Goal: Task Accomplishment & Management: Complete application form

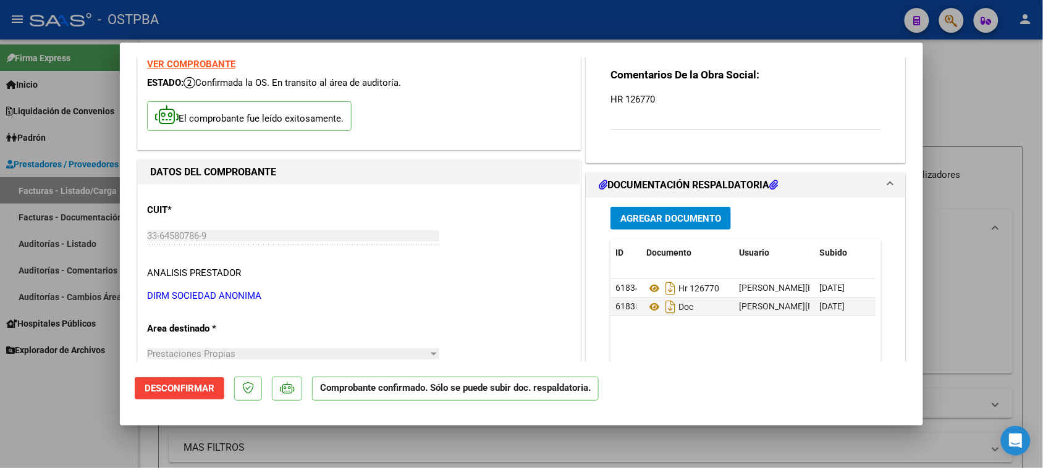
scroll to position [77, 0]
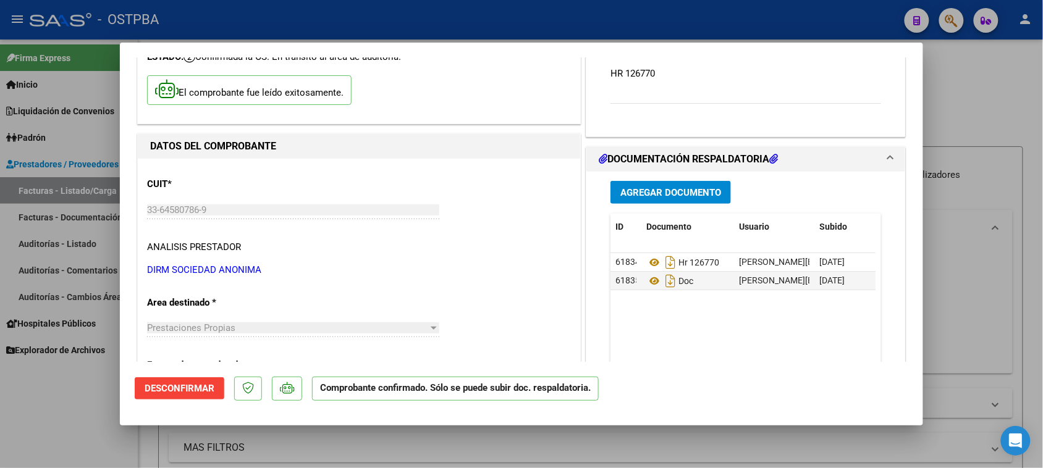
click at [82, 161] on div at bounding box center [521, 234] width 1043 height 468
type input "$ 0,00"
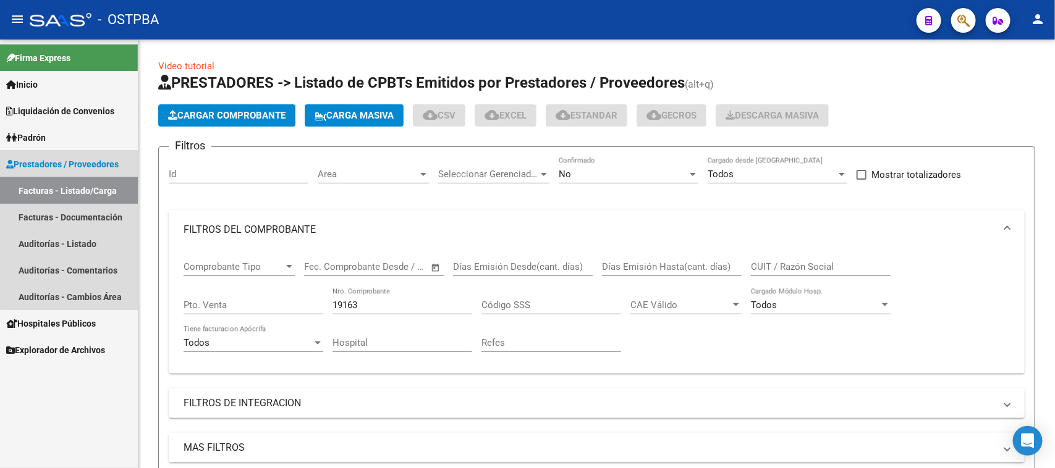
click at [82, 187] on link "Facturas - Listado/Carga" at bounding box center [69, 190] width 138 height 27
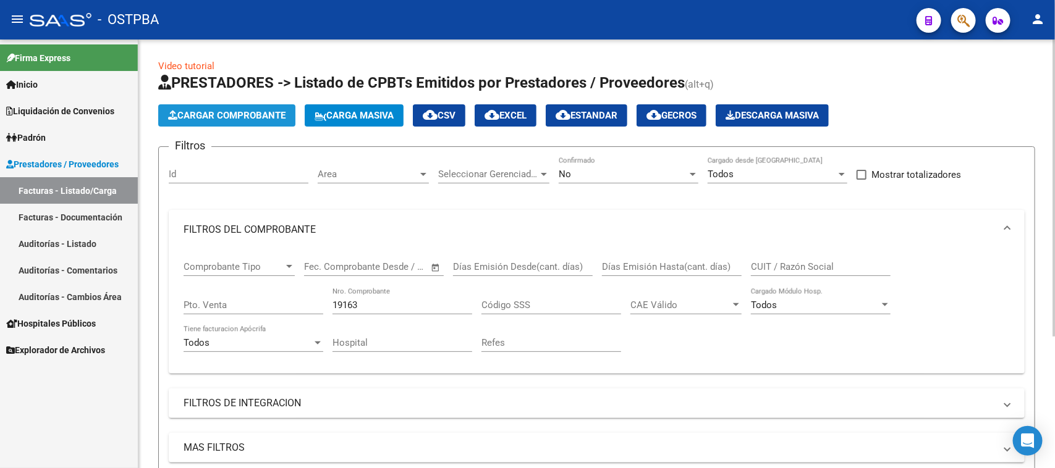
click at [253, 116] on span "Cargar Comprobante" at bounding box center [226, 115] width 117 height 11
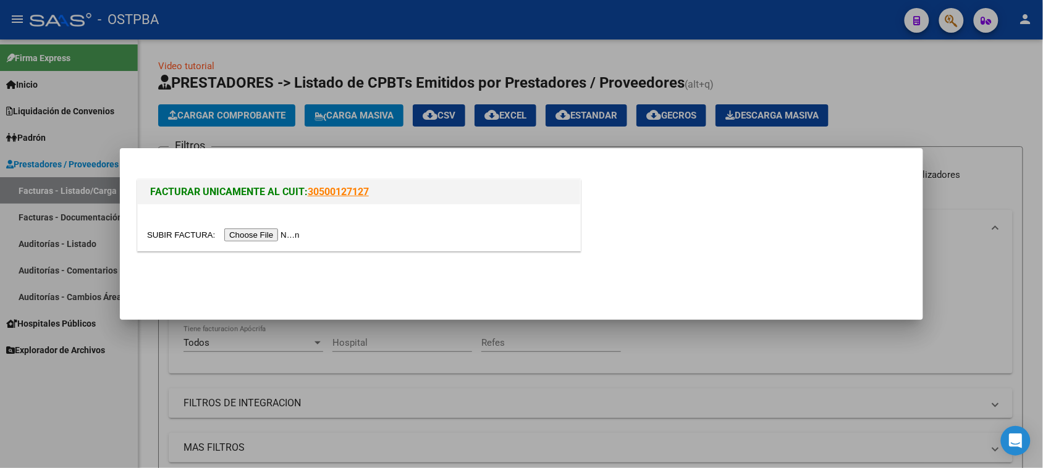
click at [282, 235] on input "file" at bounding box center [225, 235] width 156 height 13
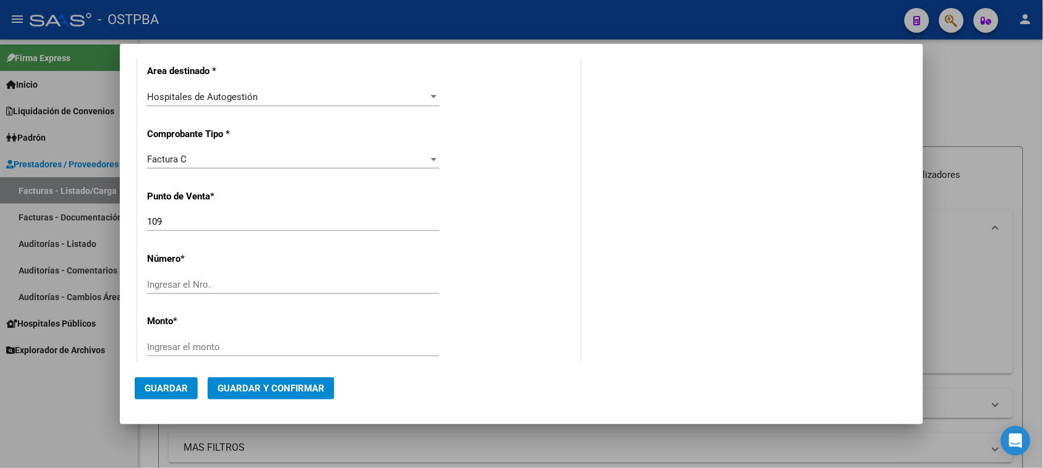
scroll to position [309, 0]
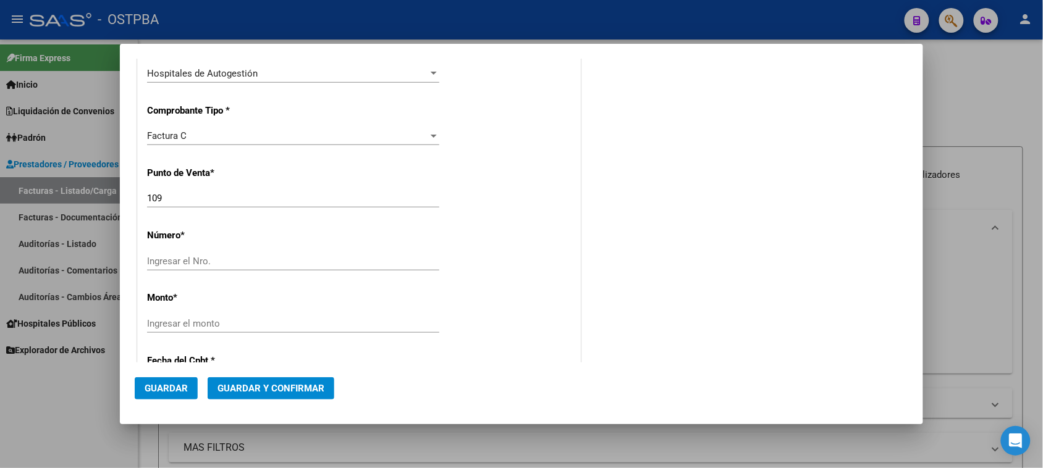
click at [263, 255] on div "Ingresar el Nro." at bounding box center [293, 261] width 292 height 19
type input "10212"
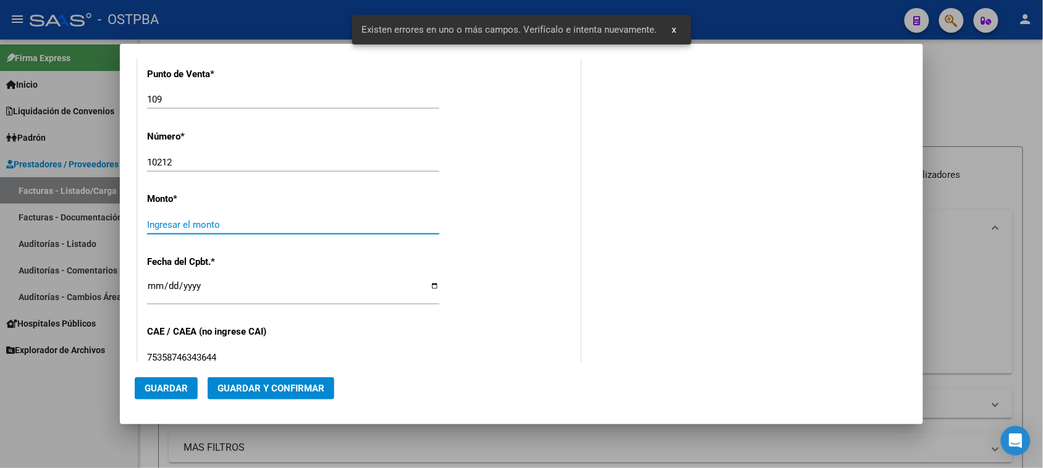
scroll to position [416, 0]
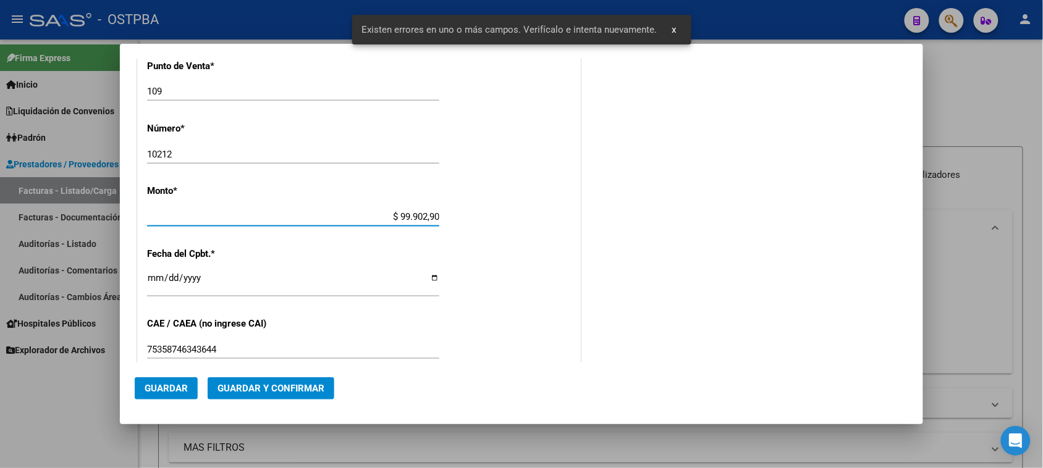
type input "$ 999.029,00"
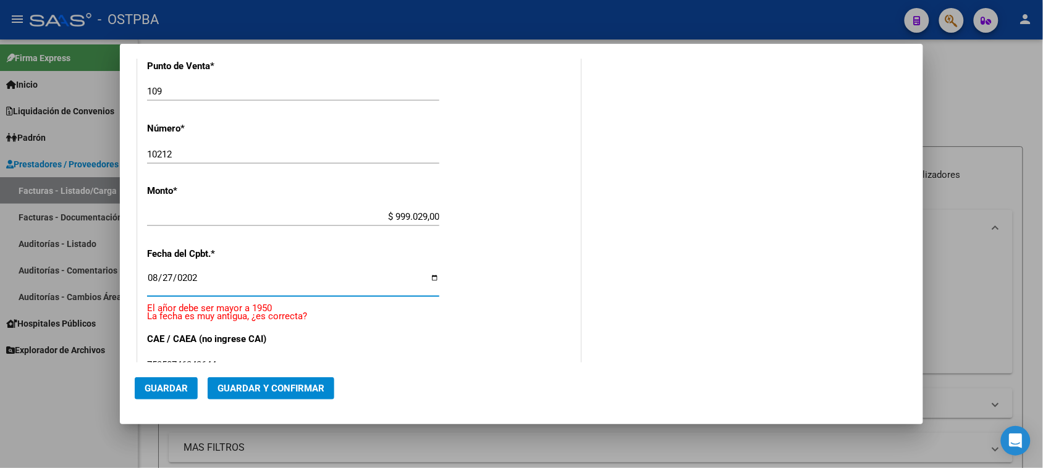
type input "[DATE]"
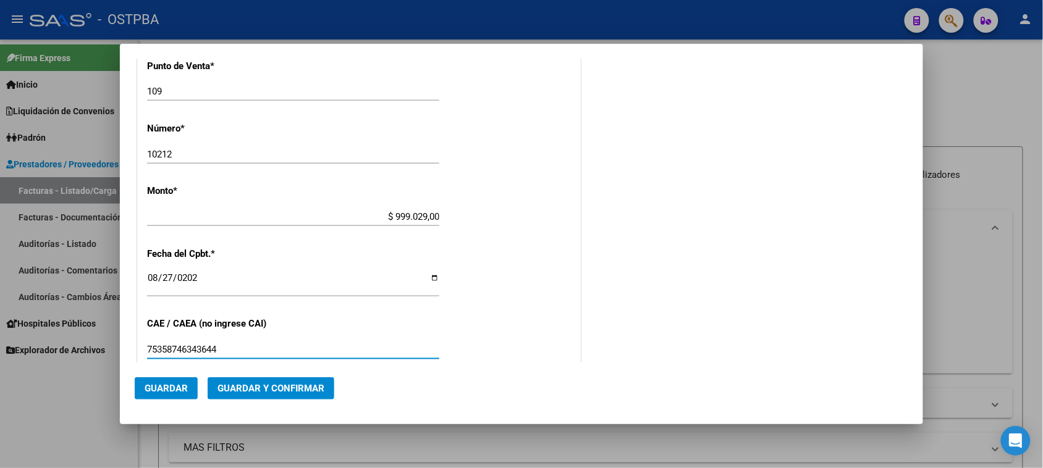
scroll to position [635, 0]
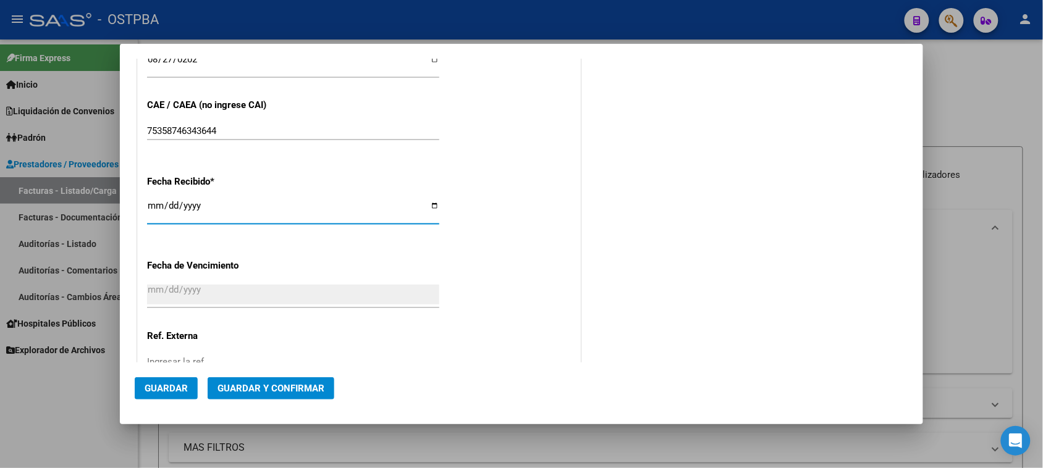
type input "[DATE]"
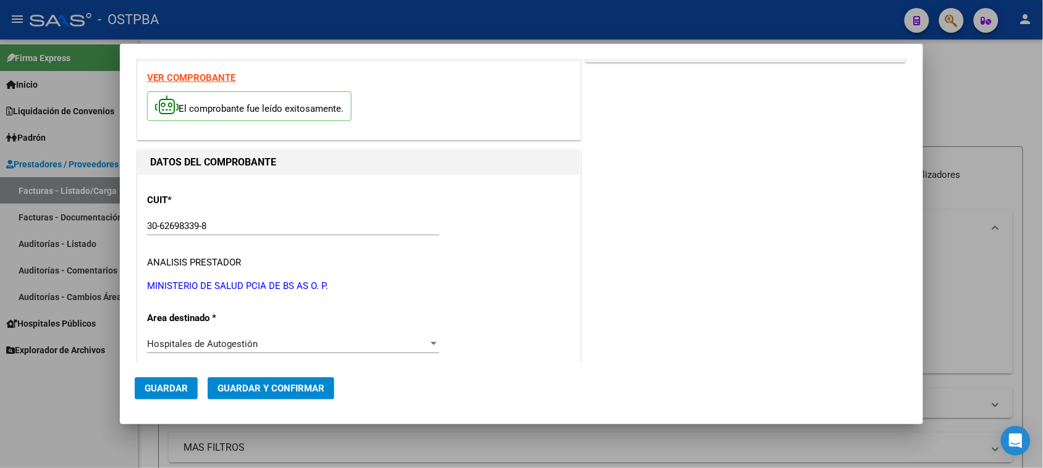
scroll to position [0, 0]
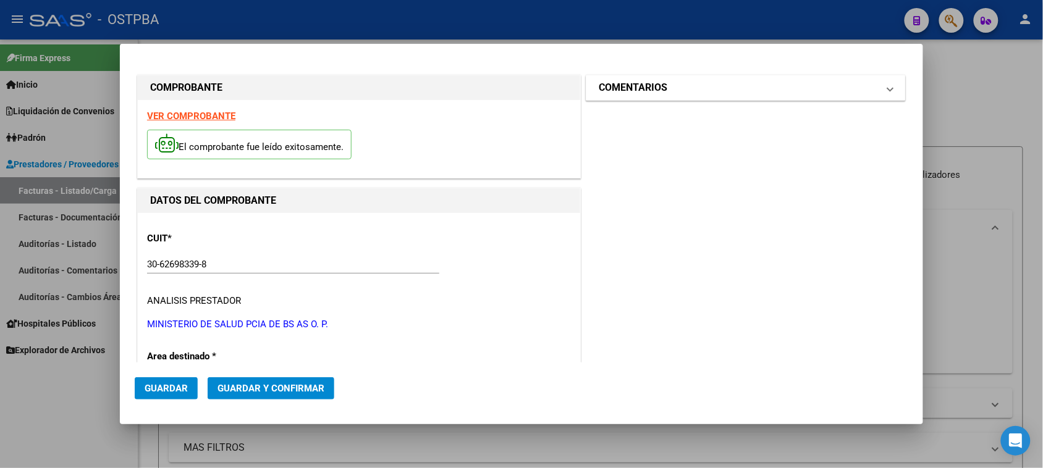
click at [718, 77] on mat-expansion-panel-header "COMENTARIOS" at bounding box center [745, 87] width 319 height 25
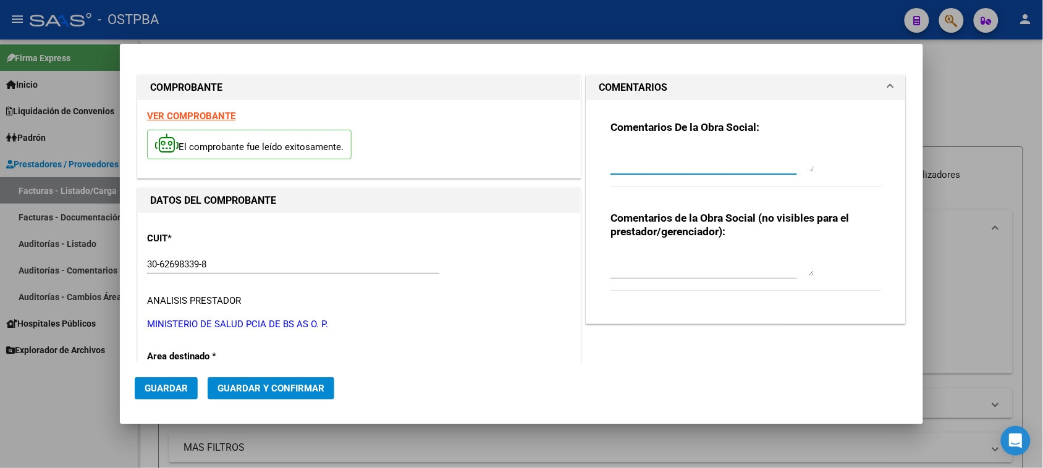
click at [703, 169] on textarea at bounding box center [713, 159] width 204 height 25
type textarea "HR 126748"
click at [153, 381] on button "Guardar" at bounding box center [166, 389] width 63 height 22
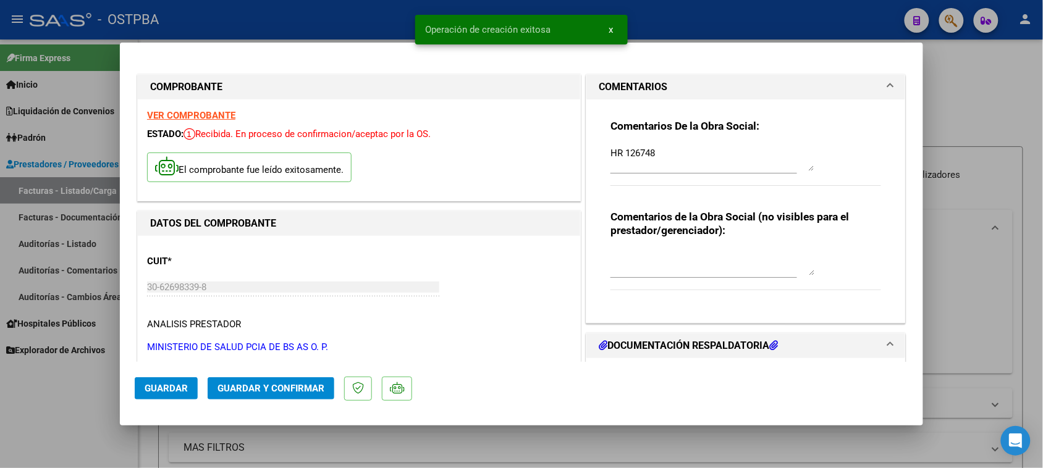
type input "[DATE]"
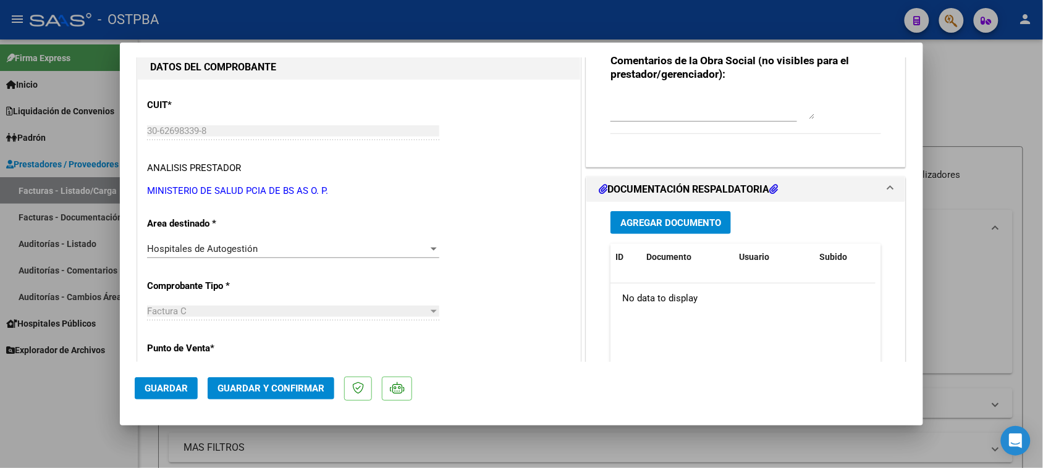
scroll to position [232, 0]
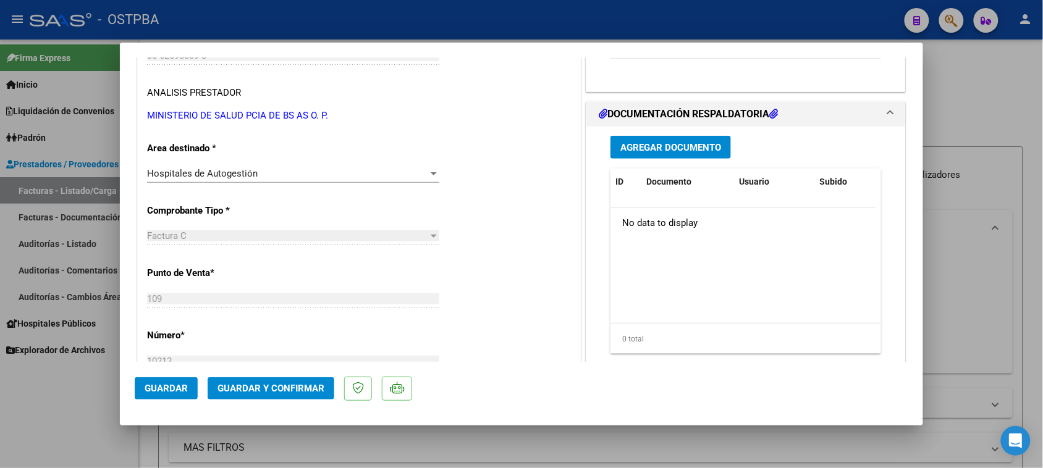
click at [679, 147] on span "Agregar Documento" at bounding box center [670, 147] width 101 height 11
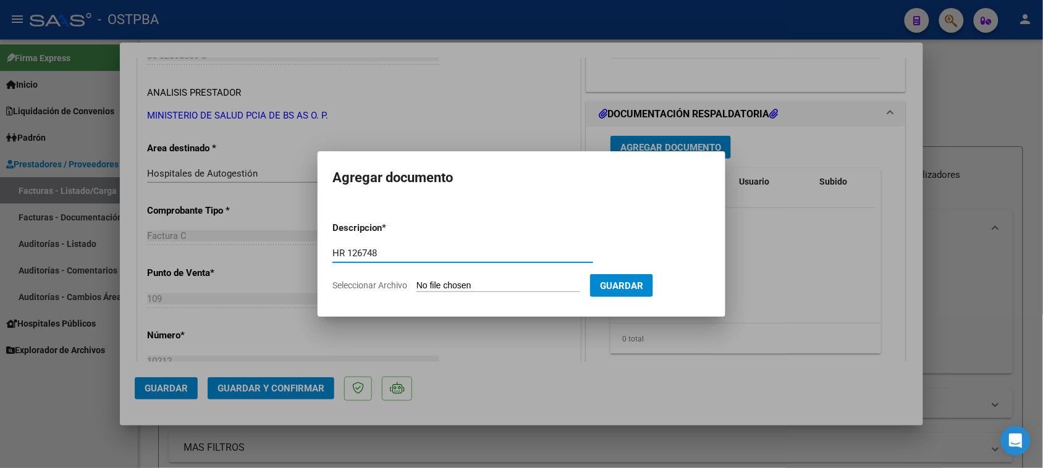
type input "HR 126748"
click at [417, 281] on input "Seleccionar Archivo" at bounding box center [499, 287] width 164 height 12
type input "C:\fakepath\HR 126748.pdf"
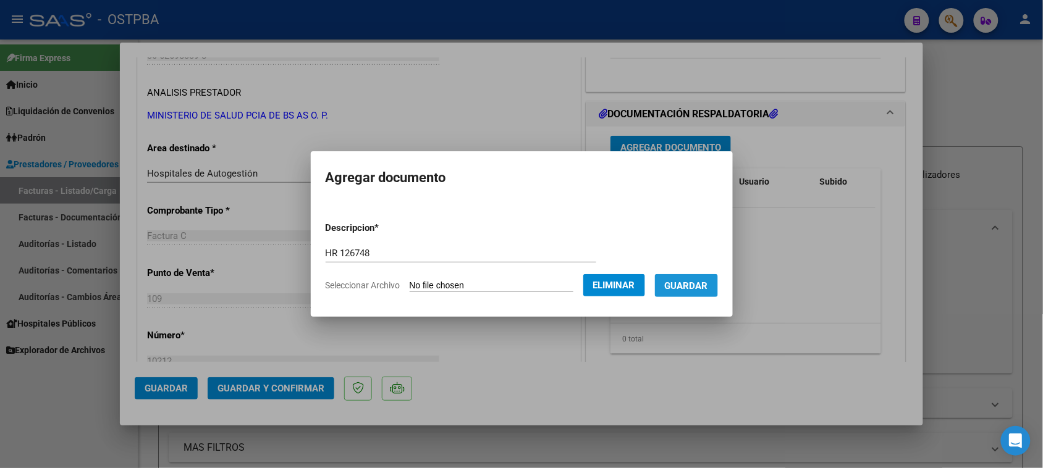
click at [708, 282] on span "Guardar" at bounding box center [686, 286] width 43 height 11
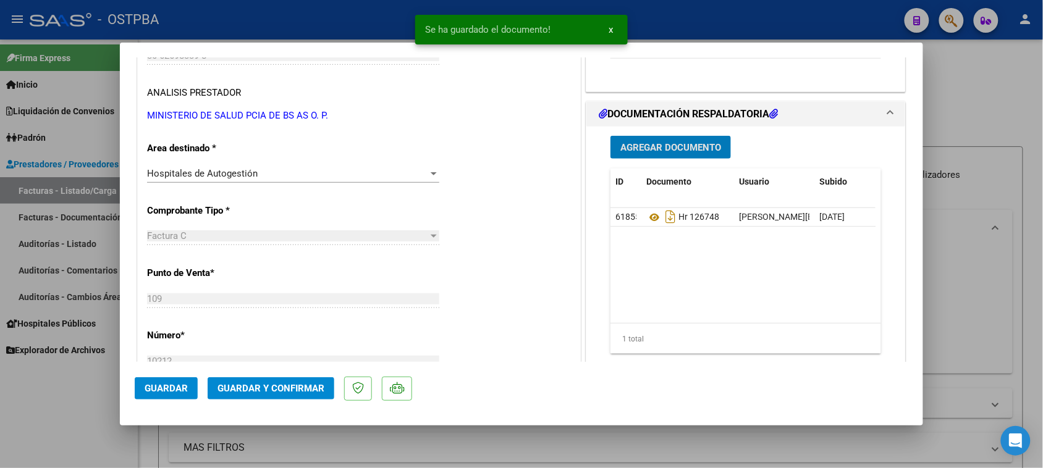
click at [681, 147] on span "Agregar Documento" at bounding box center [670, 147] width 101 height 11
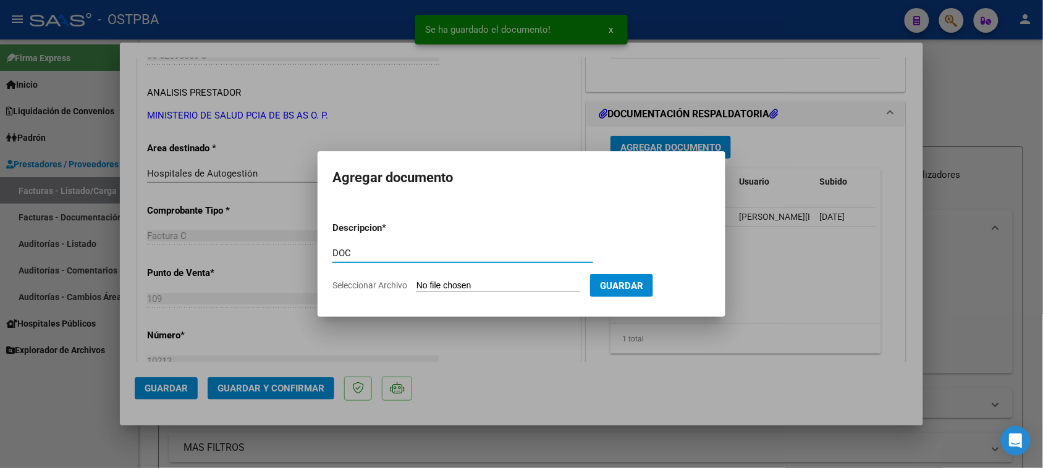
type input "DOC"
click at [417, 281] on input "Seleccionar Archivo" at bounding box center [499, 287] width 164 height 12
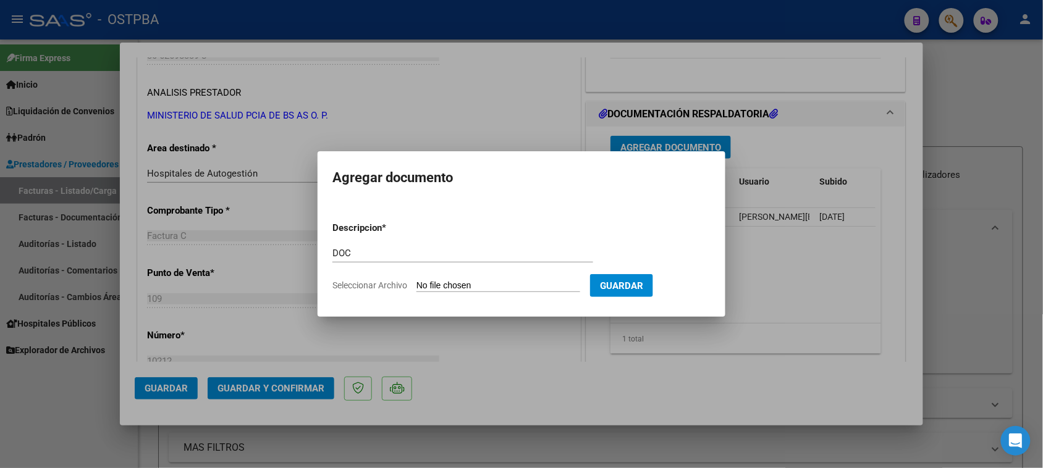
type input "C:\fakepath\DOC 10212 [PERSON_NAME].zip"
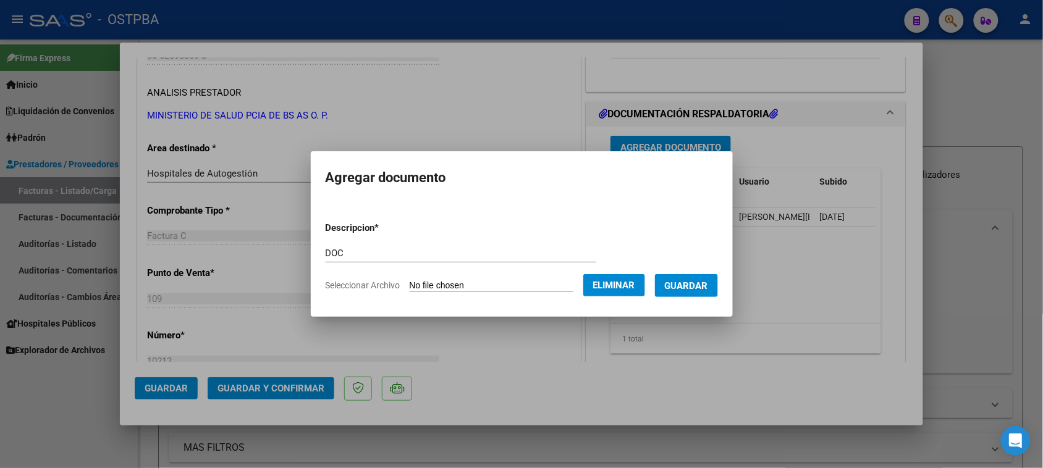
click at [694, 288] on span "Guardar" at bounding box center [686, 286] width 43 height 11
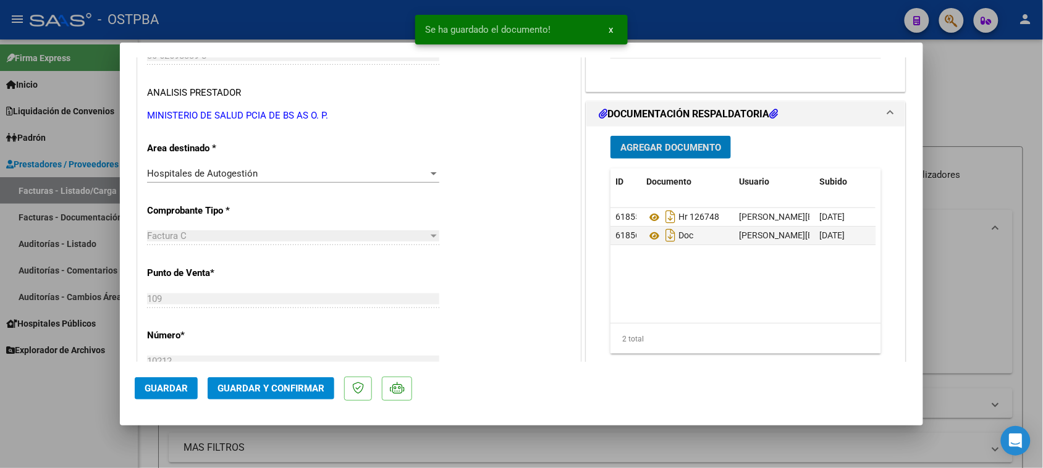
click at [315, 387] on span "Guardar y Confirmar" at bounding box center [271, 388] width 107 height 11
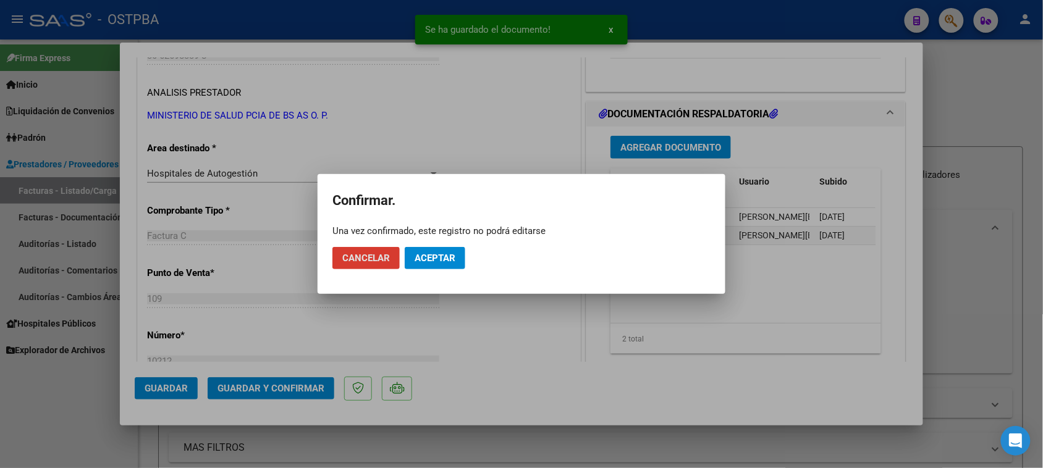
click at [445, 261] on span "Aceptar" at bounding box center [435, 258] width 41 height 11
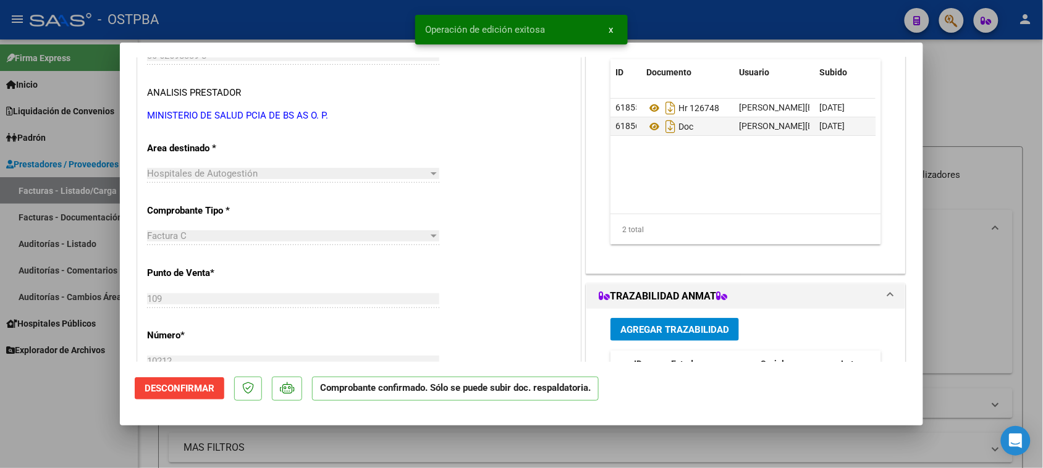
click at [35, 245] on div at bounding box center [521, 234] width 1043 height 468
type input "$ 0,00"
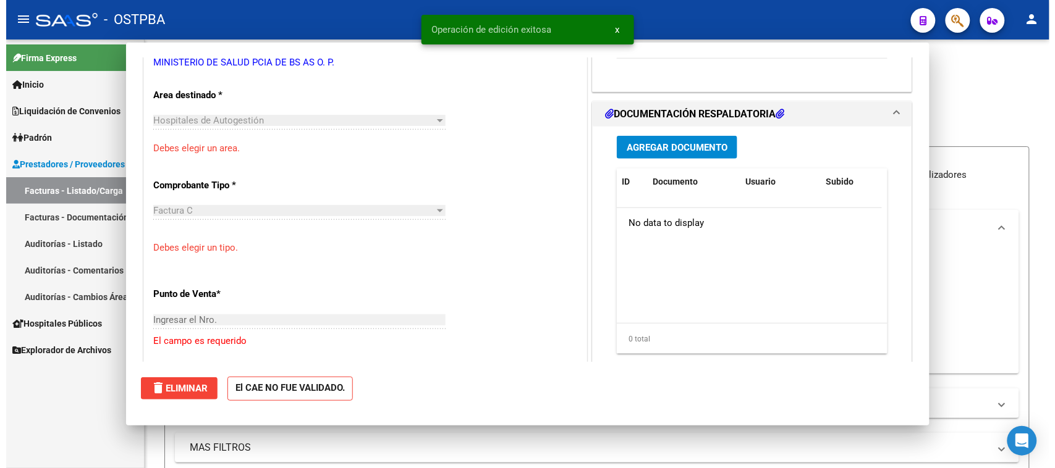
scroll to position [0, 0]
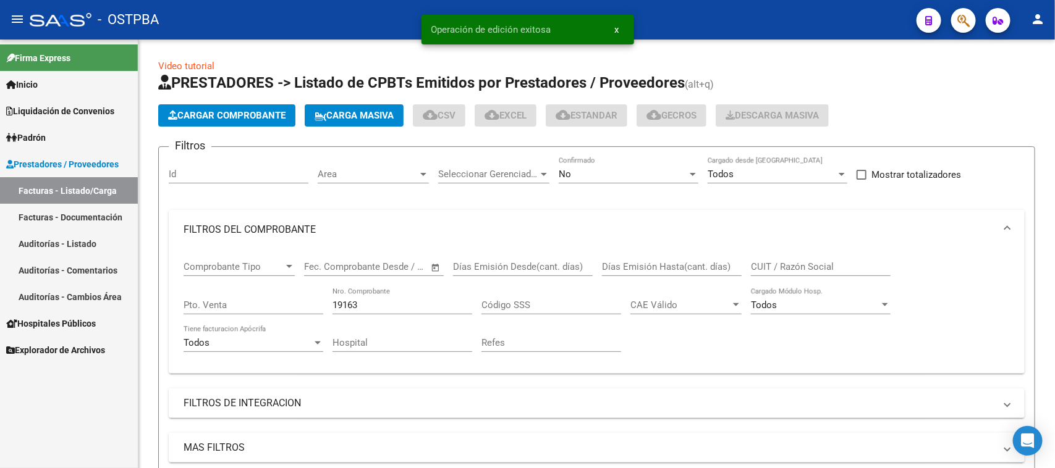
click at [38, 240] on link "Auditorías - Listado" at bounding box center [69, 244] width 138 height 27
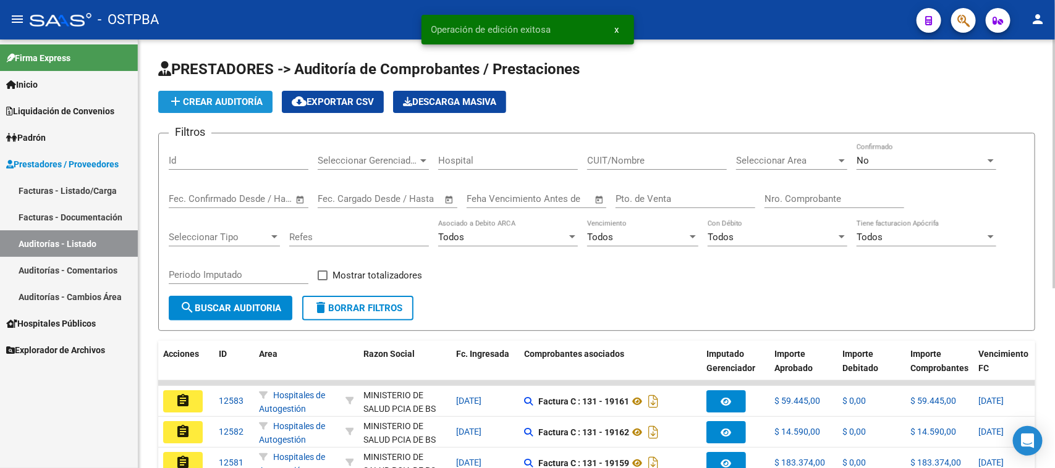
click at [217, 102] on span "add Crear Auditoría" at bounding box center [215, 101] width 95 height 11
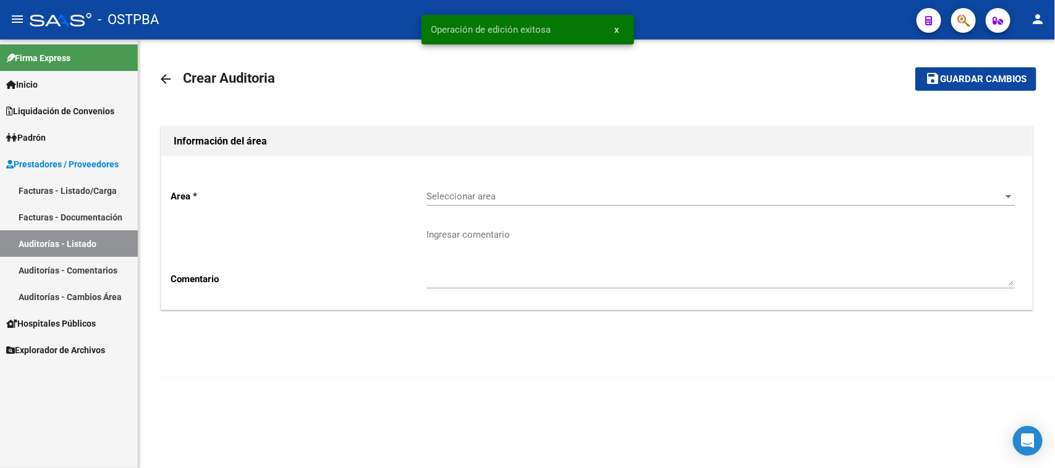
click at [437, 195] on span "Seleccionar area" at bounding box center [714, 196] width 577 height 11
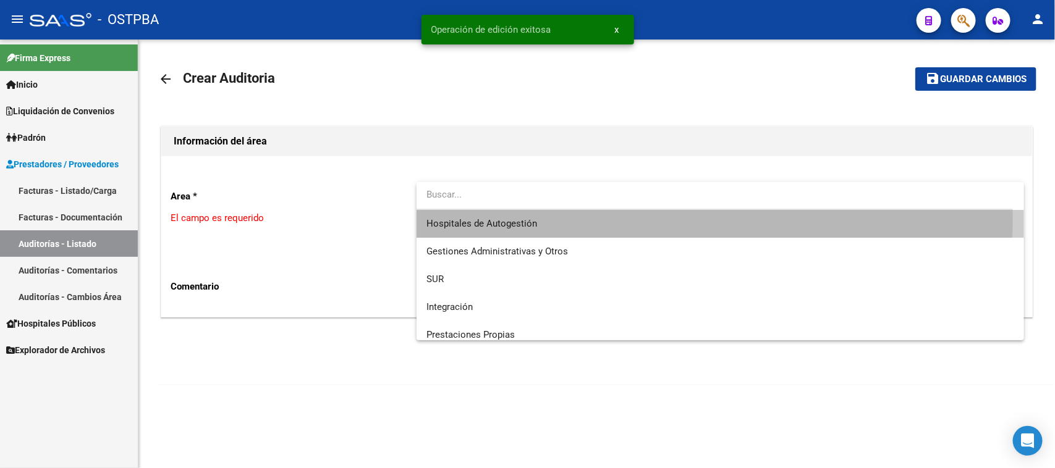
click at [471, 215] on span "Hospitales de Autogestión" at bounding box center [720, 224] width 588 height 28
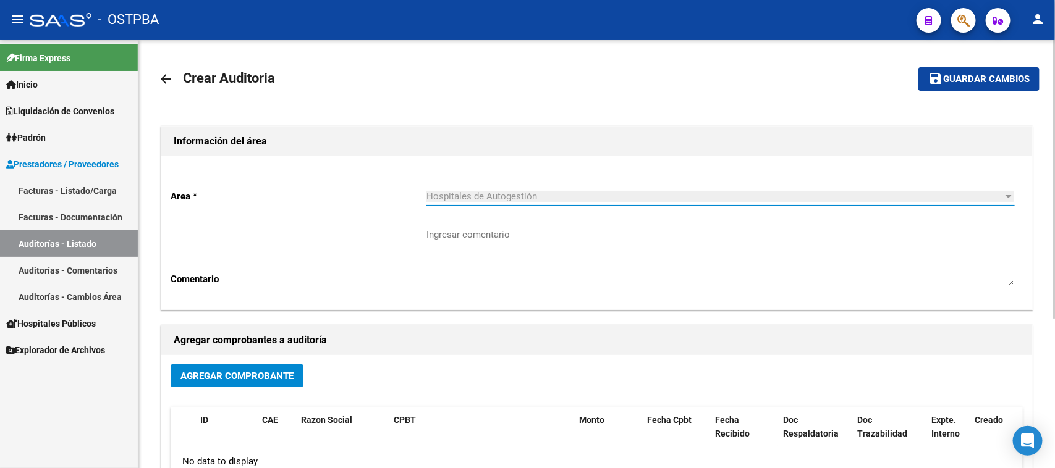
click at [260, 371] on span "Agregar Comprobante" at bounding box center [236, 376] width 113 height 11
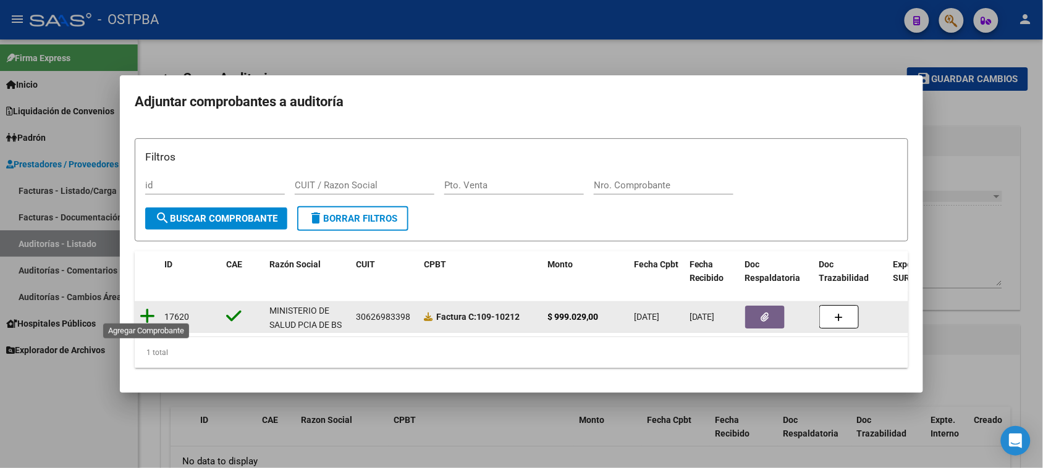
click at [147, 311] on icon at bounding box center [147, 316] width 15 height 17
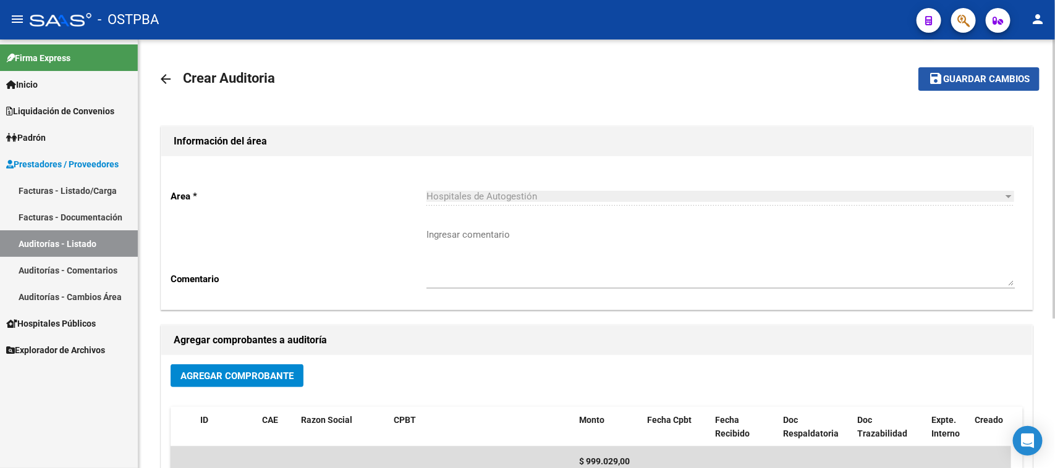
click at [965, 81] on span "Guardar cambios" at bounding box center [986, 79] width 87 height 11
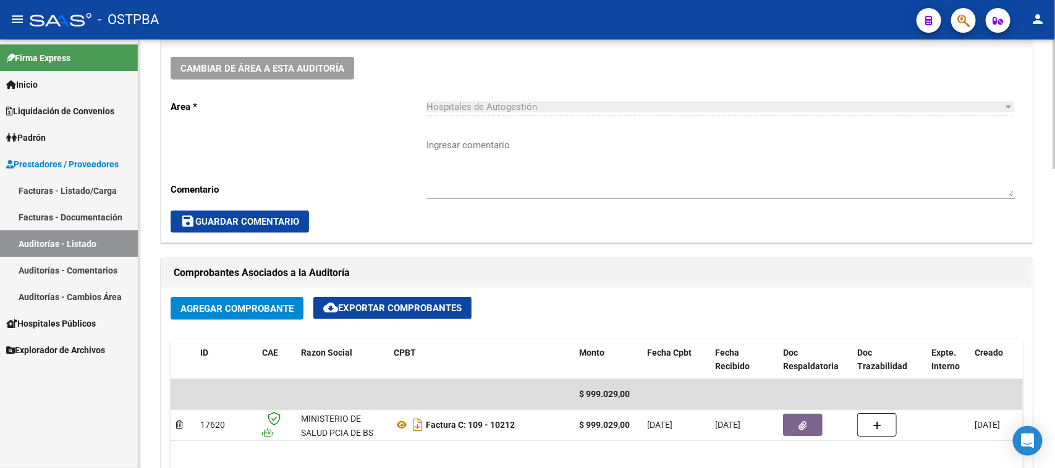
scroll to position [386, 0]
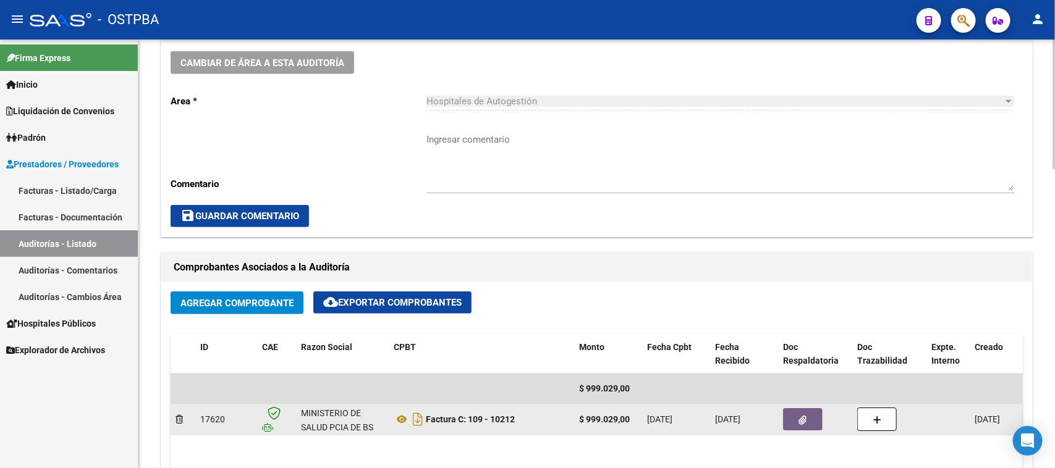
click at [792, 405] on datatable-body-cell at bounding box center [815, 420] width 74 height 30
click at [802, 422] on icon "button" at bounding box center [803, 420] width 8 height 9
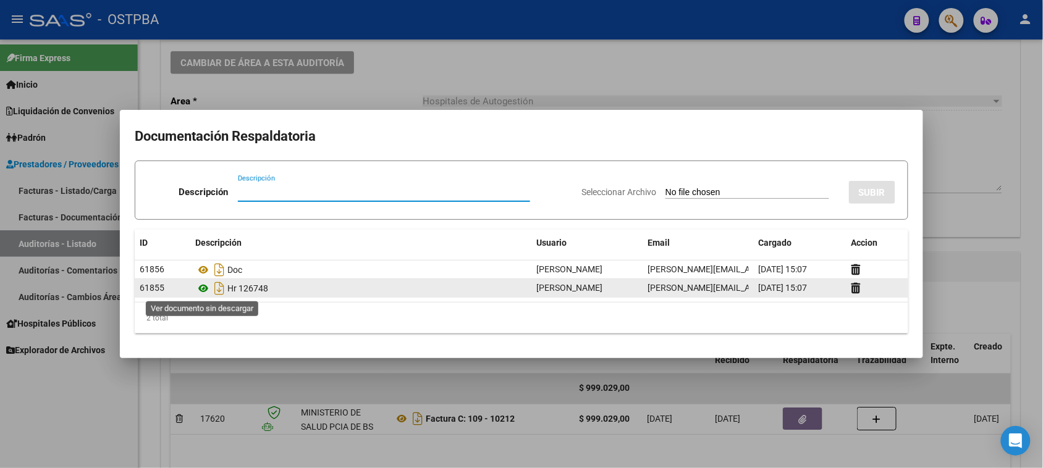
click at [203, 290] on icon at bounding box center [203, 288] width 16 height 15
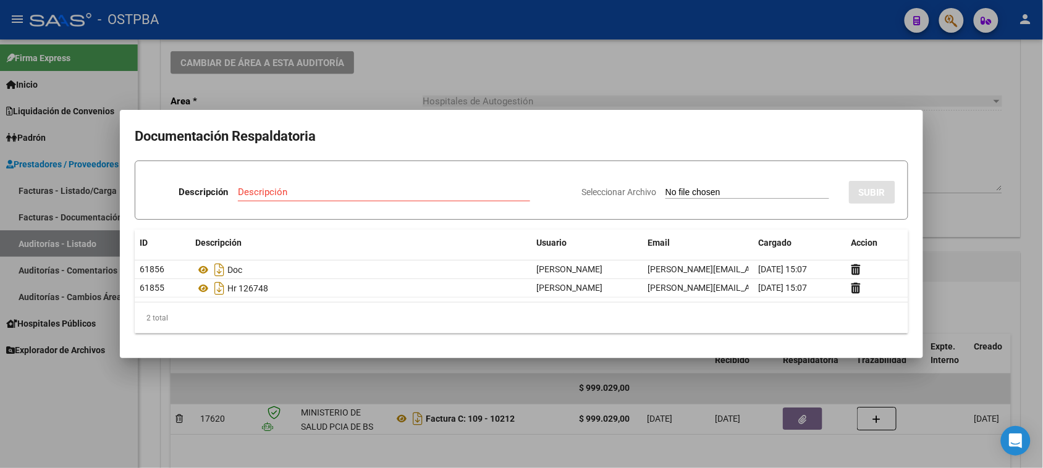
click at [14, 434] on div at bounding box center [521, 234] width 1043 height 468
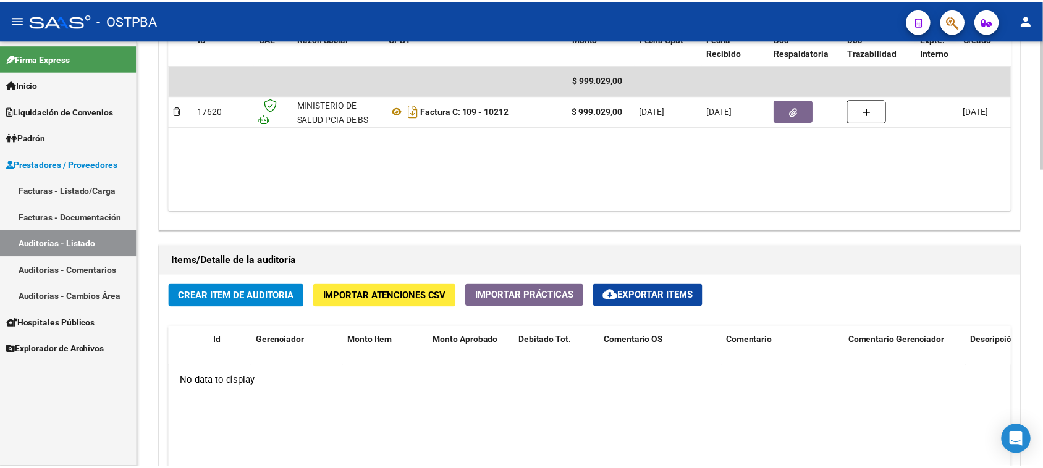
scroll to position [772, 0]
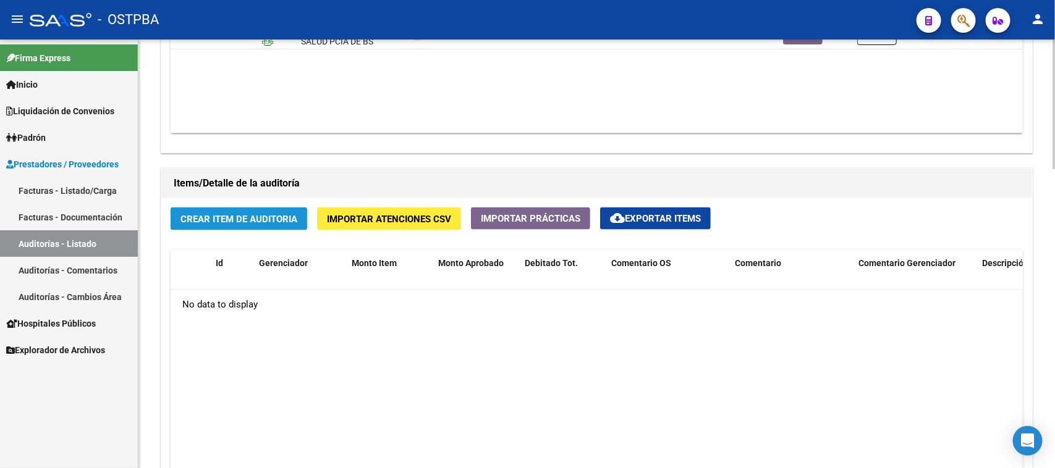
click at [232, 226] on button "Crear Item de Auditoria" at bounding box center [239, 219] width 137 height 23
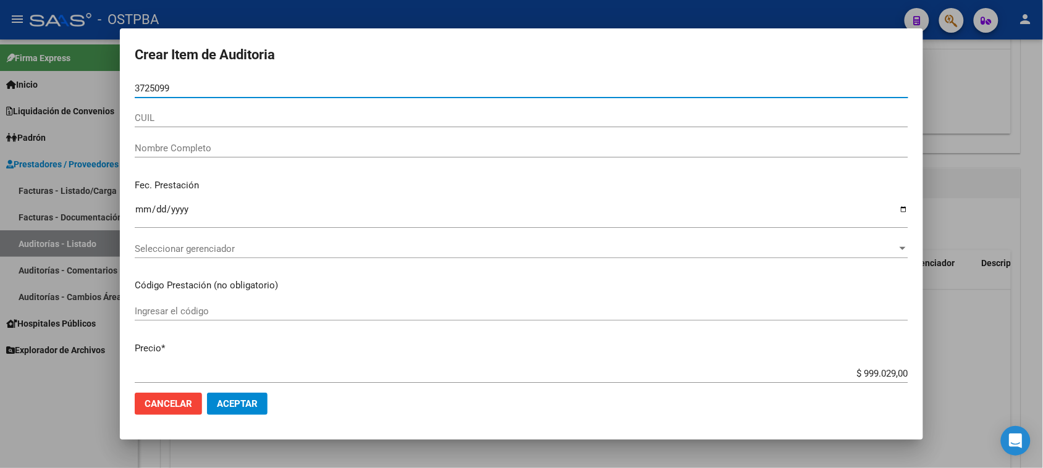
type input "37250990"
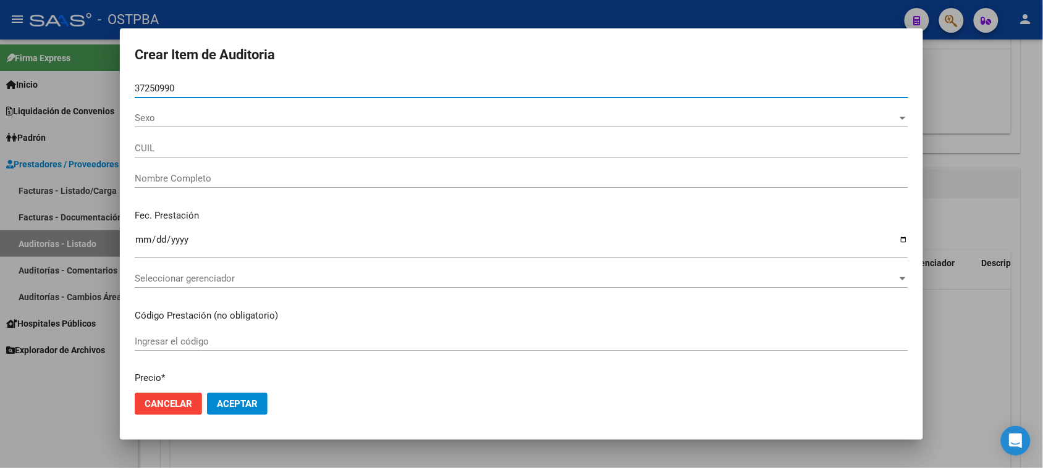
type input "27372509908"
type input "[PERSON_NAME] -"
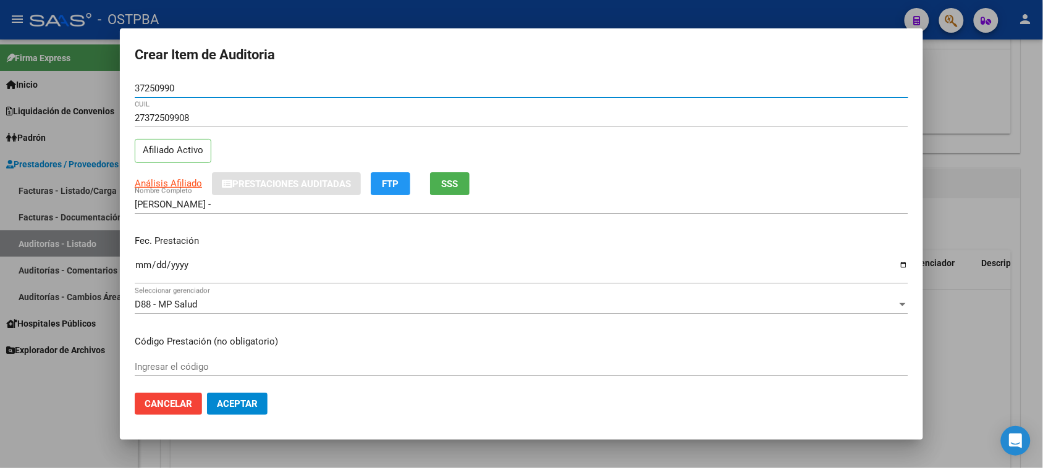
type input "37250990"
click at [143, 267] on input "Ingresar la fecha" at bounding box center [522, 270] width 774 height 20
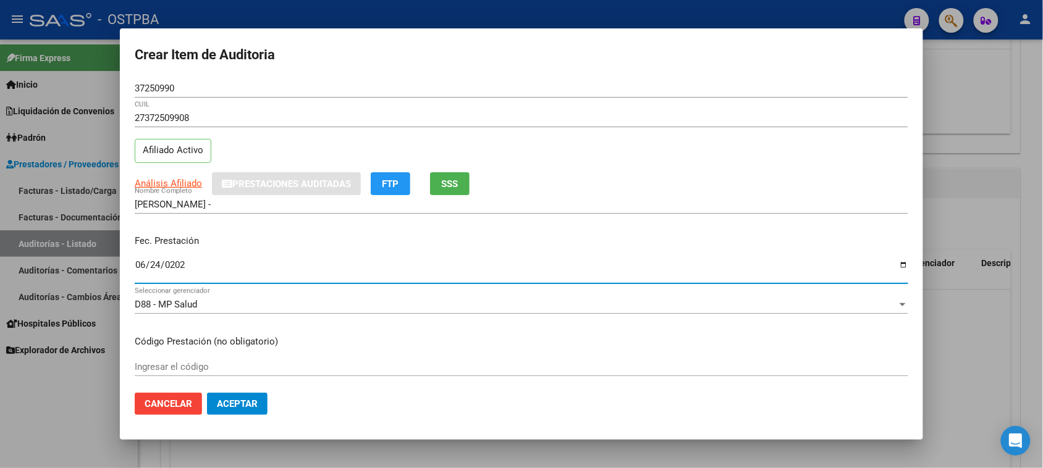
type input "[DATE]"
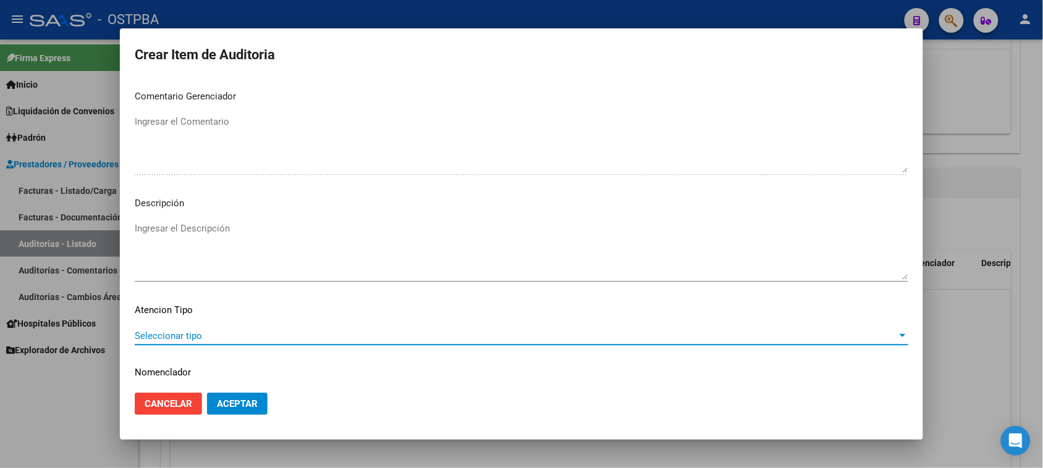
click at [169, 334] on span "Seleccionar tipo" at bounding box center [516, 336] width 763 height 11
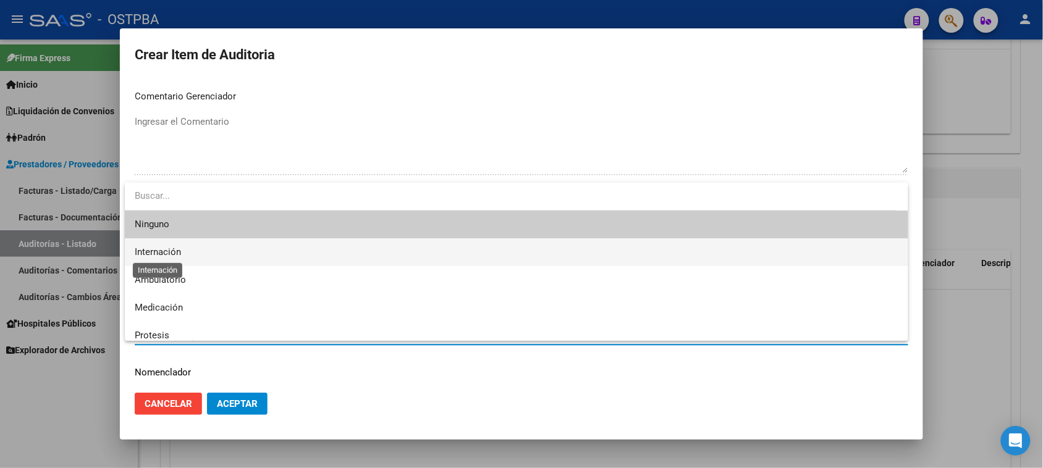
click at [165, 253] on span "Internación" at bounding box center [158, 252] width 46 height 11
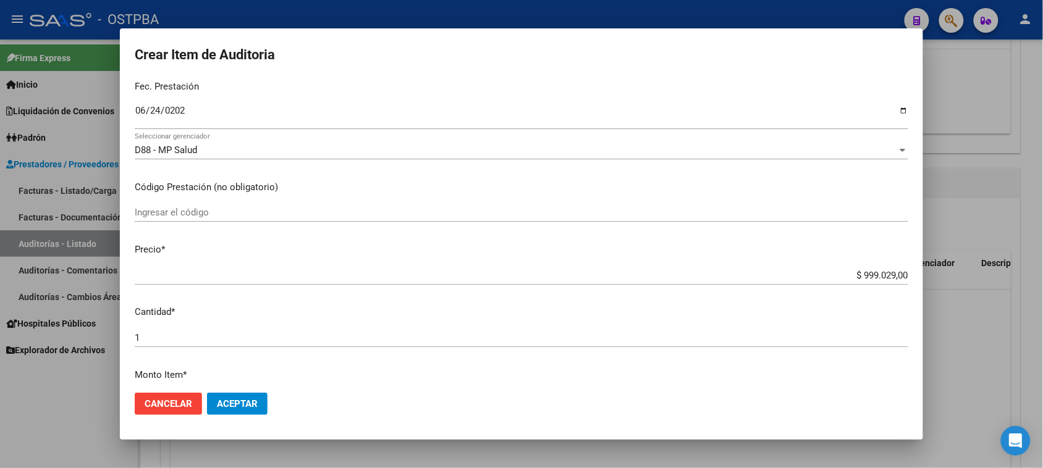
scroll to position [0, 0]
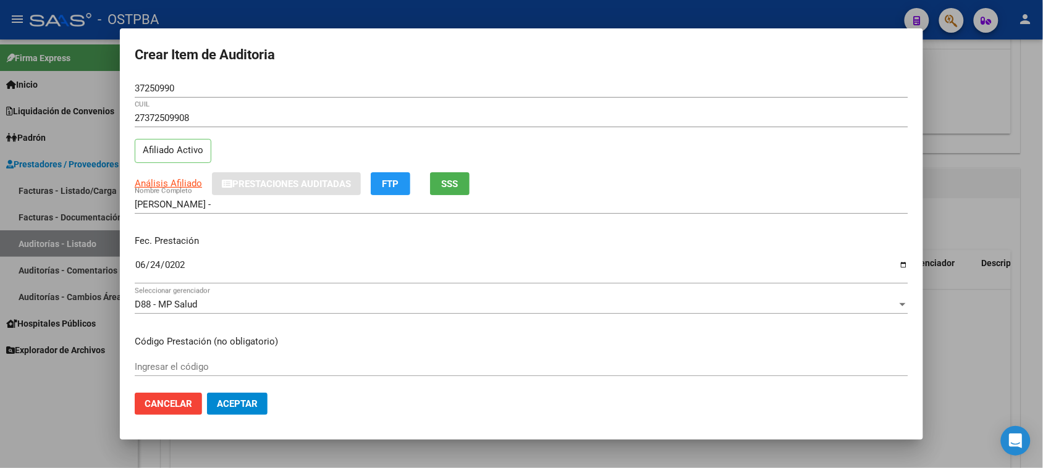
click at [453, 185] on span "SSS" at bounding box center [450, 184] width 17 height 11
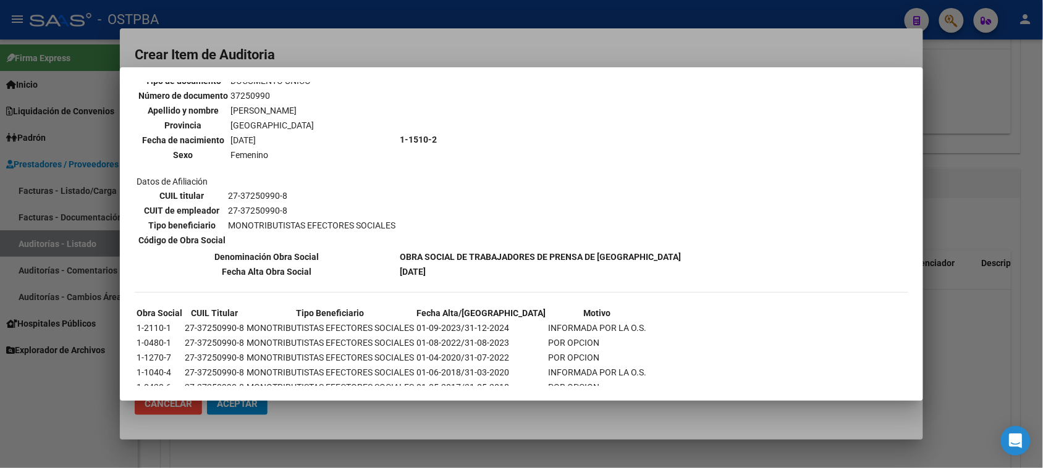
scroll to position [137, 0]
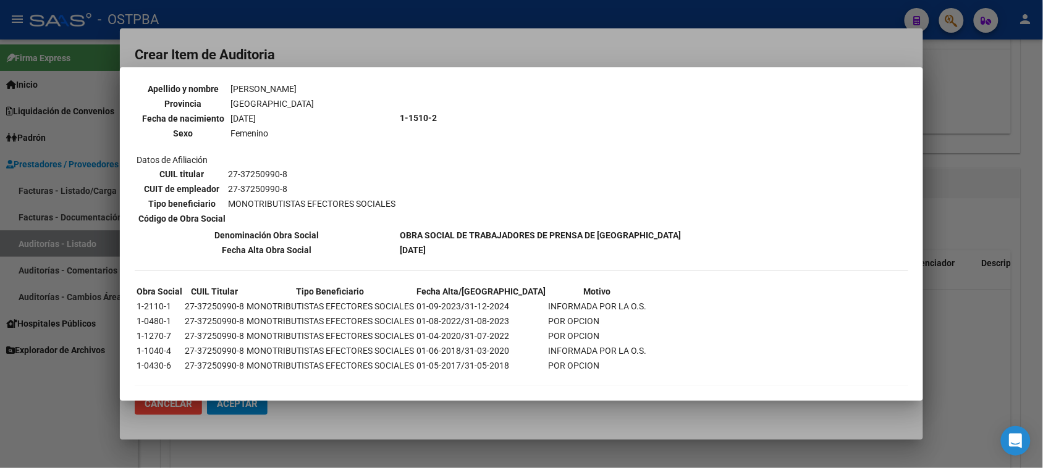
drag, startPoint x: 28, startPoint y: 422, endPoint x: 138, endPoint y: 371, distance: 120.6
click at [28, 421] on div at bounding box center [521, 234] width 1043 height 468
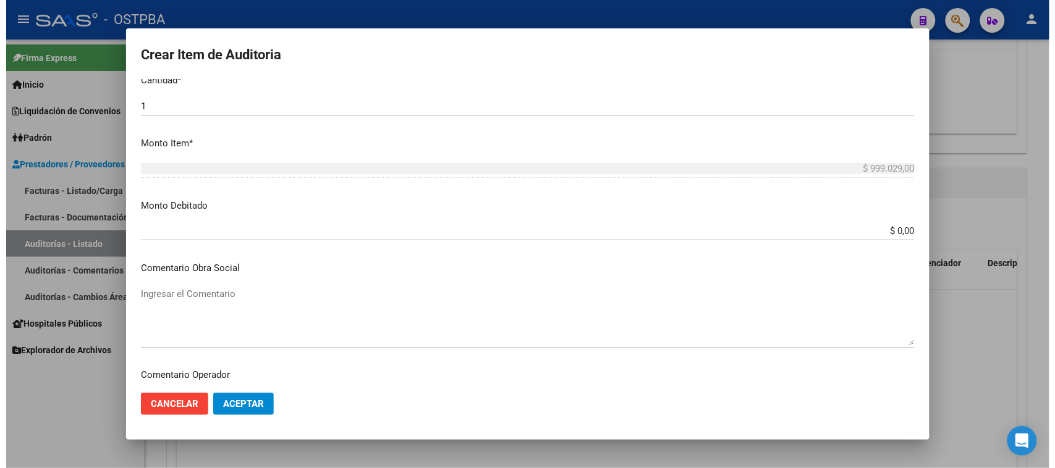
scroll to position [807, 0]
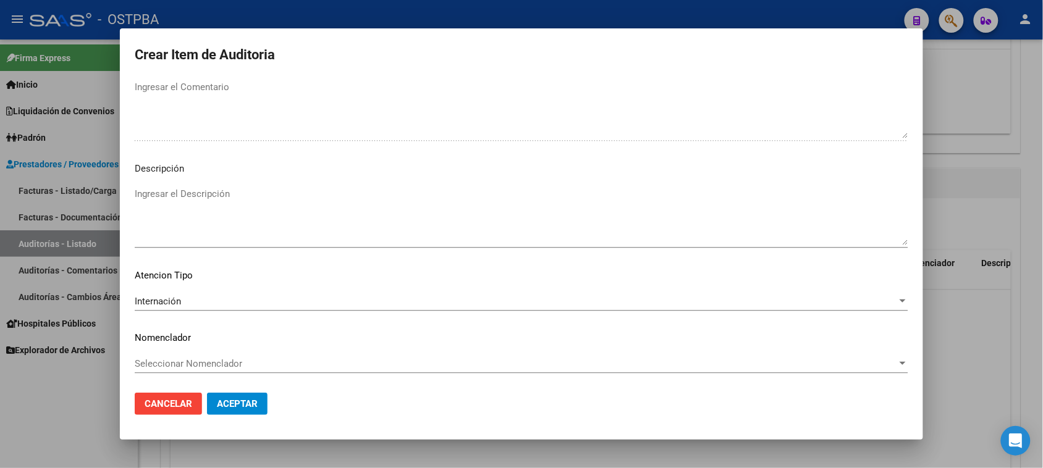
click at [255, 396] on button "Aceptar" at bounding box center [237, 404] width 61 height 22
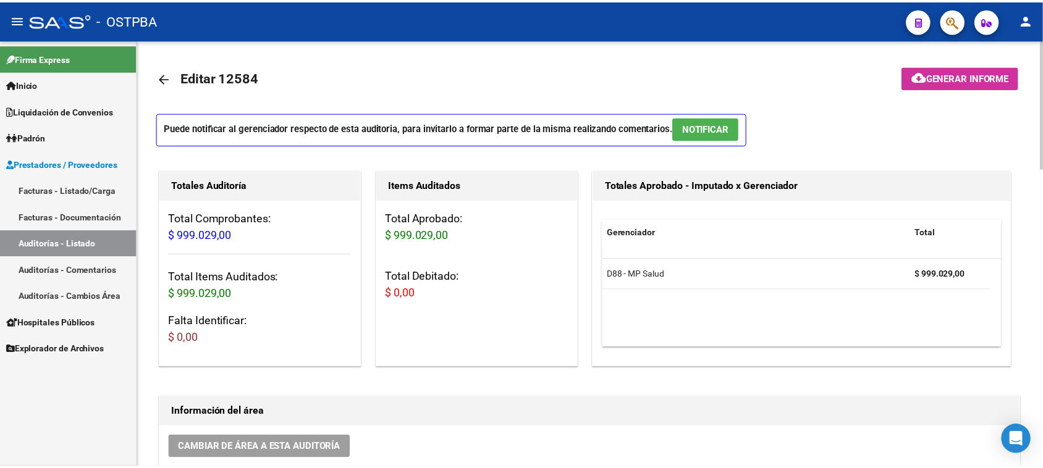
scroll to position [0, 0]
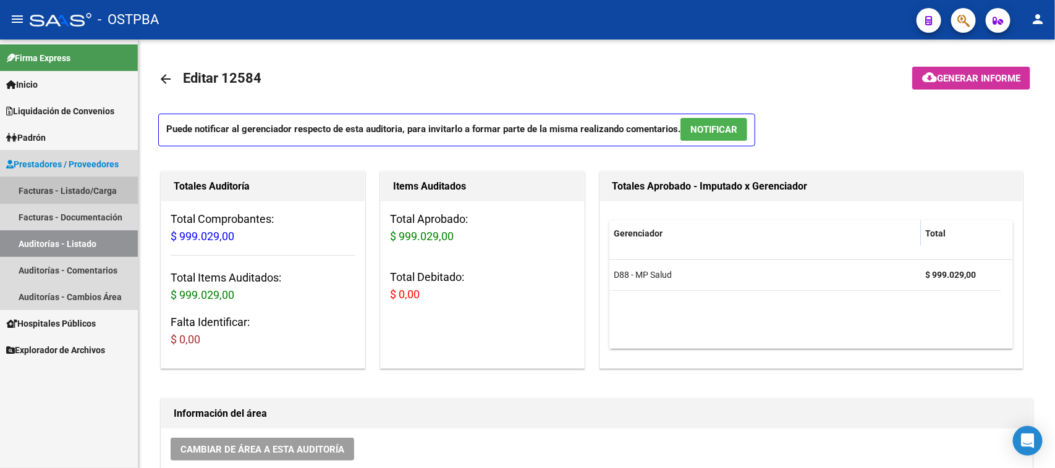
click at [97, 186] on link "Facturas - Listado/Carga" at bounding box center [69, 190] width 138 height 27
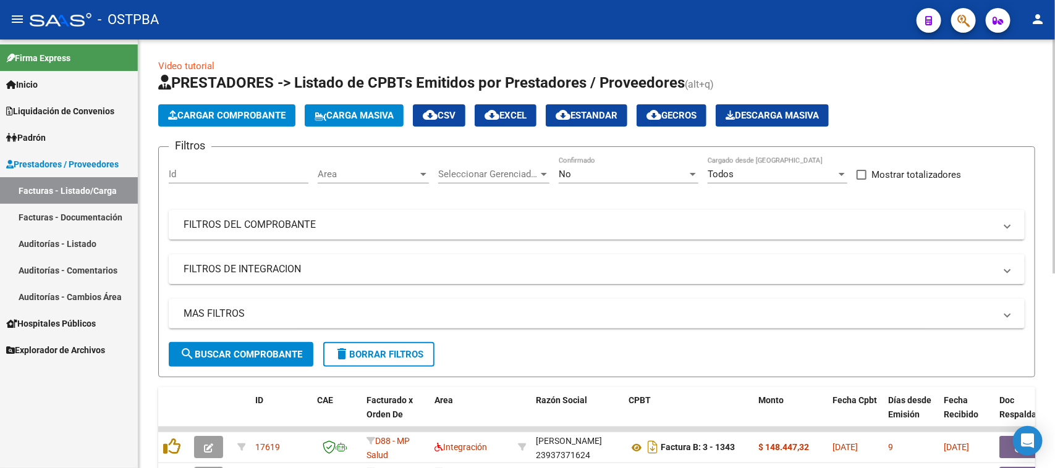
click at [235, 119] on span "Cargar Comprobante" at bounding box center [226, 115] width 117 height 11
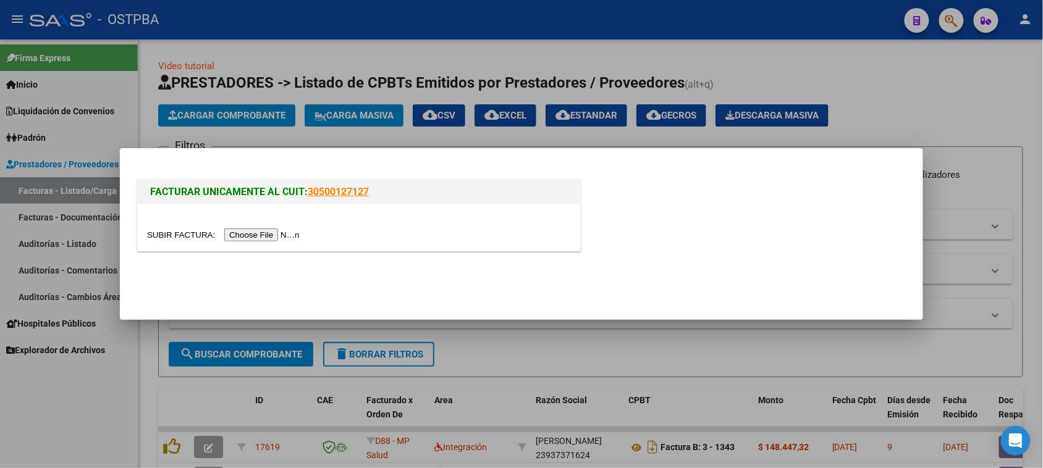
click at [273, 232] on input "file" at bounding box center [225, 235] width 156 height 13
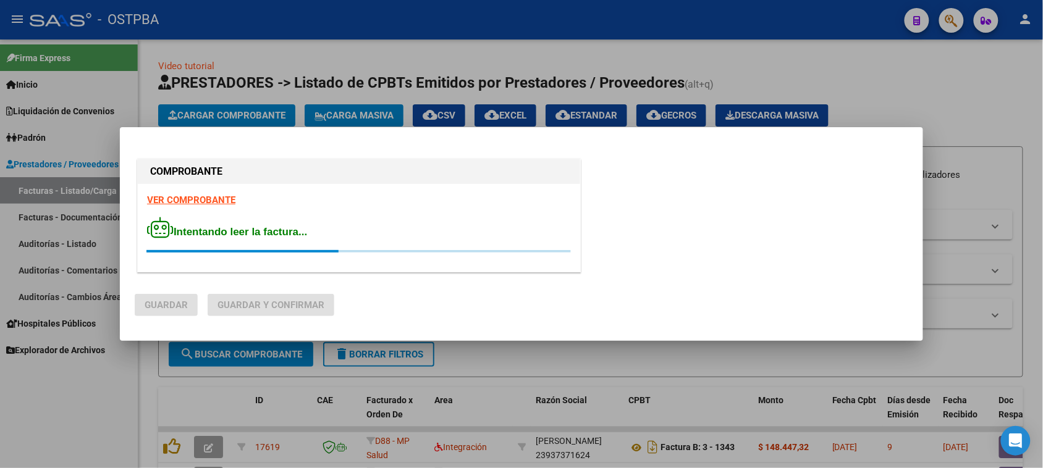
click at [211, 199] on strong "VER COMPROBANTE" at bounding box center [191, 200] width 88 height 11
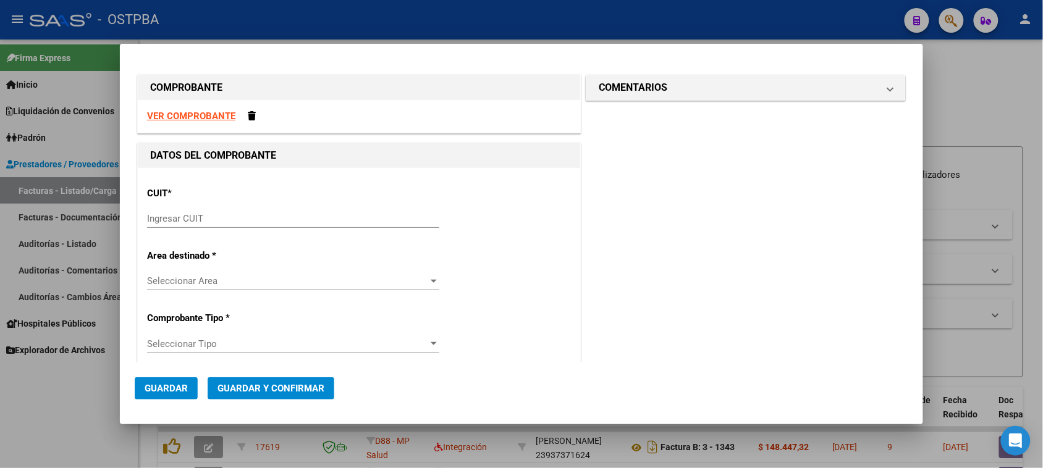
click at [310, 206] on div "CUIT * Ingresar CUIT" at bounding box center [359, 208] width 424 height 62
click at [310, 221] on input "Ingresar CUIT" at bounding box center [293, 218] width 292 height 11
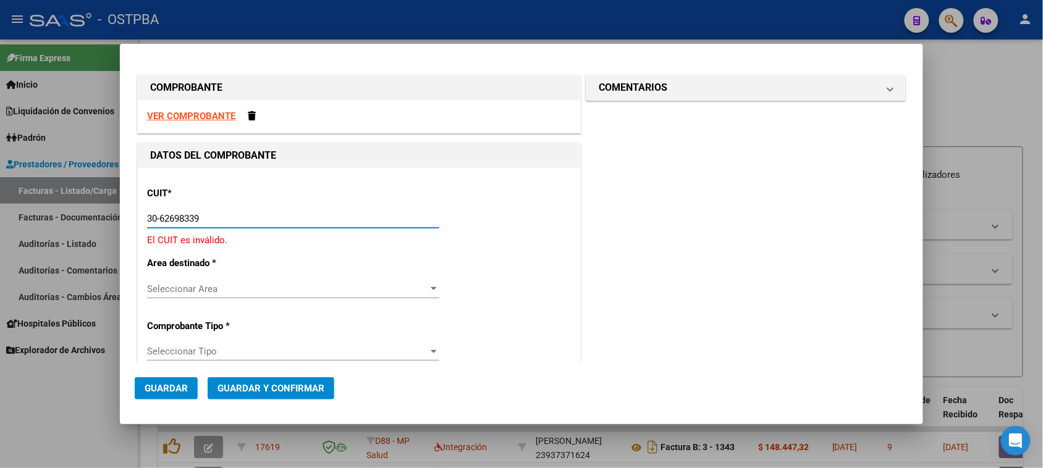
type input "30-62698339-8"
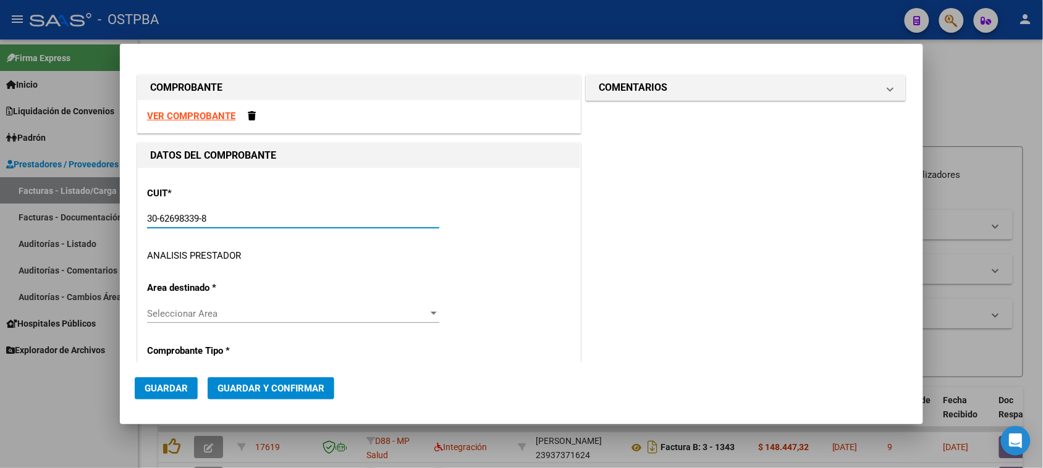
type input "109"
type input "30-62698339-8"
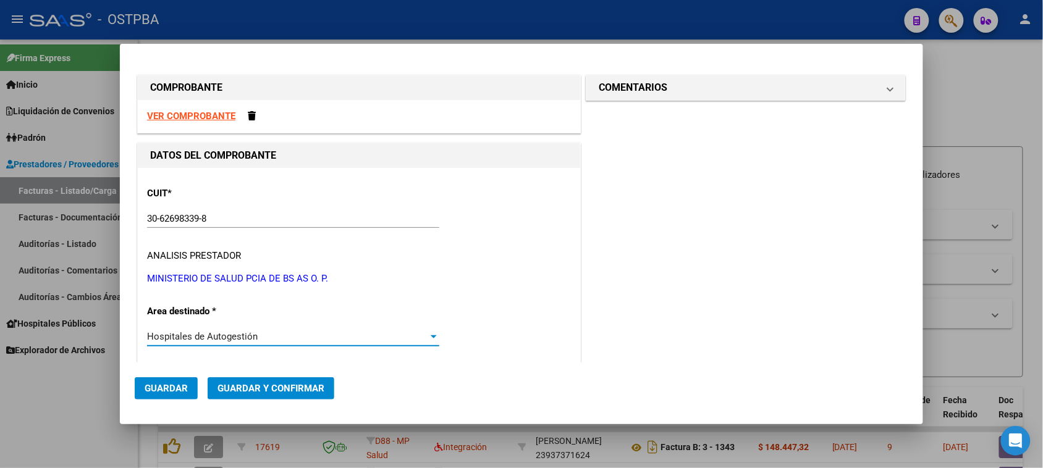
scroll to position [189, 0]
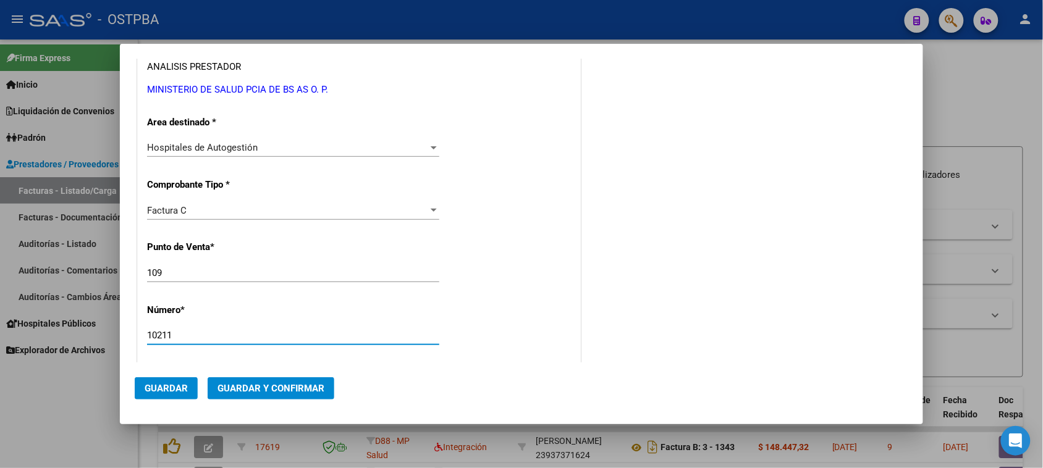
type input "10211"
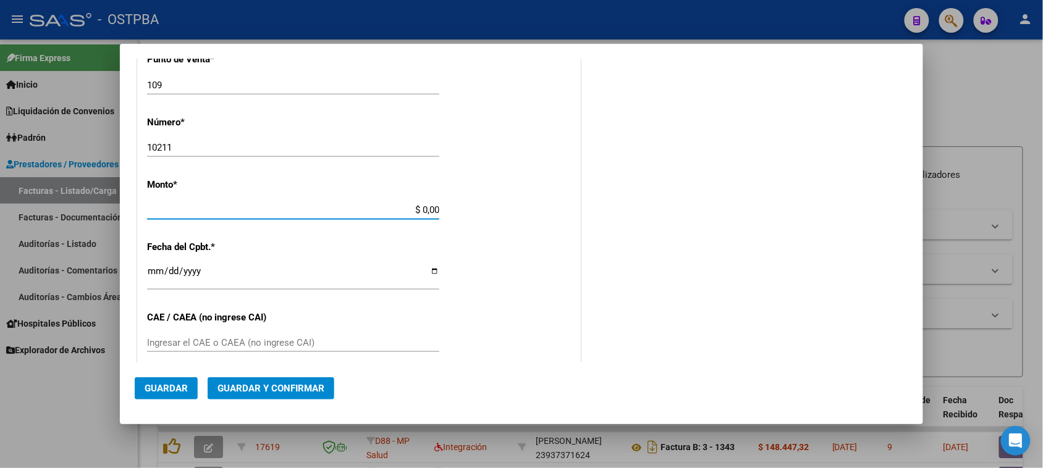
scroll to position [371, 0]
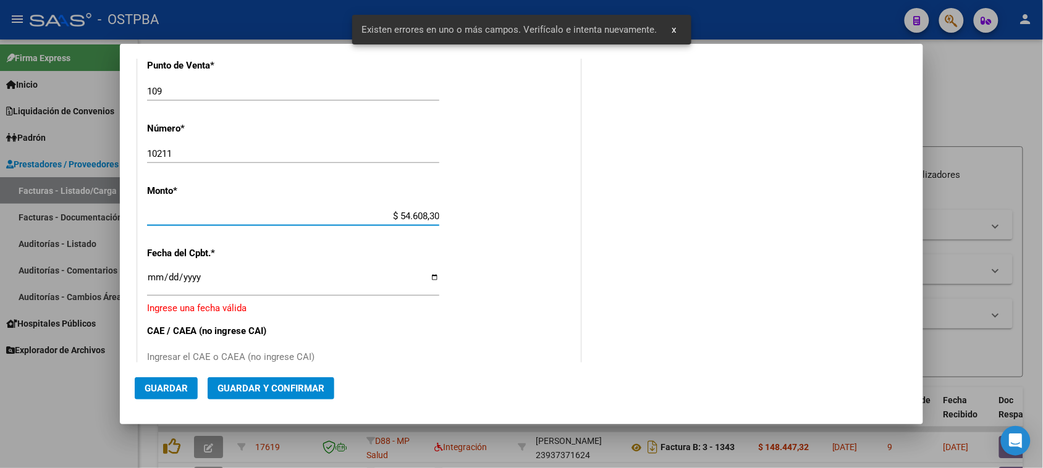
type input "$ 546.083,00"
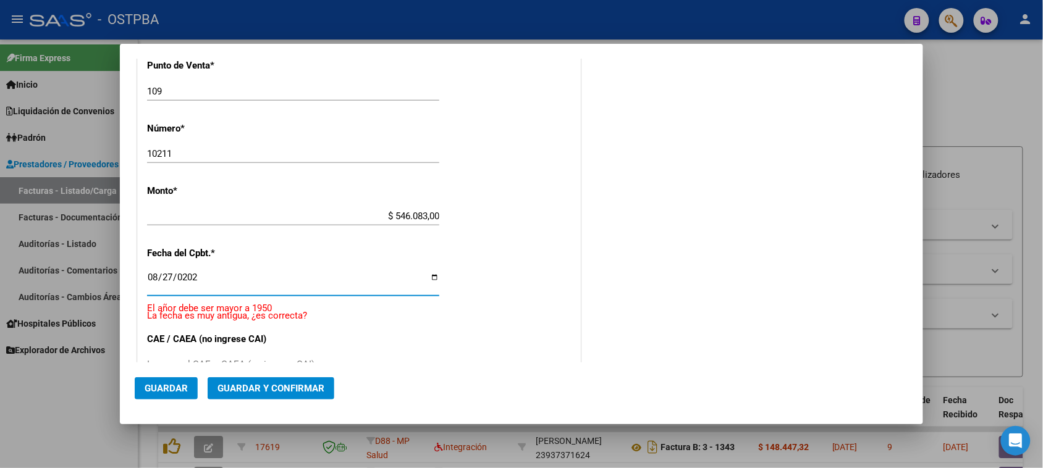
type input "[DATE]"
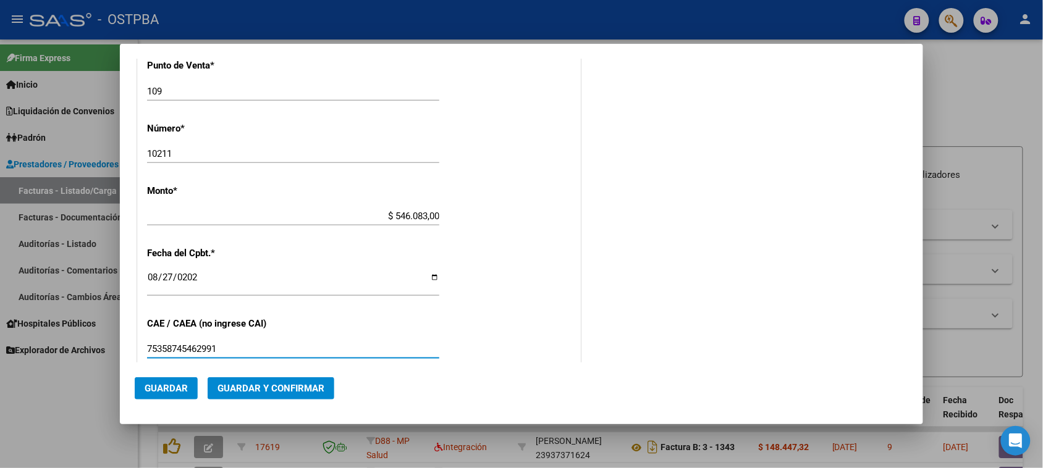
type input "75358745462991"
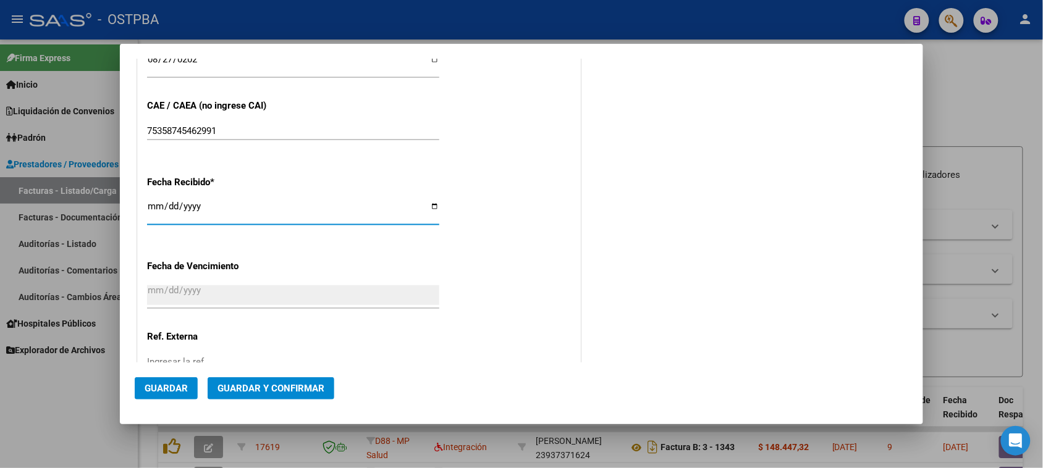
type input "[DATE]"
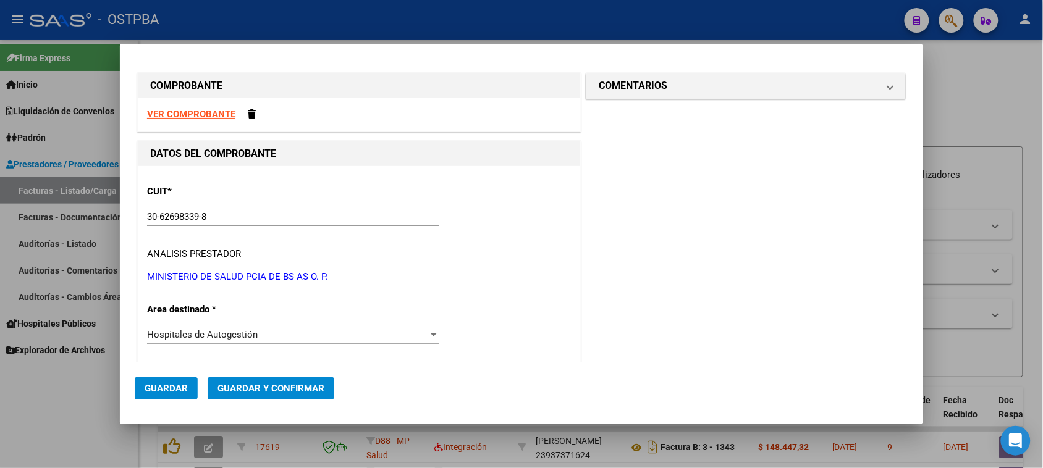
scroll to position [0, 0]
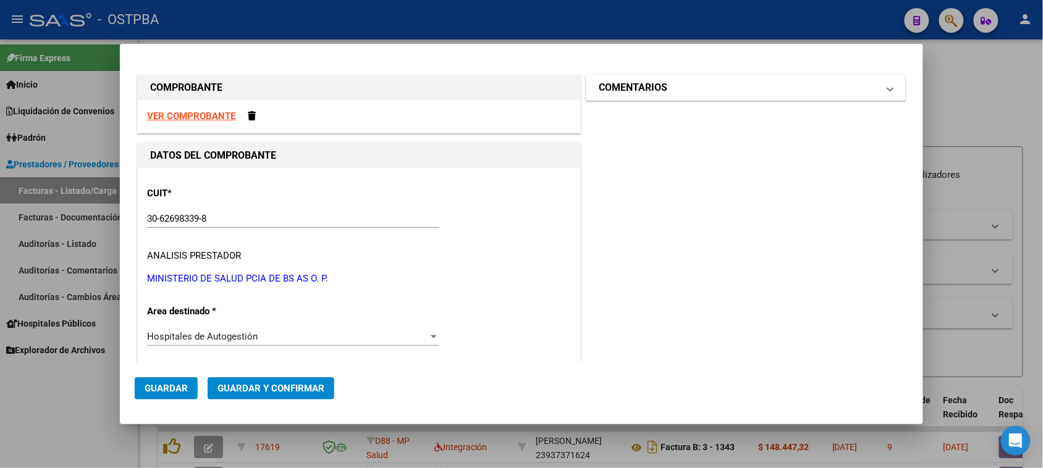
click at [661, 98] on mat-expansion-panel-header "COMENTARIOS" at bounding box center [745, 87] width 319 height 25
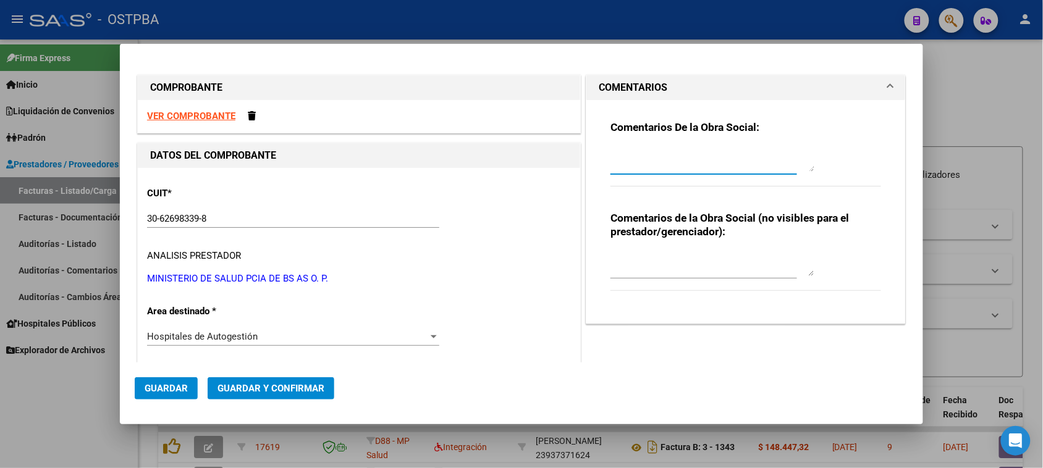
click at [660, 159] on textarea at bounding box center [713, 159] width 204 height 25
type textarea "HR 126749"
click at [165, 389] on span "Guardar" at bounding box center [166, 388] width 43 height 11
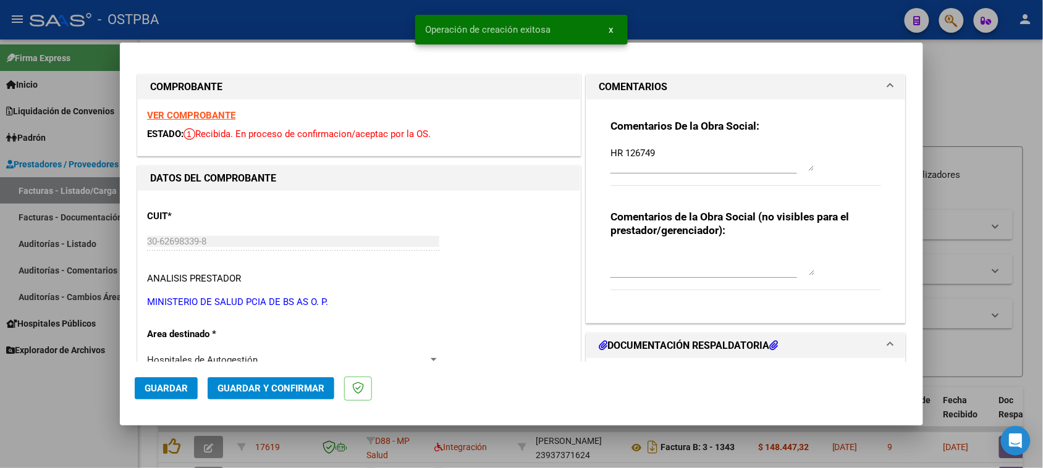
type input "[DATE]"
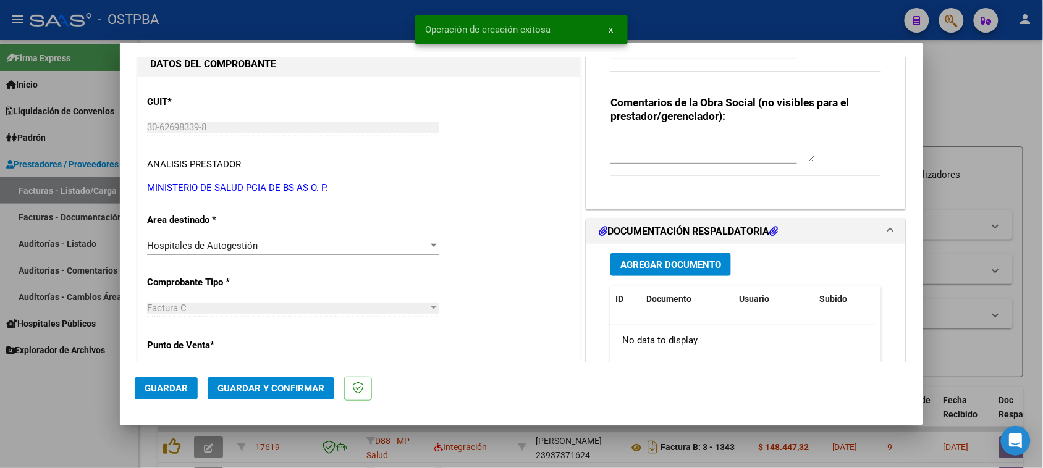
scroll to position [154, 0]
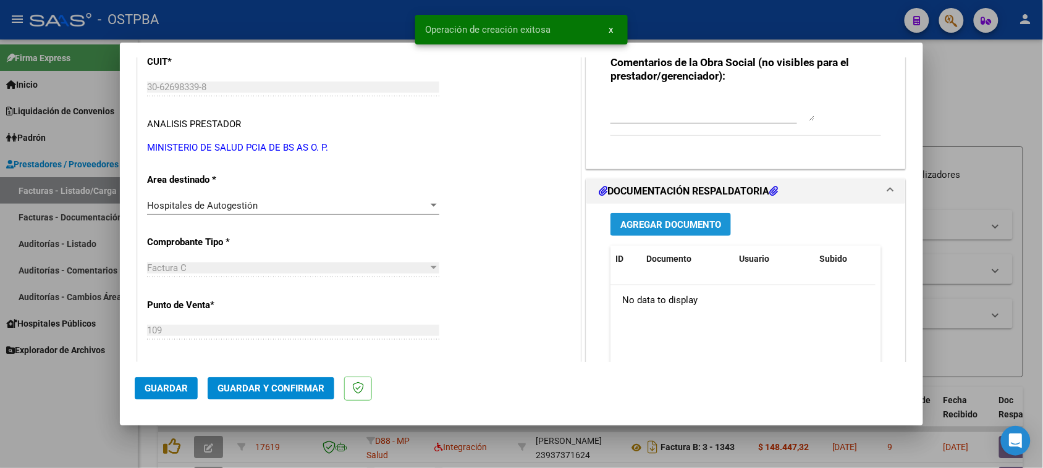
click at [713, 234] on button "Agregar Documento" at bounding box center [671, 224] width 121 height 23
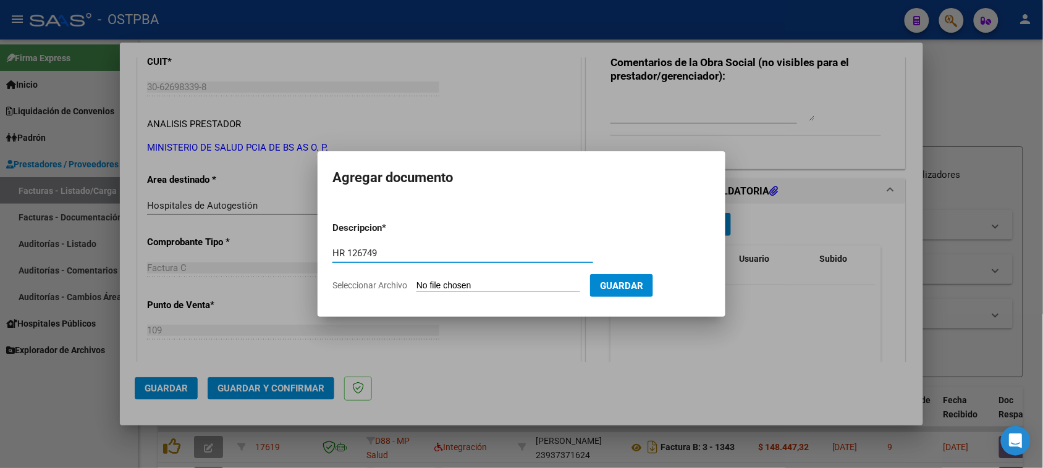
type input "HR 126749"
click at [417, 281] on input "Seleccionar Archivo" at bounding box center [499, 287] width 164 height 12
type input "C:\fakepath\HR 126749.pdf"
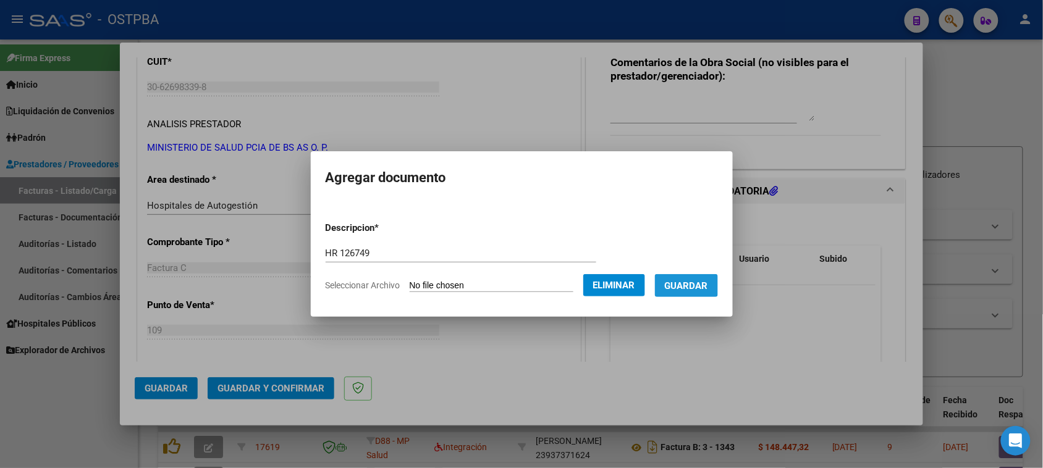
click at [692, 277] on button "Guardar" at bounding box center [686, 285] width 63 height 23
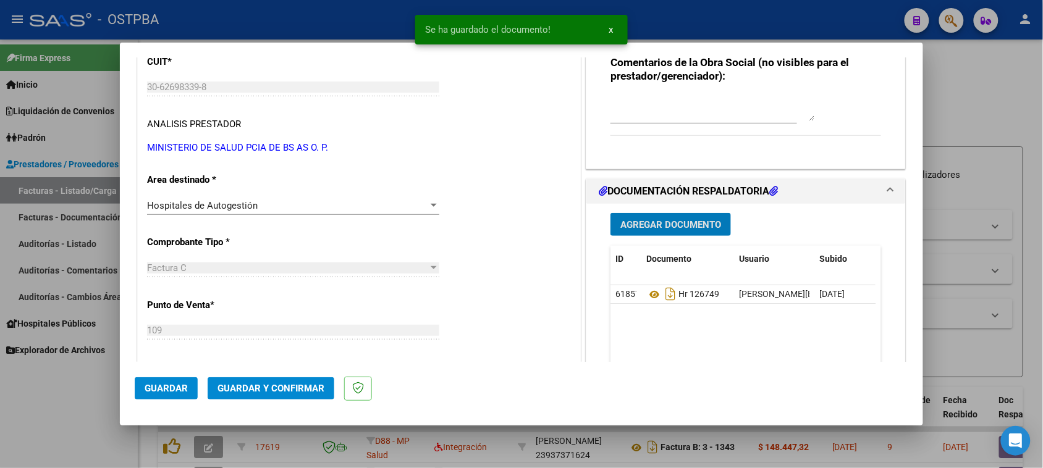
click at [705, 235] on button "Agregar Documento" at bounding box center [671, 224] width 121 height 23
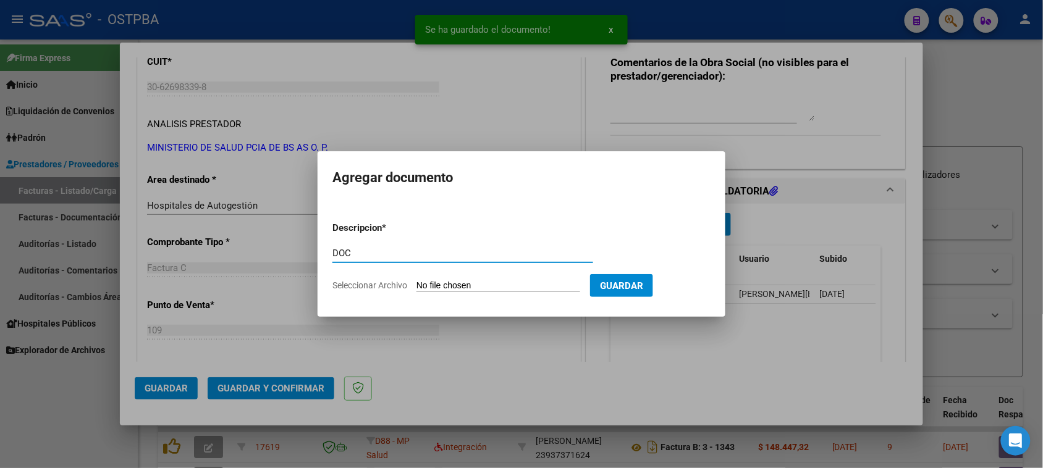
type input "DOC"
click at [417, 281] on input "Seleccionar Archivo" at bounding box center [499, 287] width 164 height 12
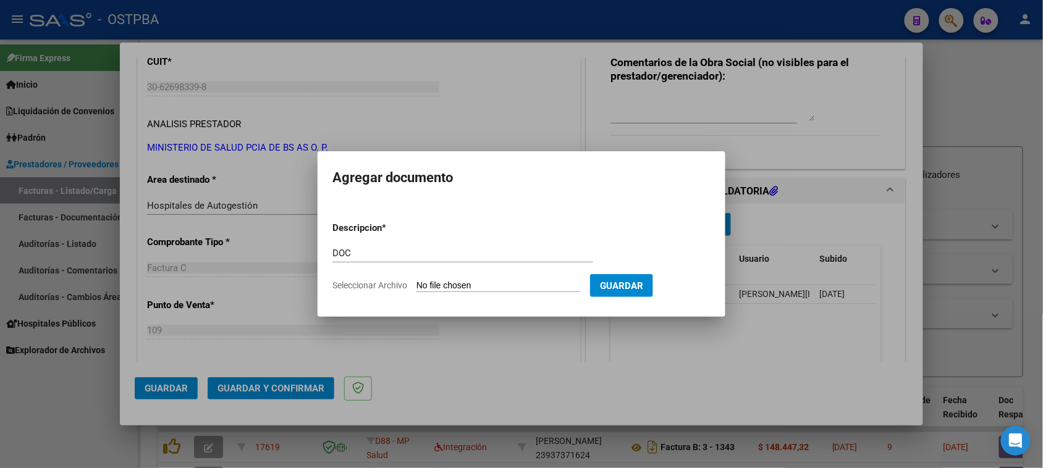
type input "C:\fakepath\DOC 10211.zip"
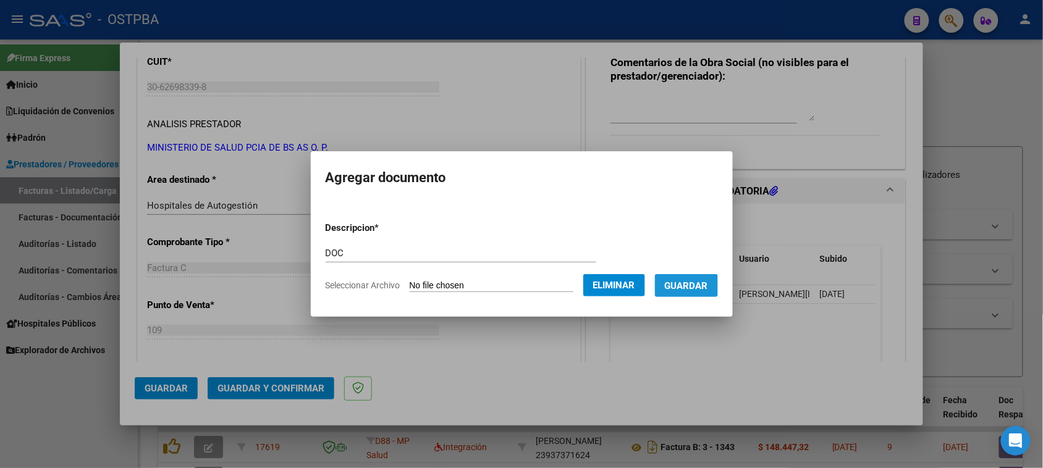
click at [690, 289] on span "Guardar" at bounding box center [686, 286] width 43 height 11
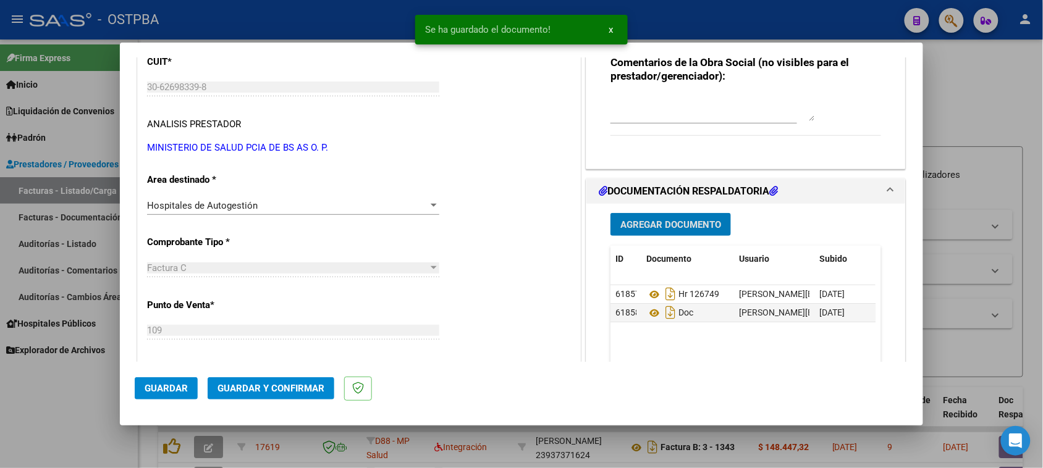
click at [313, 381] on button "Guardar y Confirmar" at bounding box center [271, 389] width 127 height 22
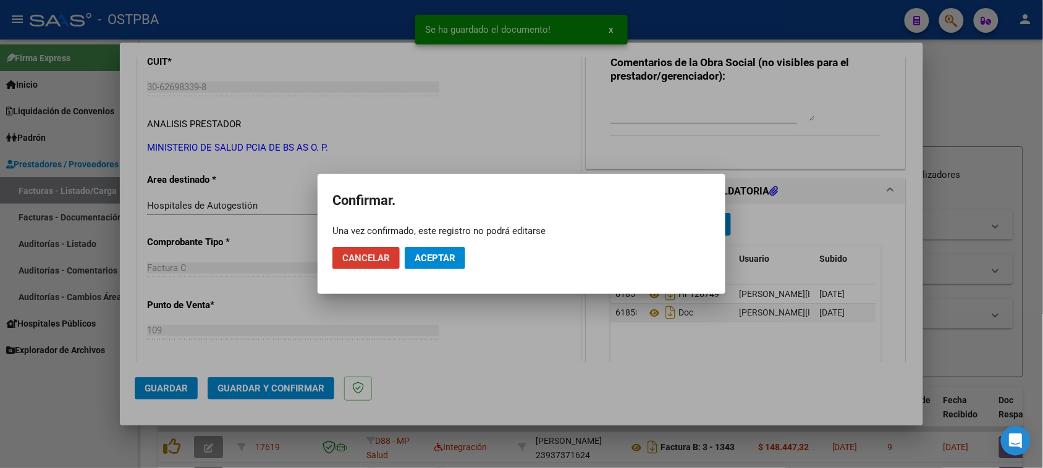
click at [422, 260] on span "Aceptar" at bounding box center [435, 258] width 41 height 11
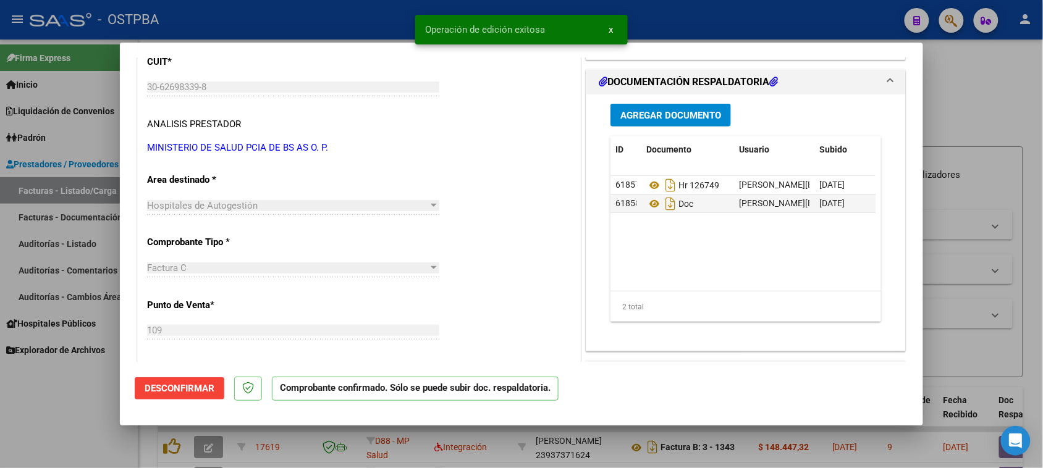
click at [75, 244] on div at bounding box center [521, 234] width 1043 height 468
type input "$ 0,00"
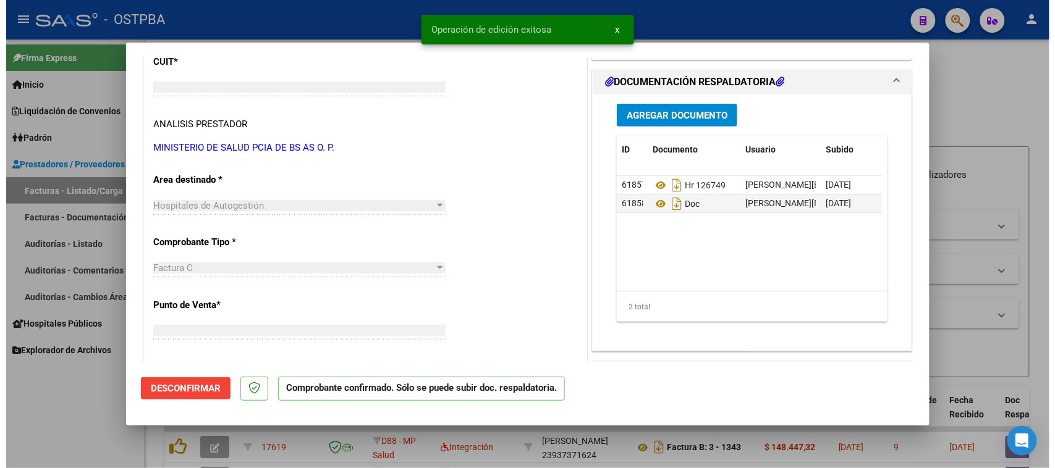
scroll to position [162, 0]
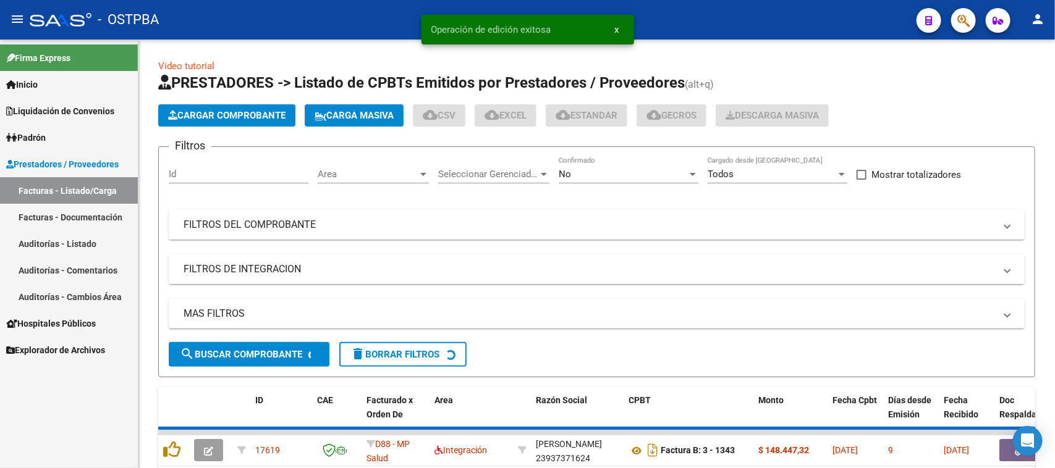
click at [75, 242] on link "Auditorías - Listado" at bounding box center [69, 244] width 138 height 27
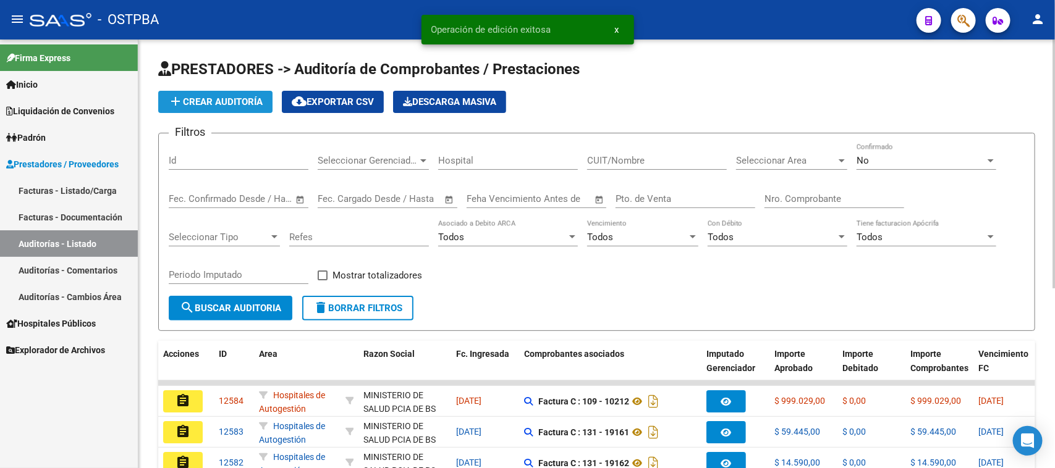
click at [196, 105] on span "add Crear Auditoría" at bounding box center [215, 101] width 95 height 11
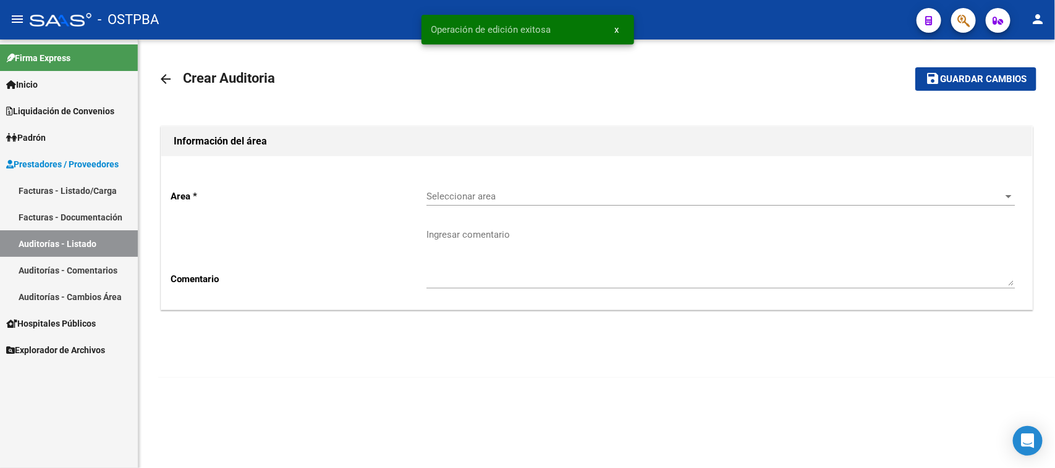
click at [446, 186] on div "Seleccionar area Seleccionar area" at bounding box center [720, 192] width 588 height 27
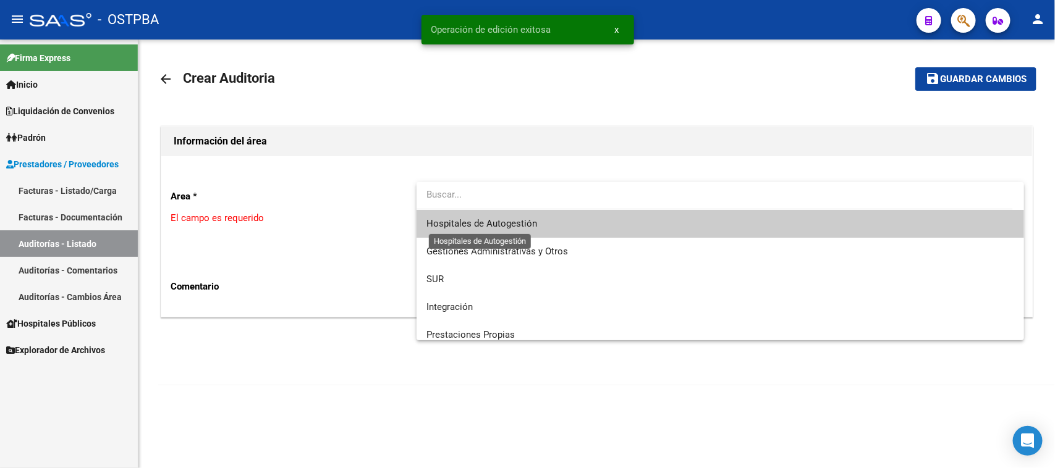
click at [439, 227] on span "Hospitales de Autogestión" at bounding box center [481, 223] width 111 height 11
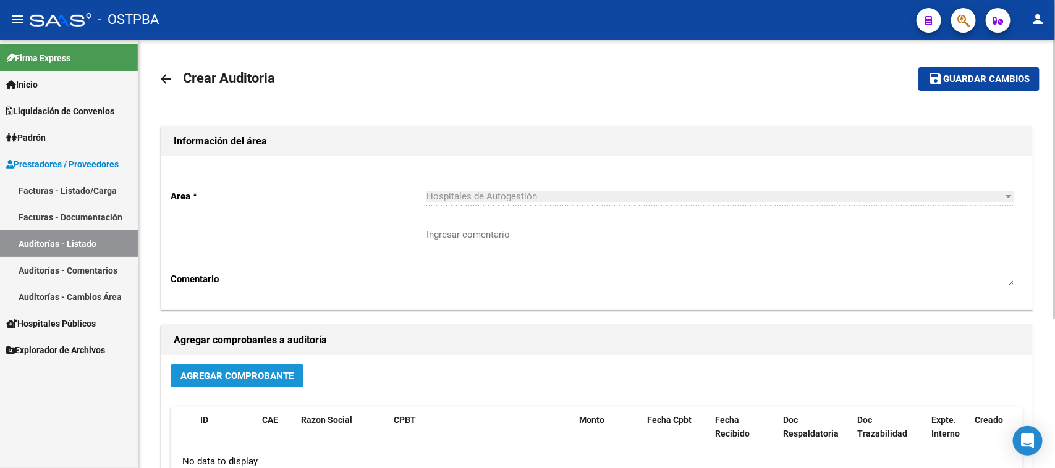
click at [224, 373] on span "Agregar Comprobante" at bounding box center [236, 376] width 113 height 11
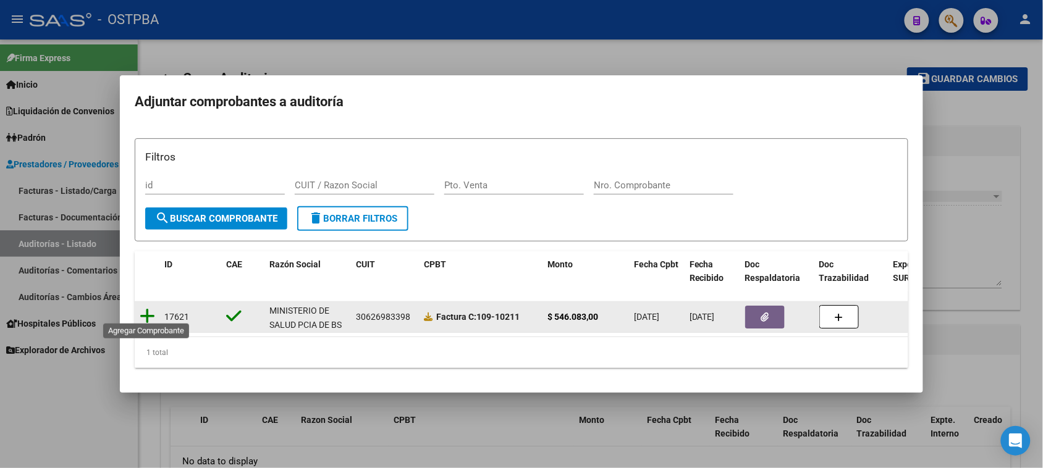
click at [148, 310] on icon at bounding box center [147, 316] width 15 height 17
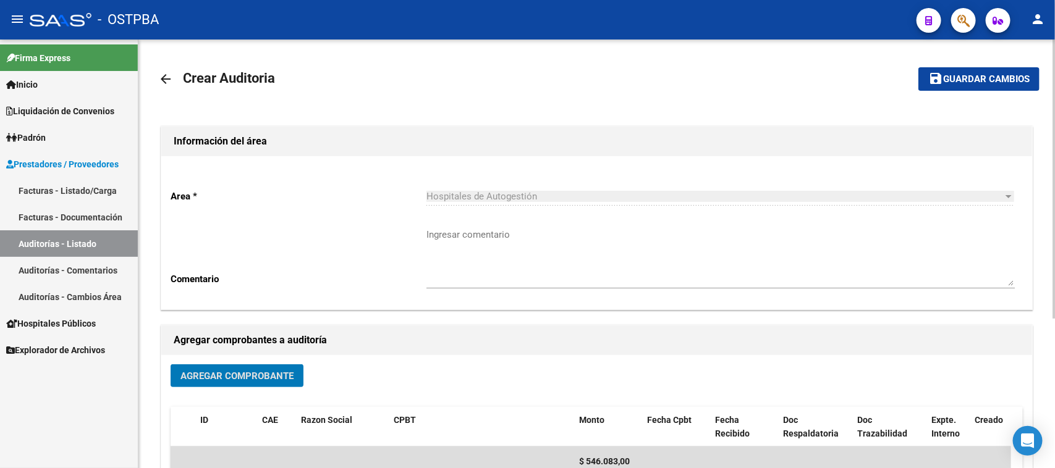
click at [950, 76] on span "Guardar cambios" at bounding box center [986, 79] width 87 height 11
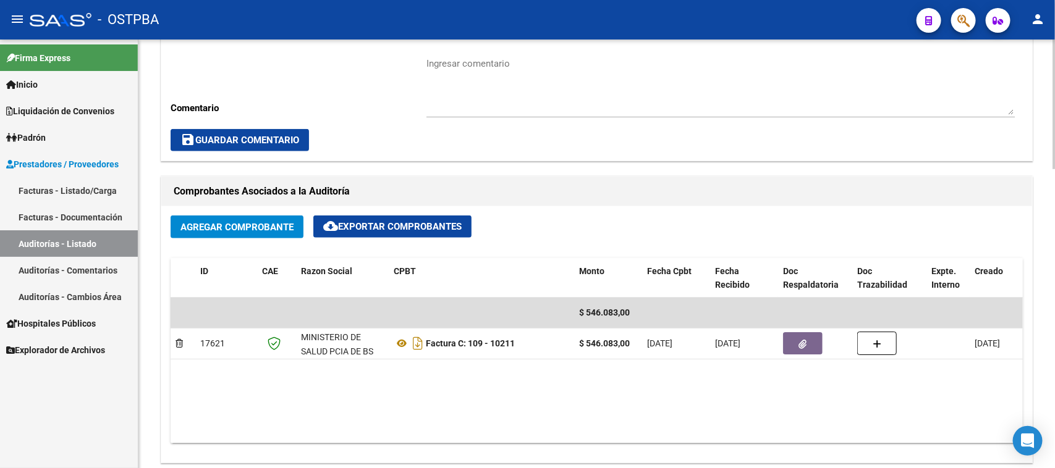
scroll to position [463, 0]
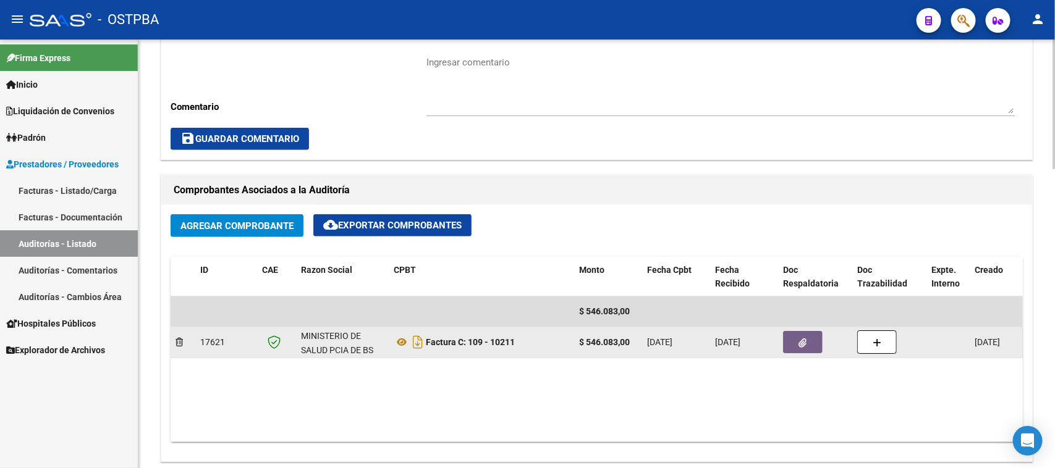
click at [794, 341] on button "button" at bounding box center [803, 342] width 40 height 22
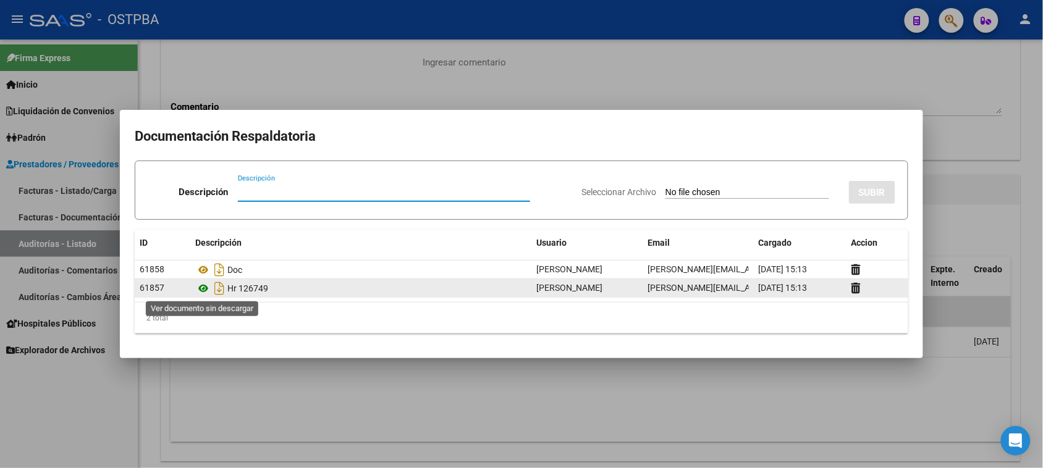
click at [203, 290] on icon at bounding box center [203, 288] width 16 height 15
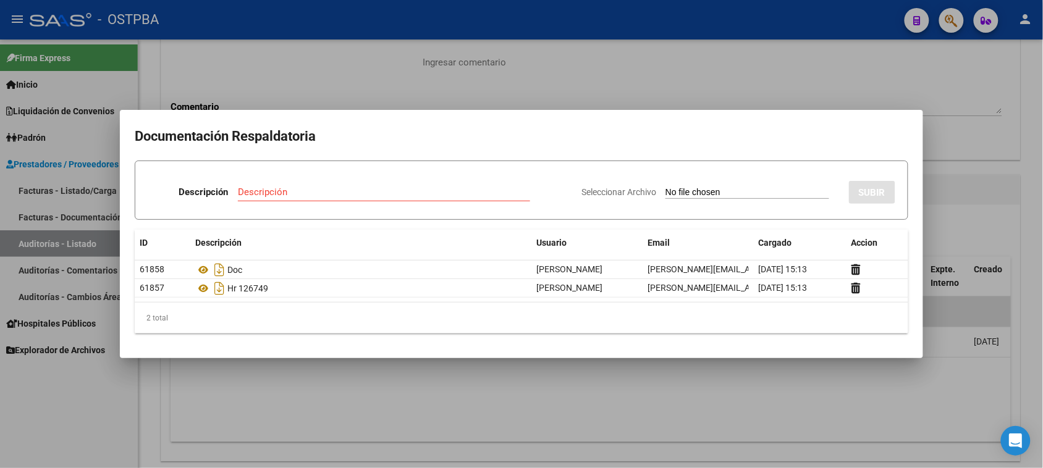
click at [131, 394] on div at bounding box center [521, 234] width 1043 height 468
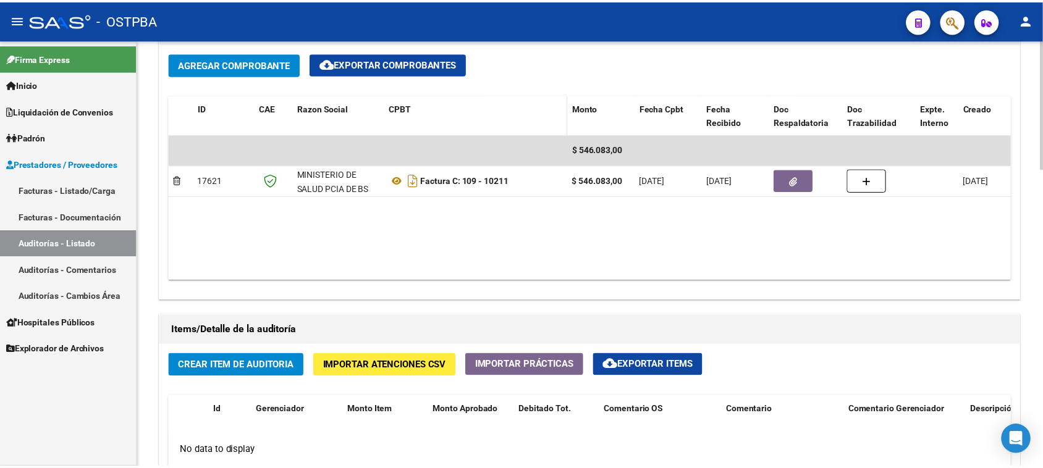
scroll to position [772, 0]
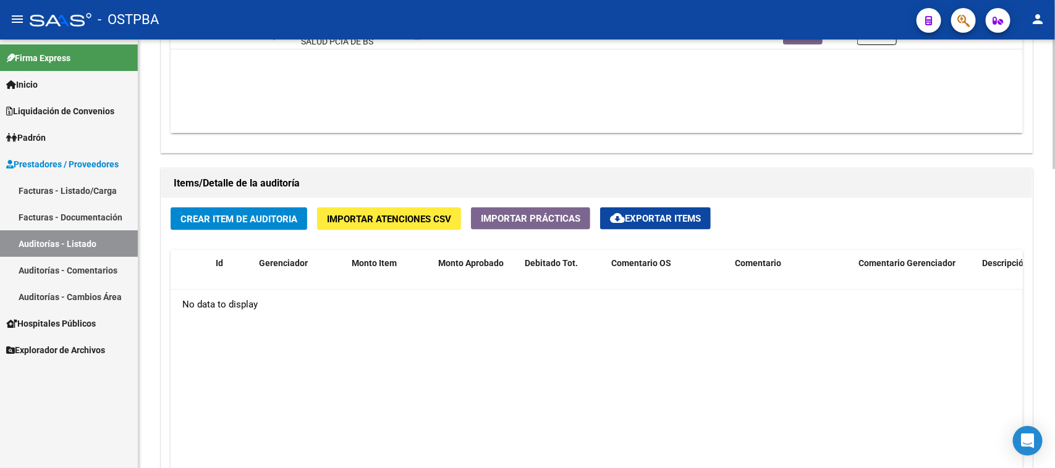
click at [280, 218] on span "Crear Item de Auditoria" at bounding box center [238, 219] width 117 height 11
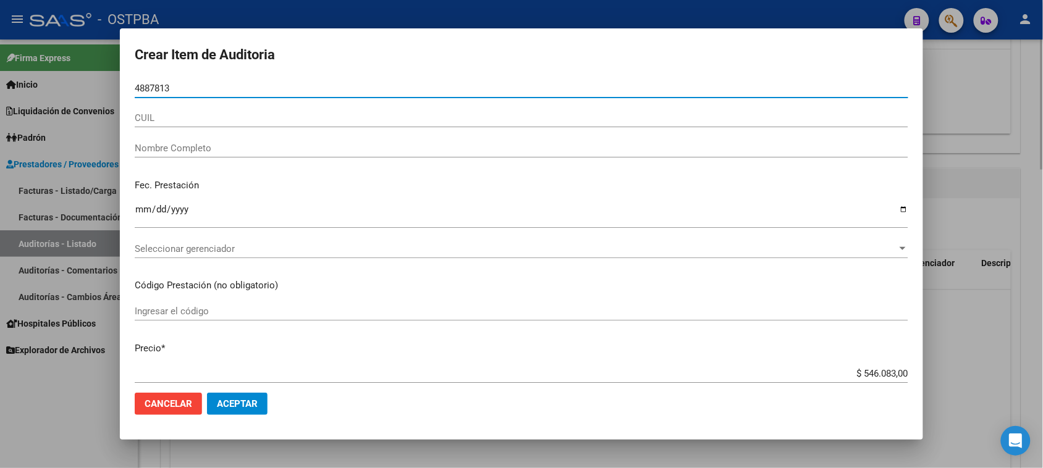
type input "48878131"
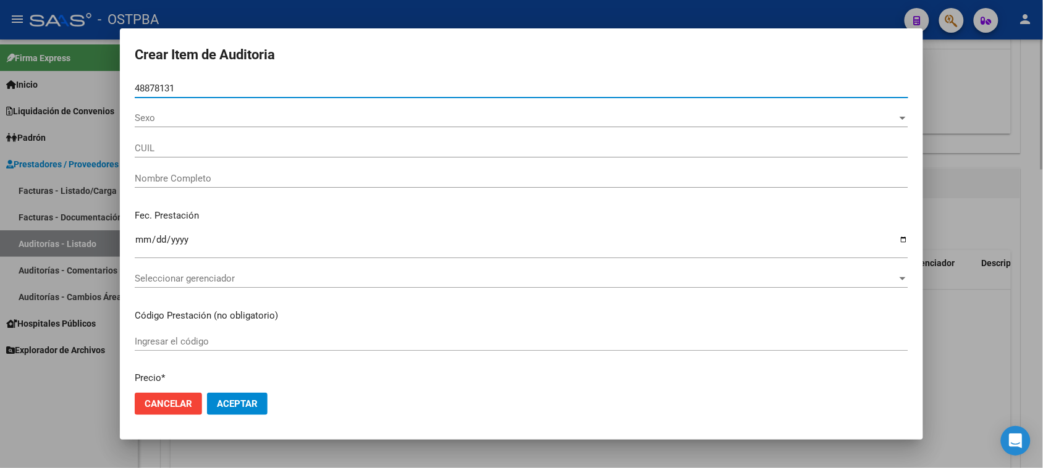
type input "20488781317"
type input "[PERSON_NAME]"
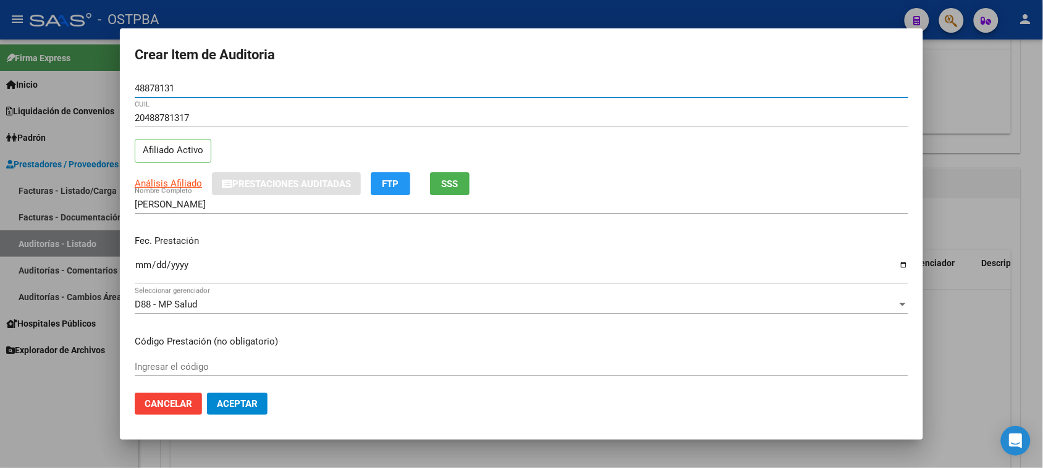
type input "48878131"
click at [138, 264] on input "Ingresar la fecha" at bounding box center [522, 270] width 774 height 20
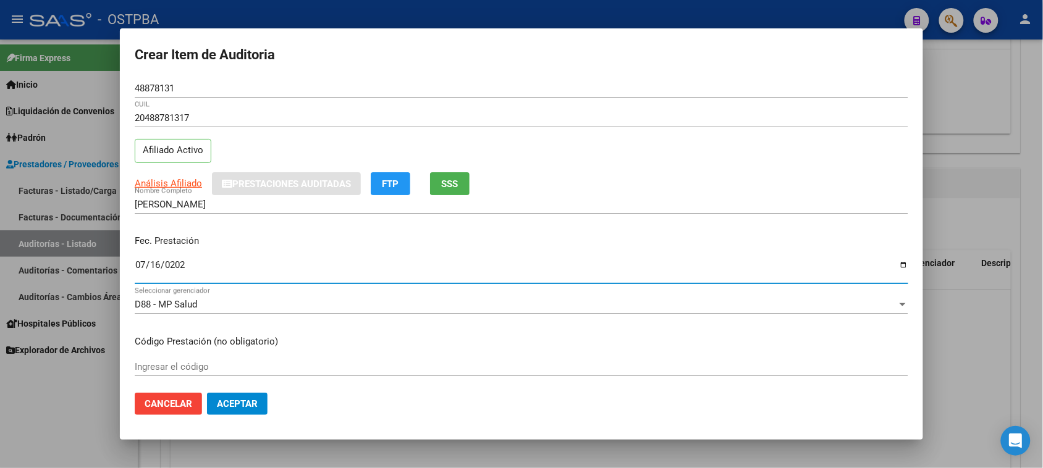
type input "[DATE]"
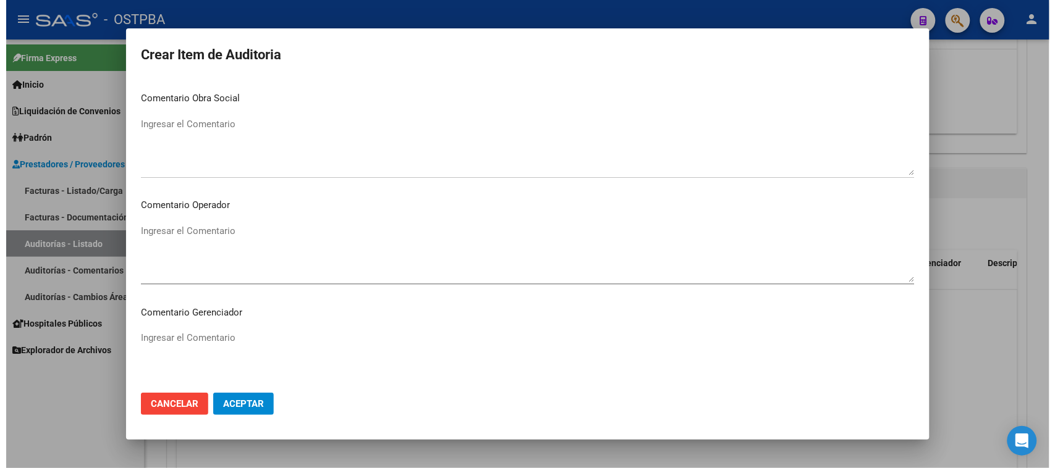
scroll to position [770, 0]
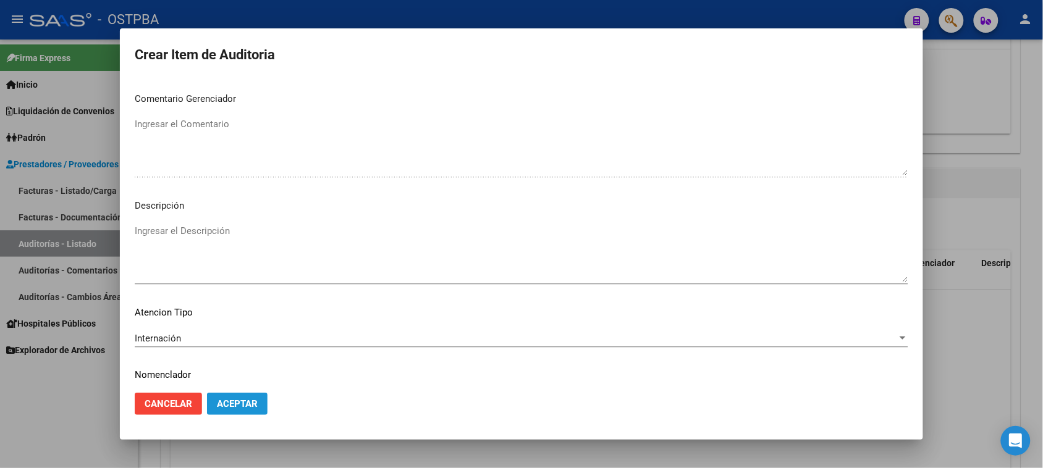
click at [237, 407] on span "Aceptar" at bounding box center [237, 404] width 41 height 11
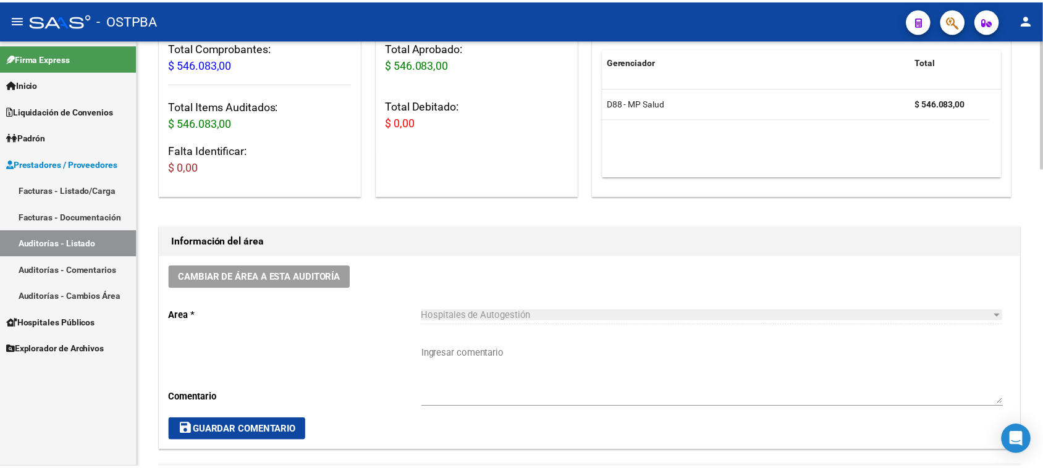
scroll to position [0, 0]
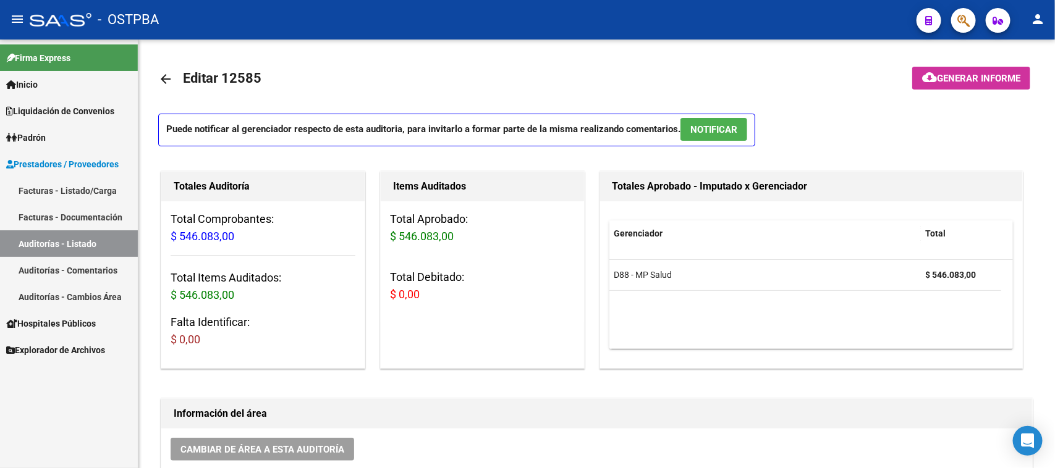
click at [82, 184] on link "Facturas - Listado/Carga" at bounding box center [69, 190] width 138 height 27
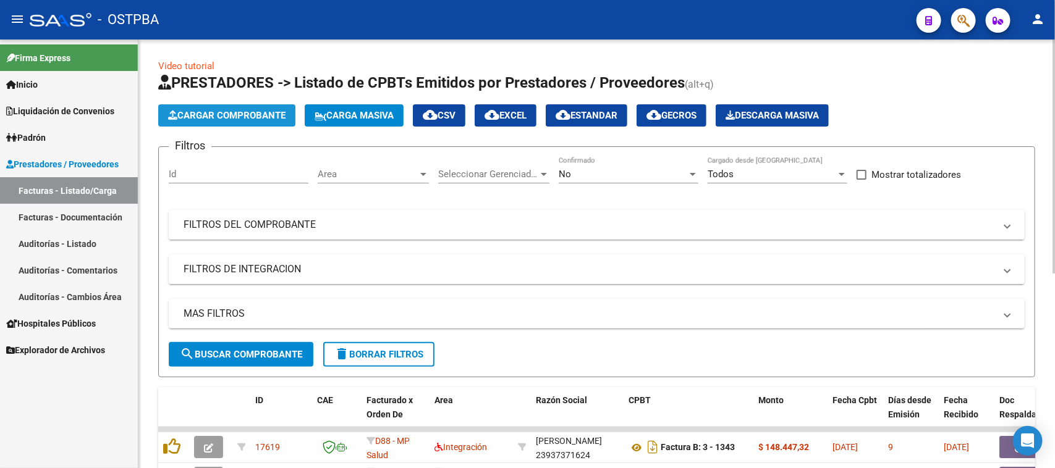
click at [255, 117] on span "Cargar Comprobante" at bounding box center [226, 115] width 117 height 11
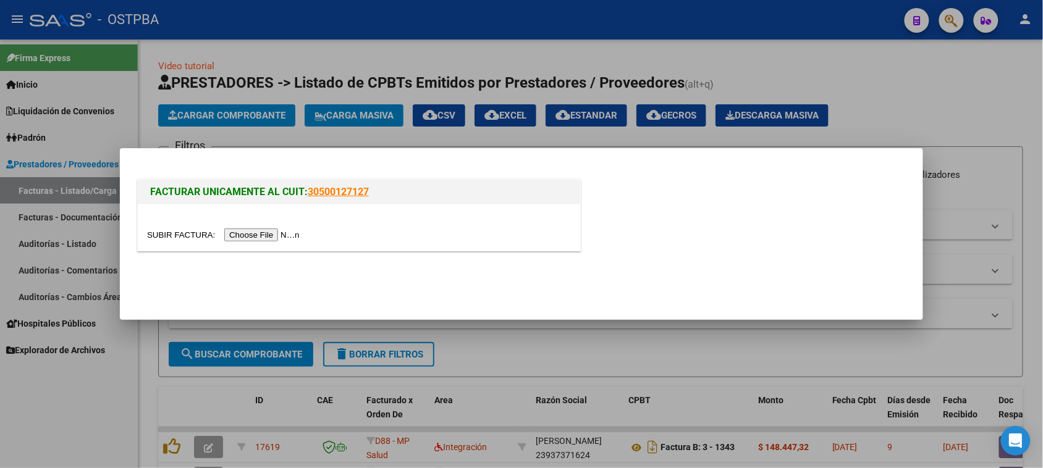
click at [269, 237] on input "file" at bounding box center [225, 235] width 156 height 13
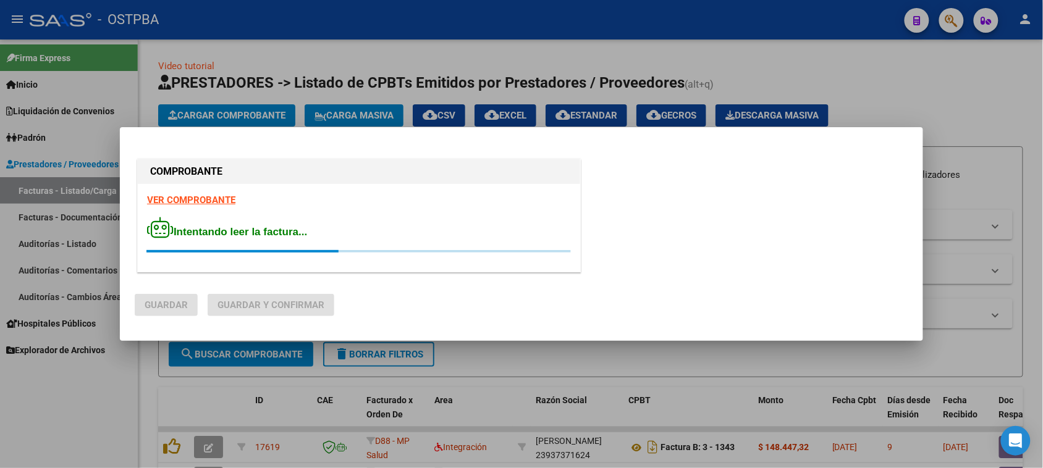
click at [224, 200] on strong "VER COMPROBANTE" at bounding box center [191, 200] width 88 height 11
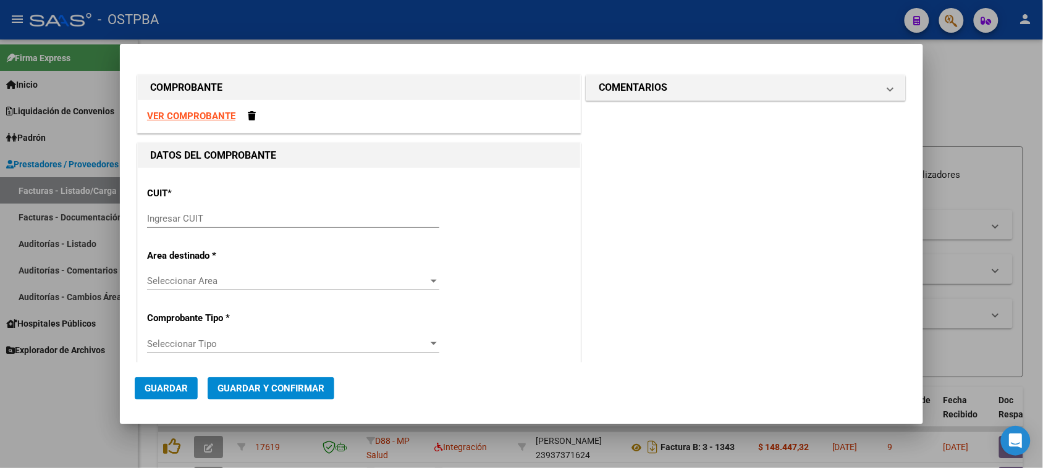
click at [305, 222] on input "Ingresar CUIT" at bounding box center [293, 218] width 292 height 11
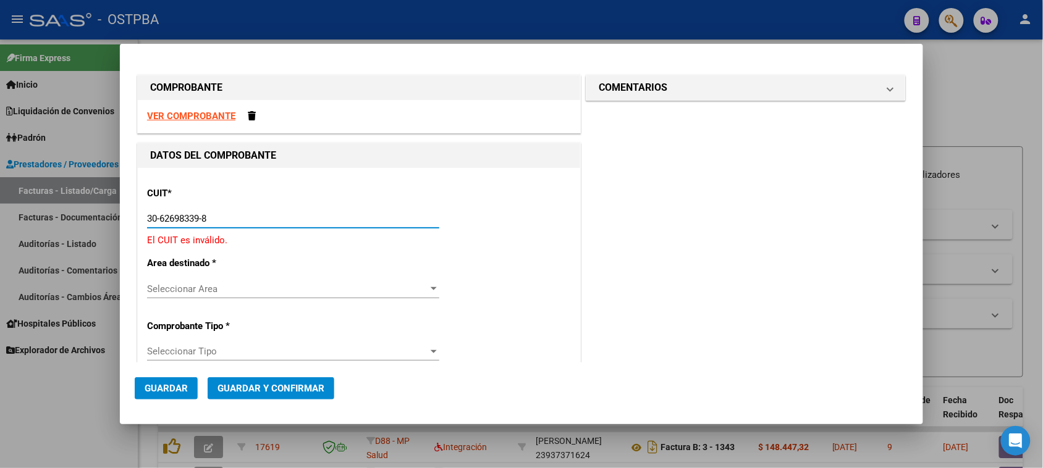
type input "30-62698339-8"
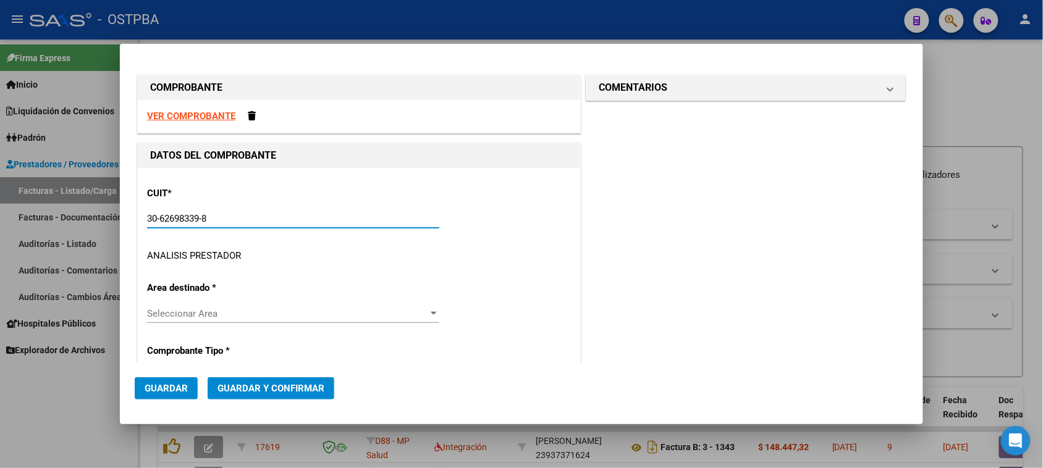
type input "109"
type input "30-62698339-8"
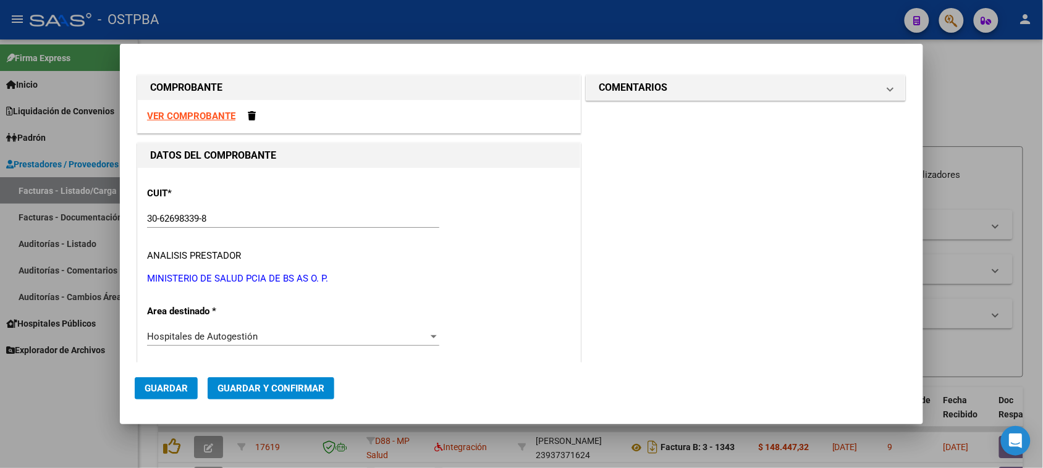
scroll to position [189, 0]
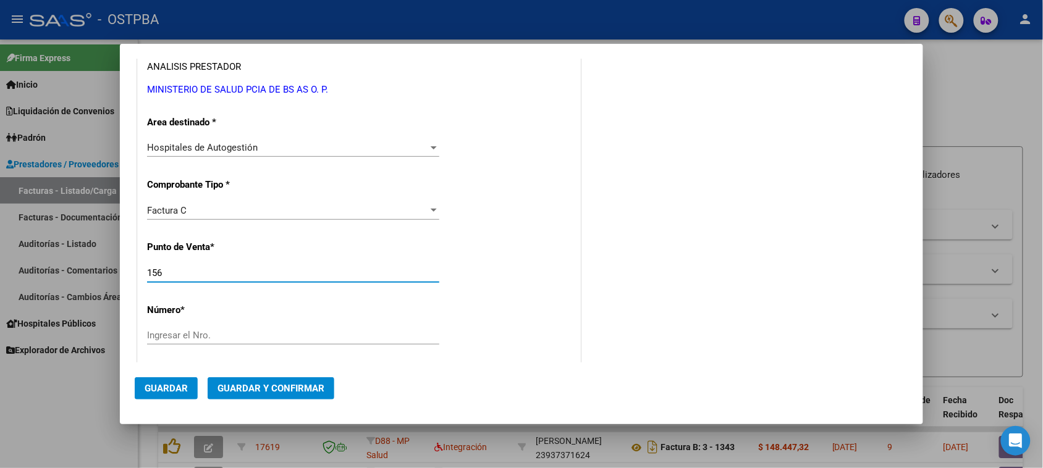
type input "156"
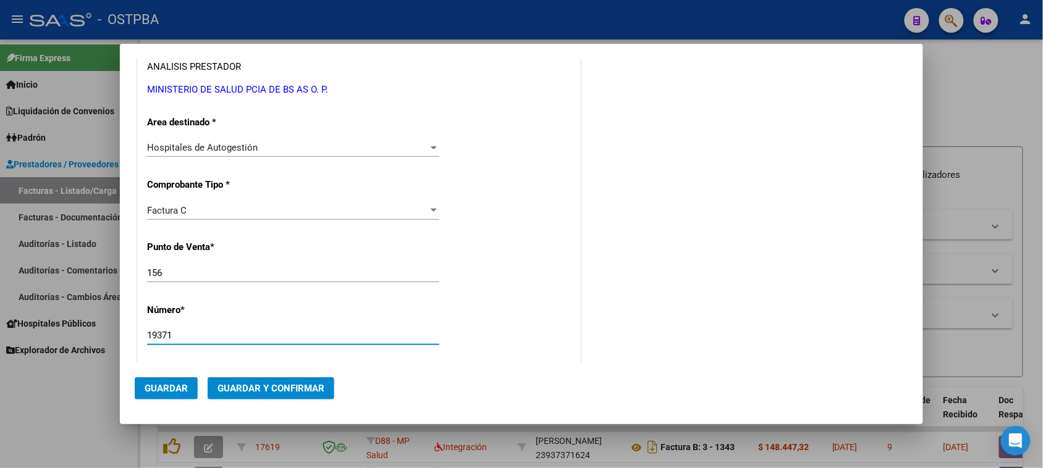
type input "19371"
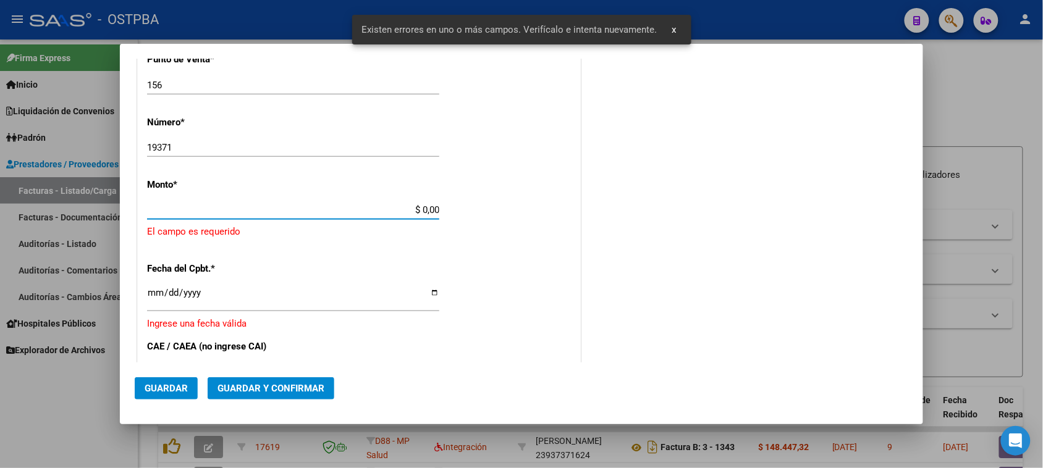
scroll to position [371, 0]
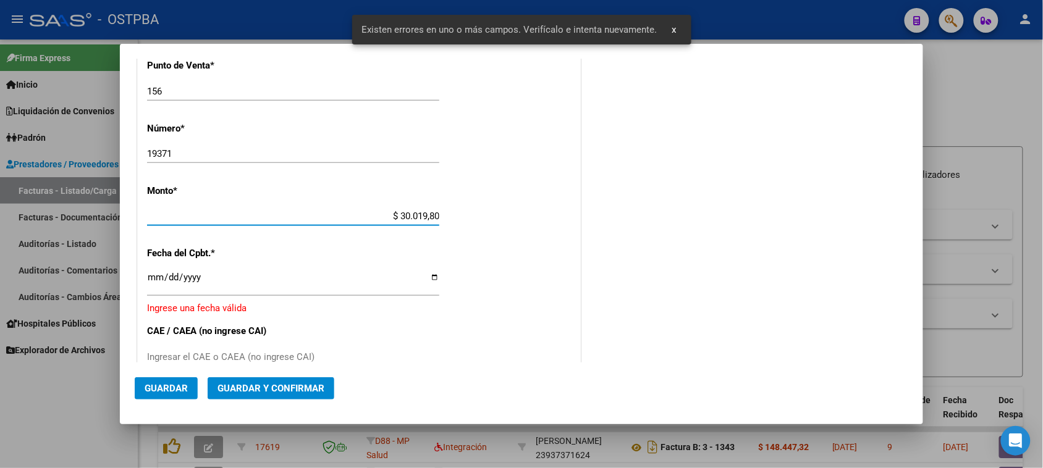
type input "$ 300.198,00"
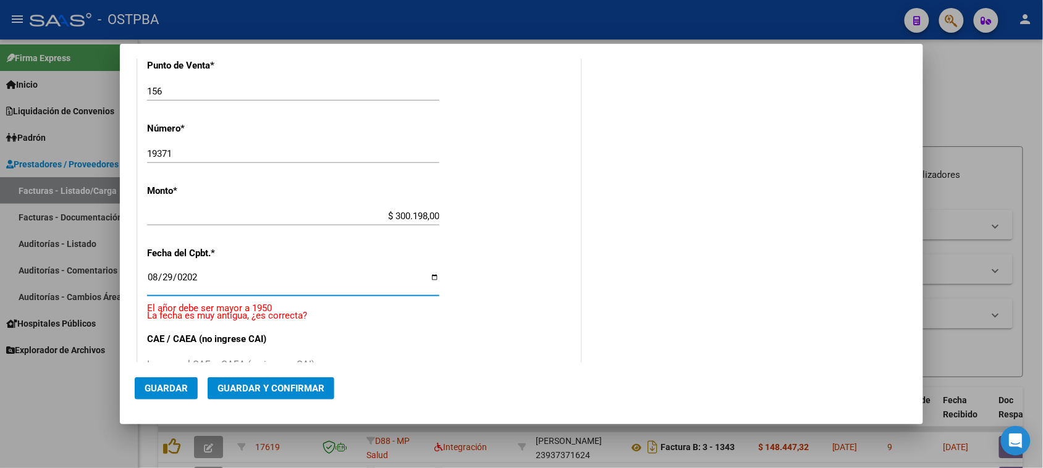
type input "[DATE]"
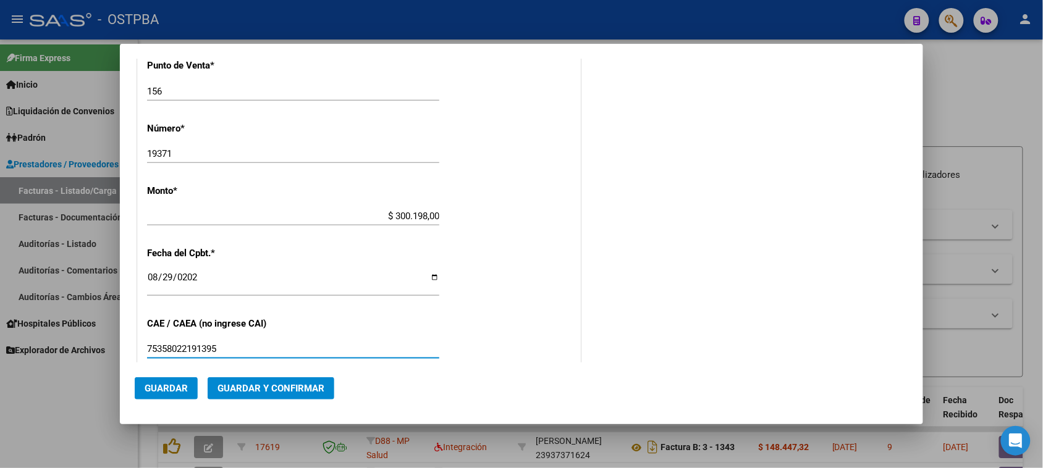
type input "75358022191395"
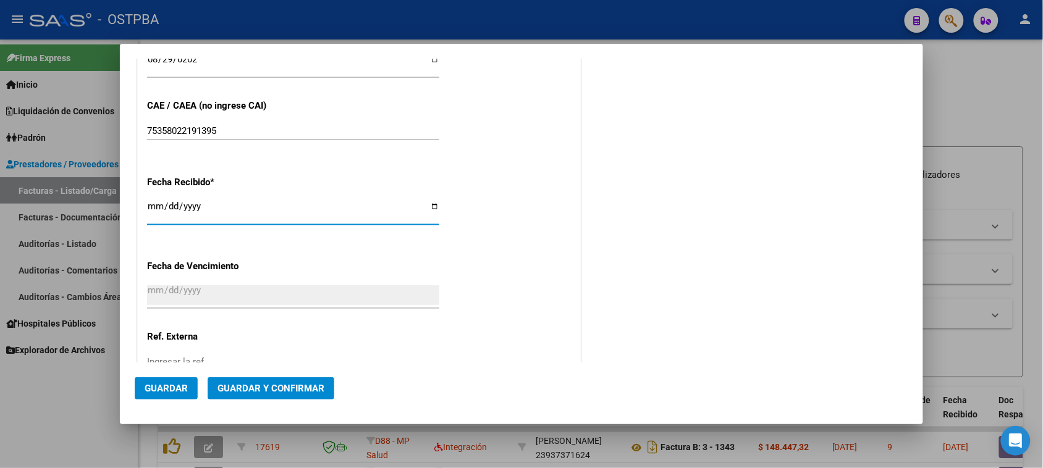
type input "[DATE]"
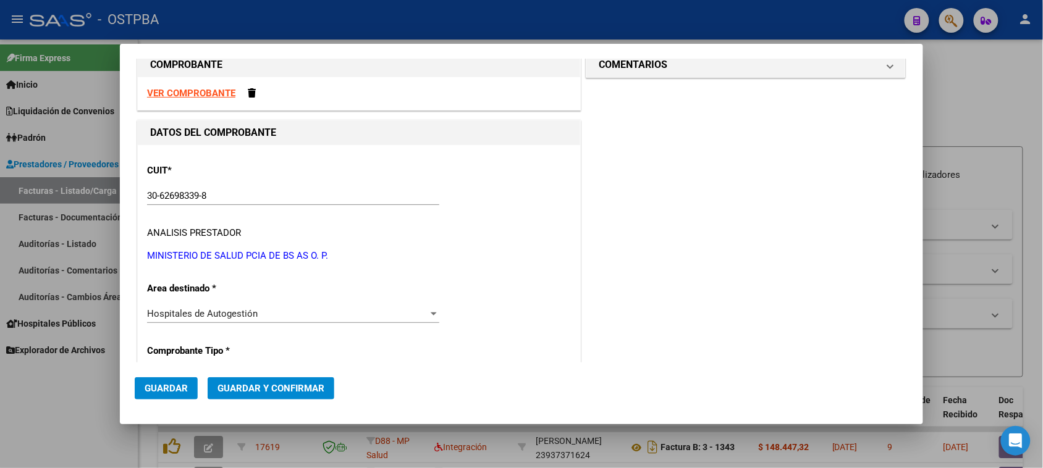
scroll to position [0, 0]
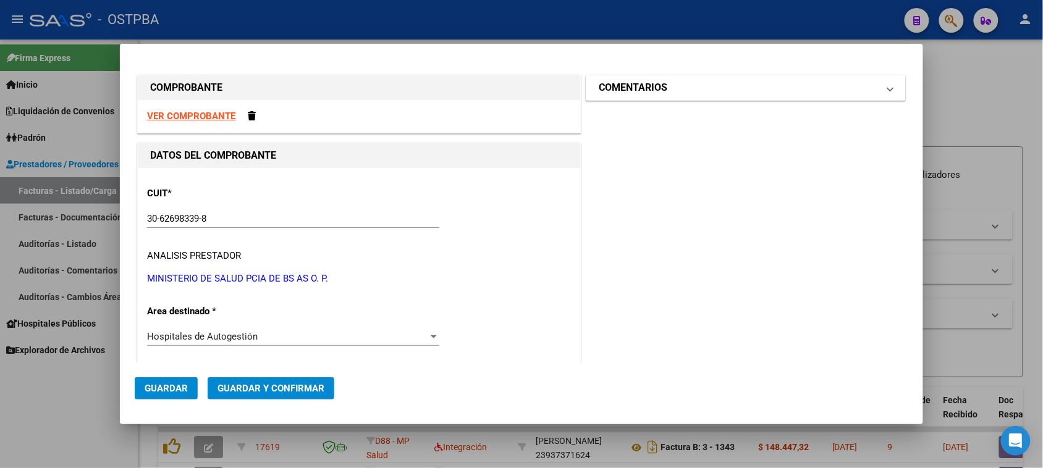
click at [674, 93] on mat-panel-title "COMENTARIOS" at bounding box center [738, 87] width 279 height 15
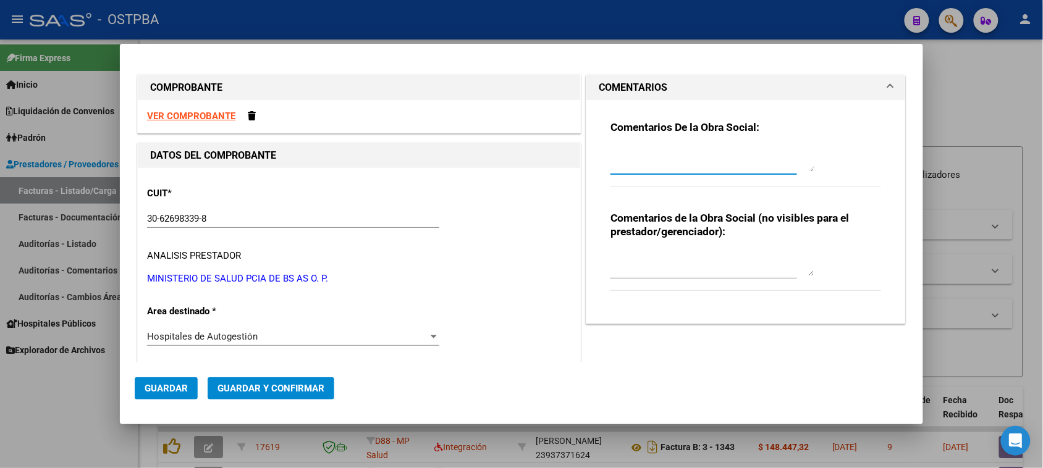
click at [669, 154] on textarea at bounding box center [713, 159] width 204 height 25
type textarea "HR 126752"
click at [189, 383] on button "Guardar" at bounding box center [166, 389] width 63 height 22
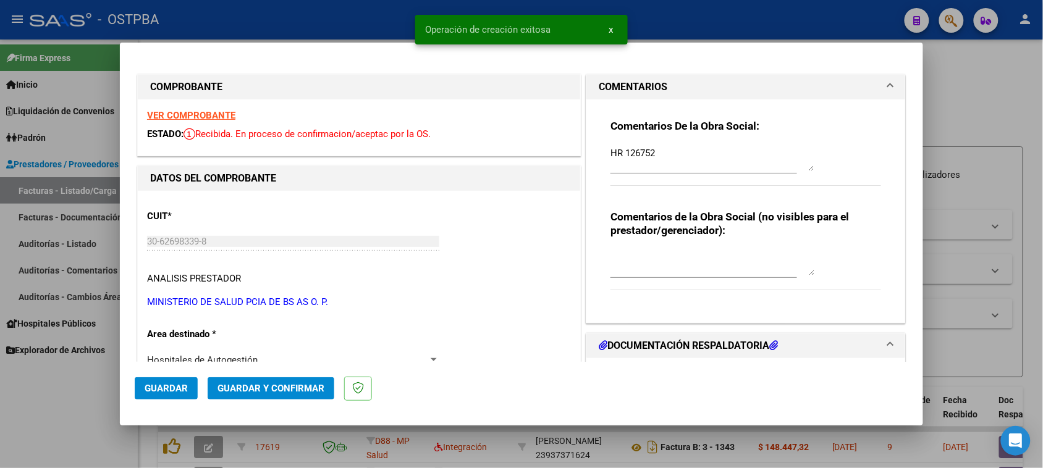
type input "[DATE]"
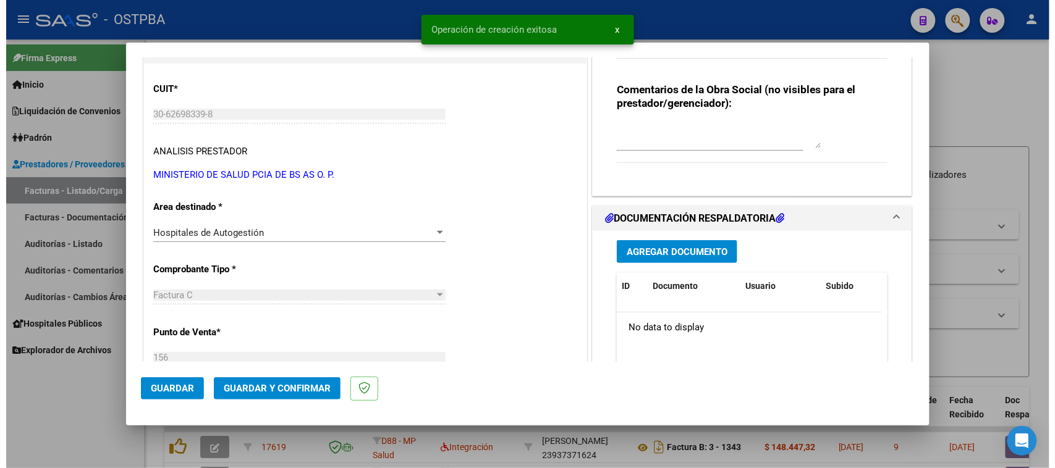
scroll to position [154, 0]
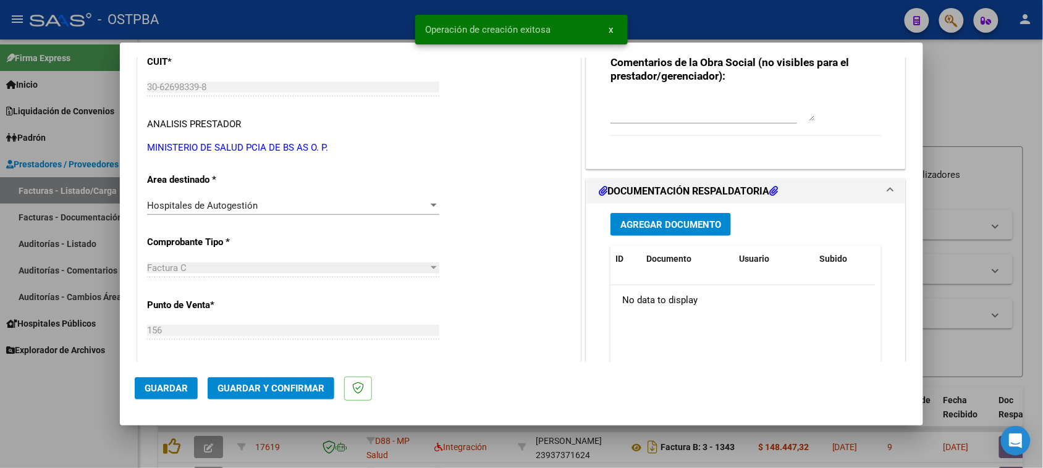
click at [693, 221] on span "Agregar Documento" at bounding box center [670, 224] width 101 height 11
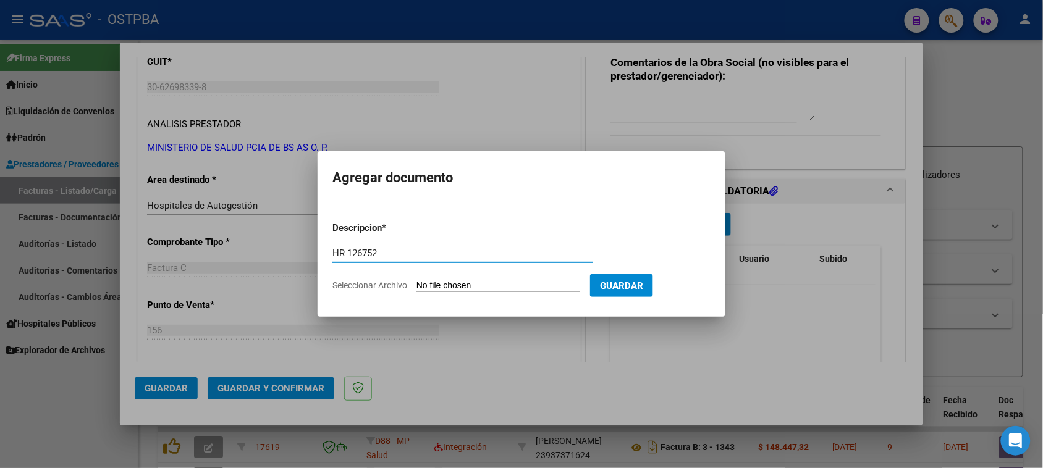
type input "HR 126752"
click at [417, 281] on input "Seleccionar Archivo" at bounding box center [499, 287] width 164 height 12
type input "C:\fakepath\hr 126752.pdf"
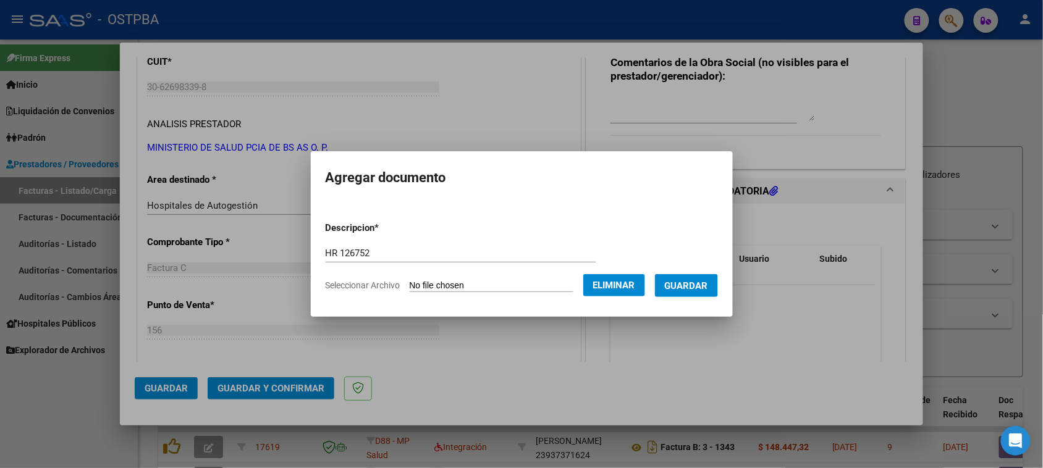
click at [699, 282] on span "Guardar" at bounding box center [686, 286] width 43 height 11
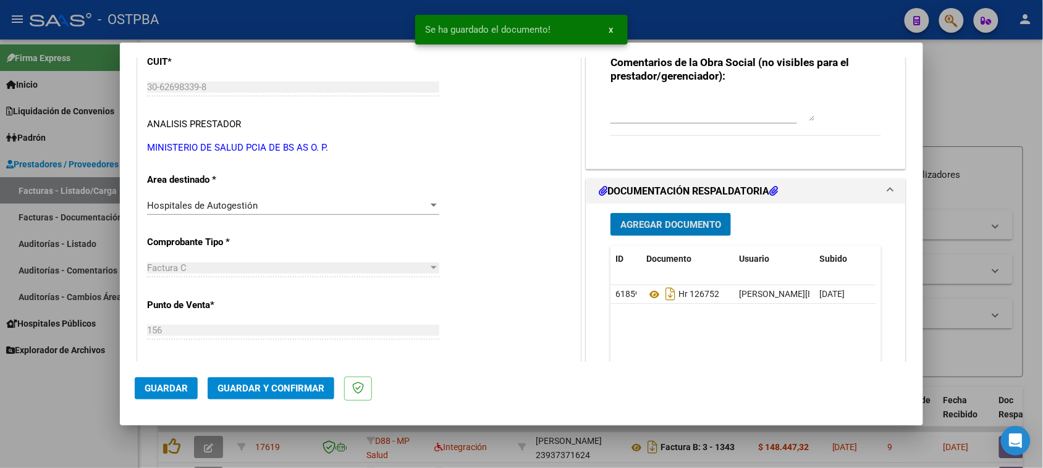
click at [692, 226] on span "Agregar Documento" at bounding box center [670, 224] width 101 height 11
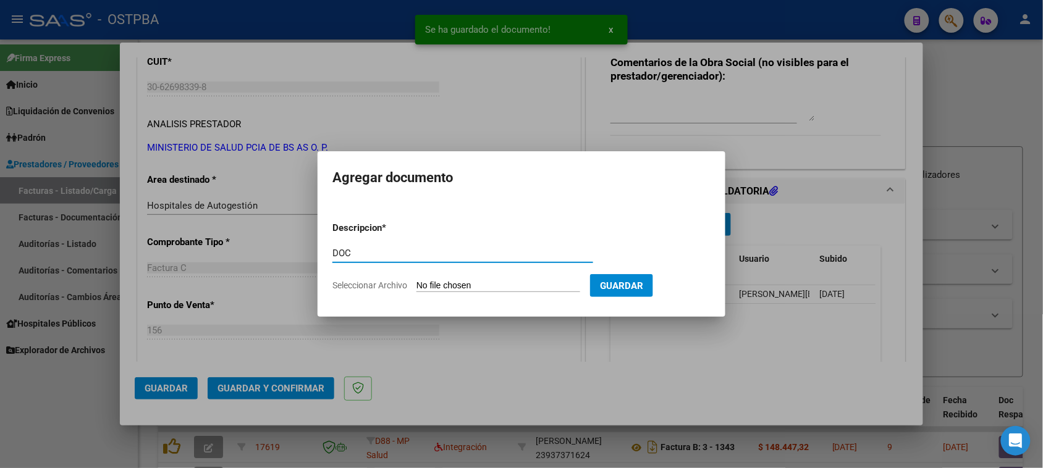
type input "DOC"
click at [417, 281] on input "Seleccionar Archivo" at bounding box center [499, 287] width 164 height 12
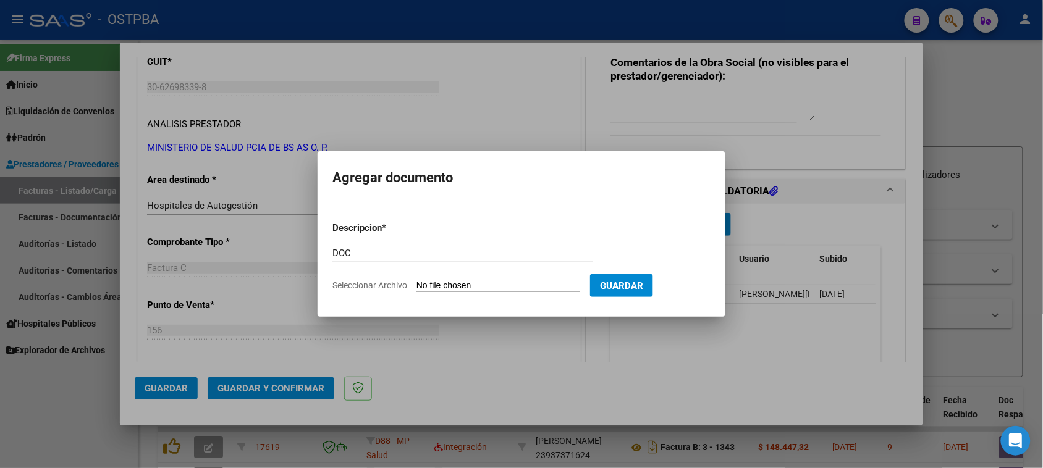
type input "C:\fakepath\DOC 19371.zip"
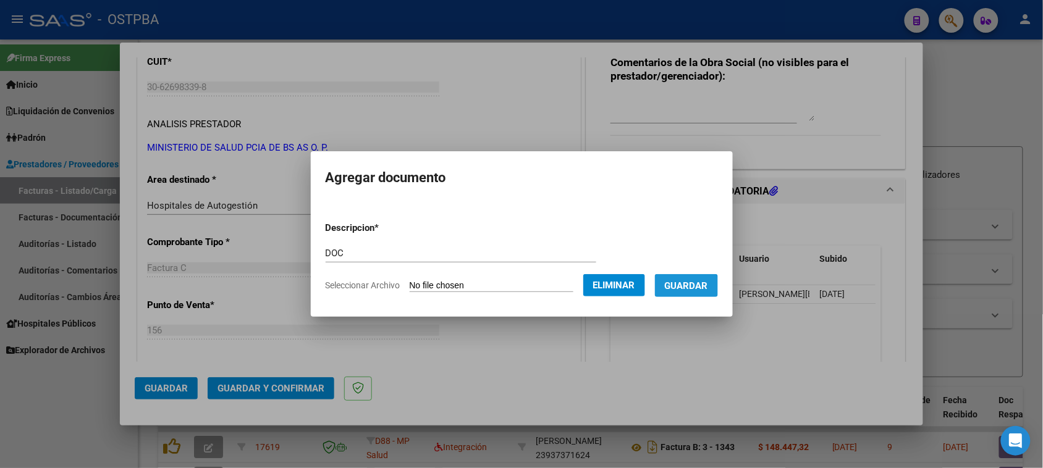
click at [693, 288] on span "Guardar" at bounding box center [686, 286] width 43 height 11
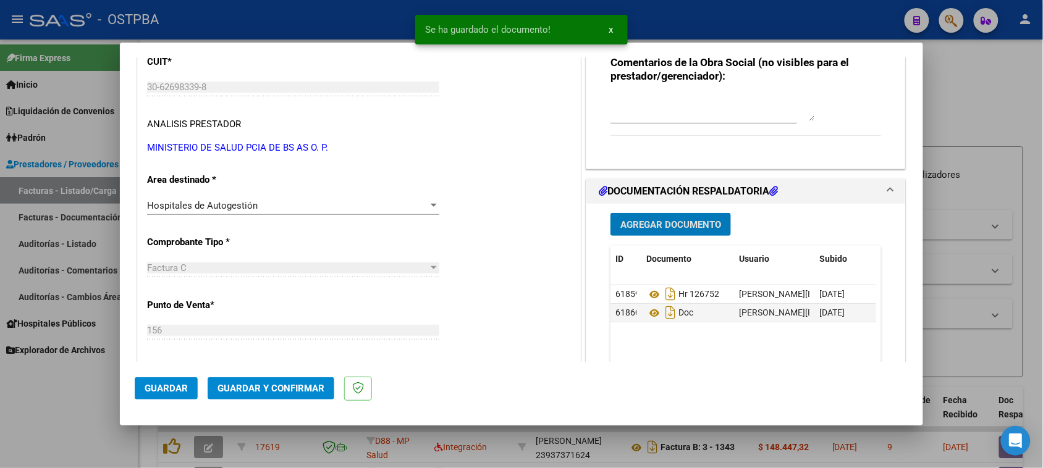
click at [267, 391] on span "Guardar y Confirmar" at bounding box center [271, 388] width 107 height 11
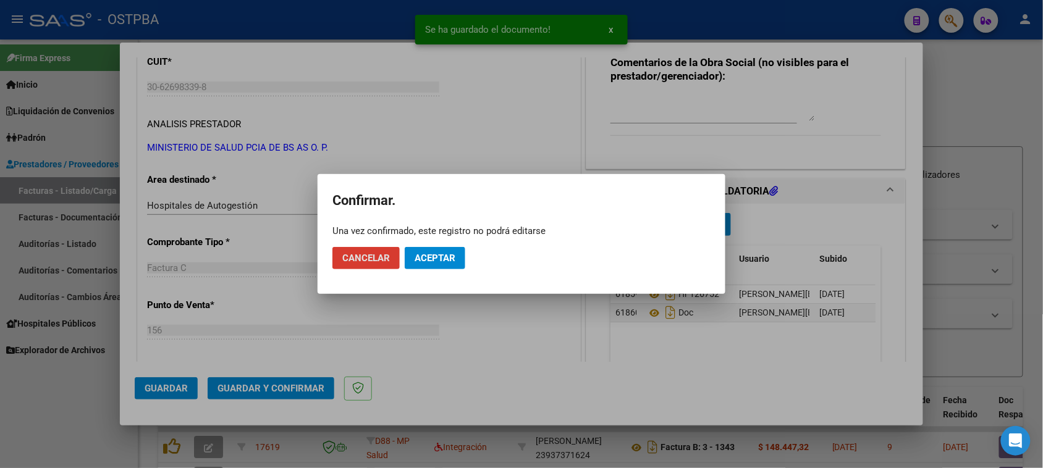
click at [440, 255] on span "Aceptar" at bounding box center [435, 258] width 41 height 11
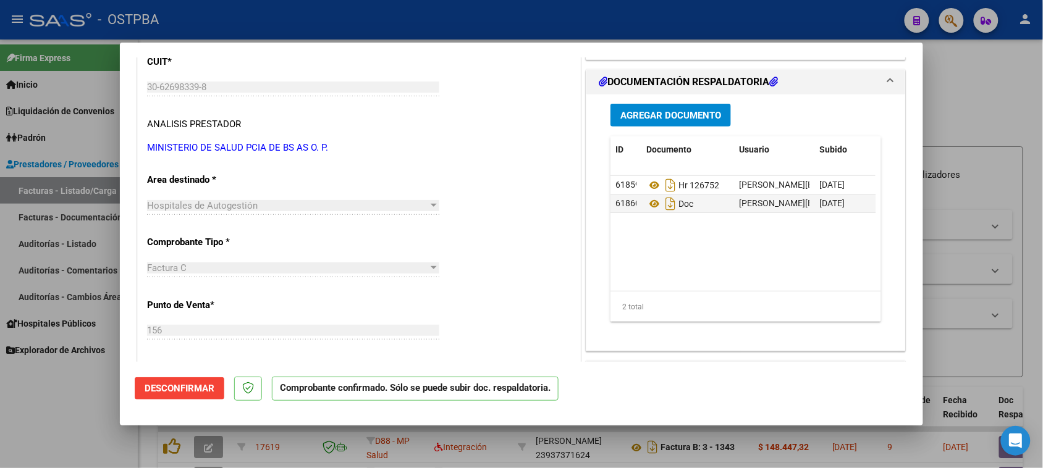
click at [62, 246] on div at bounding box center [521, 234] width 1043 height 468
type input "$ 0,00"
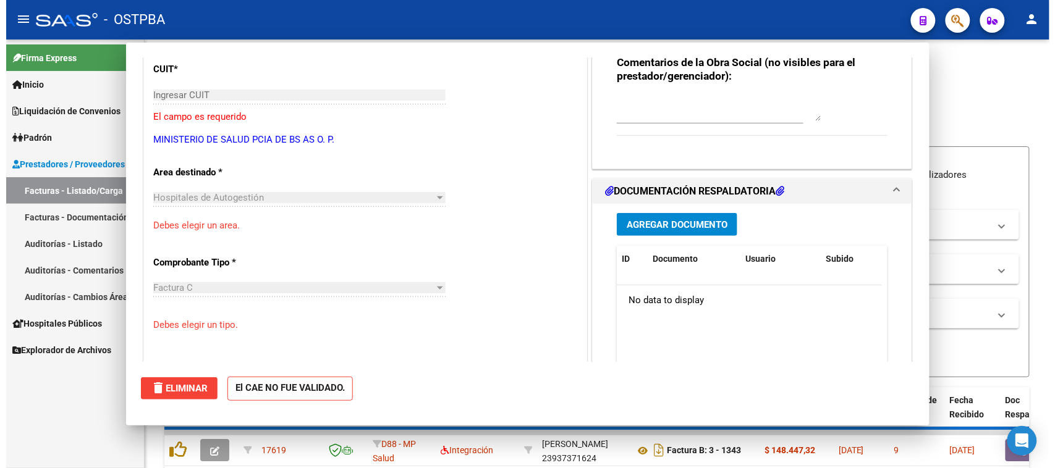
scroll to position [0, 0]
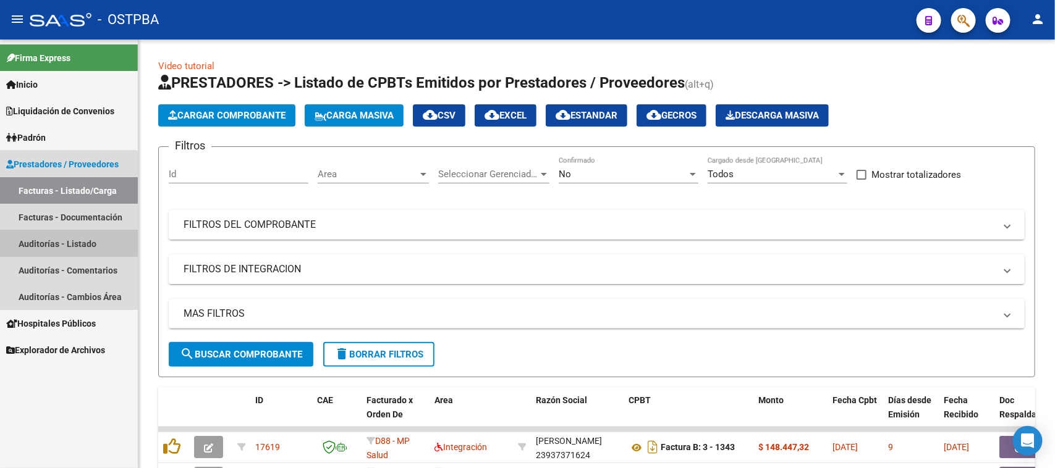
click at [51, 236] on link "Auditorías - Listado" at bounding box center [69, 244] width 138 height 27
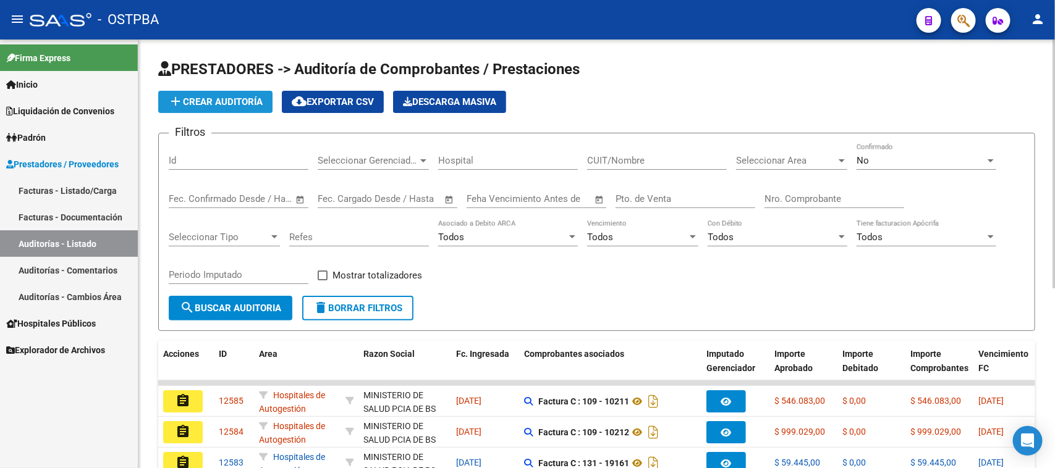
click at [255, 91] on button "add Crear Auditoría" at bounding box center [215, 102] width 114 height 22
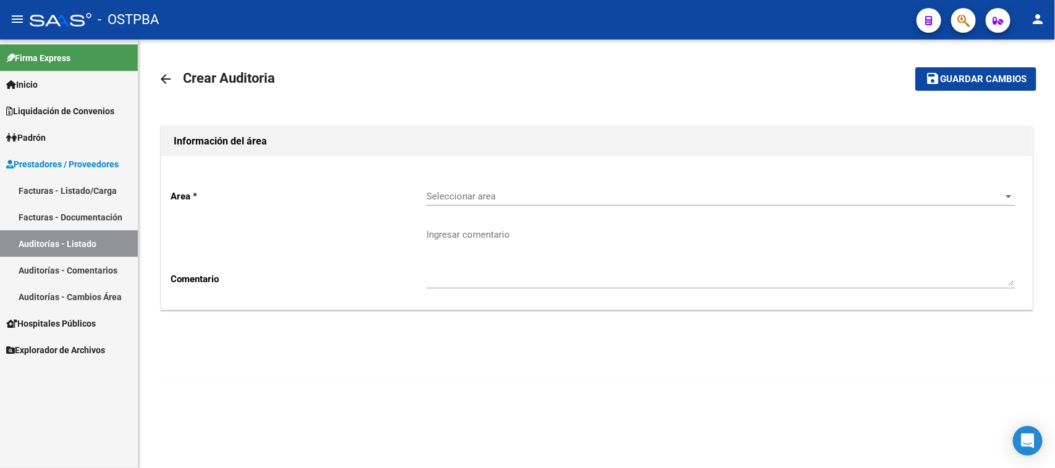
click at [447, 187] on div "Seleccionar area Seleccionar area" at bounding box center [720, 192] width 588 height 27
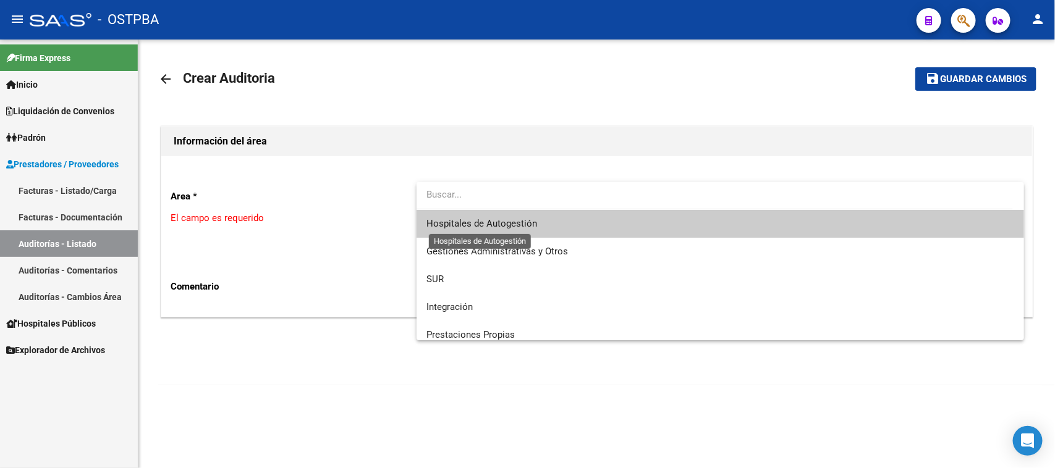
click at [467, 224] on span "Hospitales de Autogestión" at bounding box center [481, 223] width 111 height 11
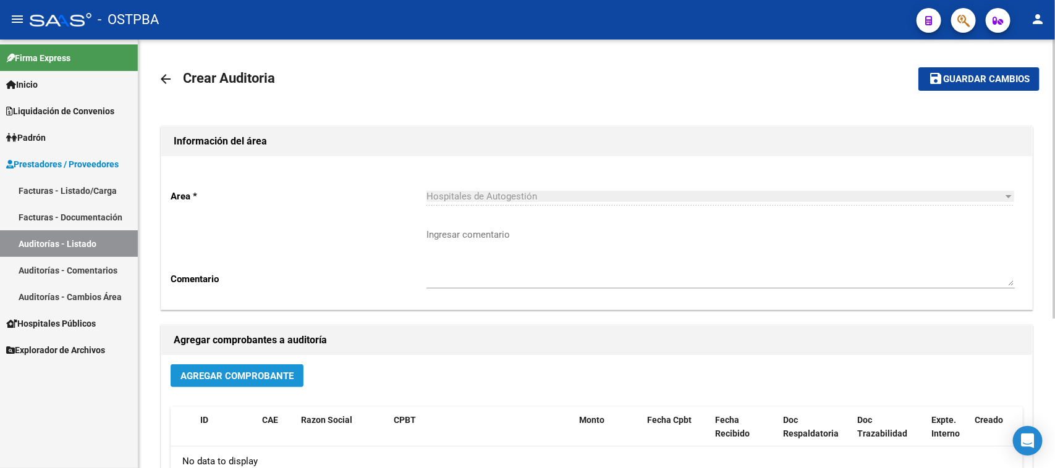
click at [260, 378] on span "Agregar Comprobante" at bounding box center [236, 376] width 113 height 11
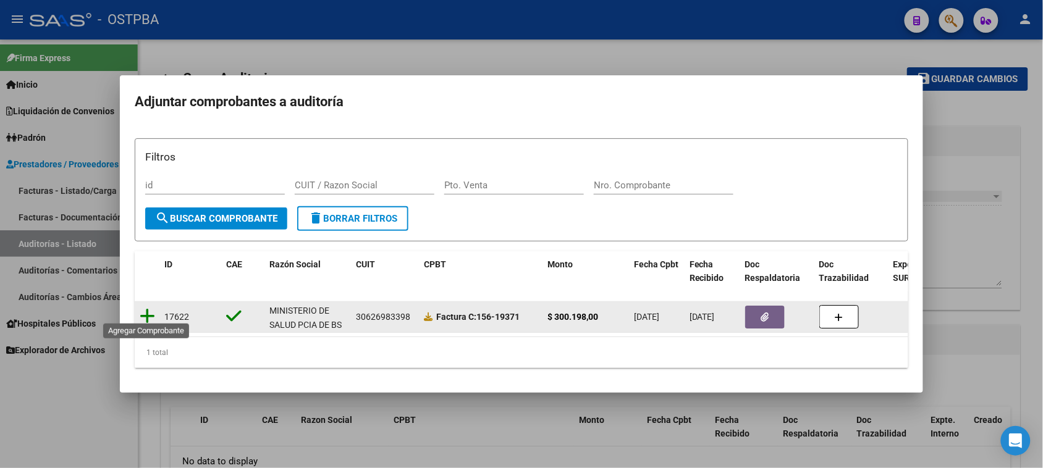
click at [148, 310] on icon at bounding box center [147, 316] width 15 height 17
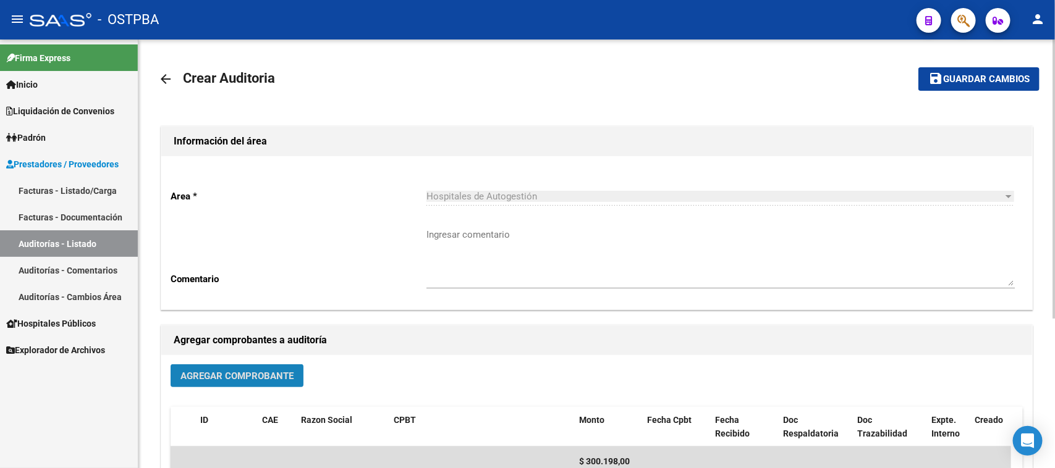
click at [275, 371] on span "Agregar Comprobante" at bounding box center [236, 376] width 113 height 11
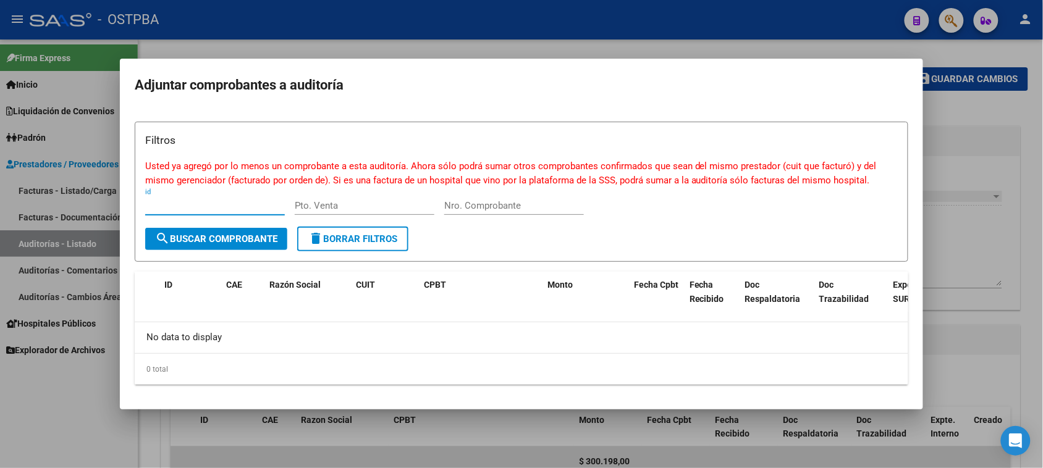
click at [79, 385] on div at bounding box center [521, 234] width 1043 height 468
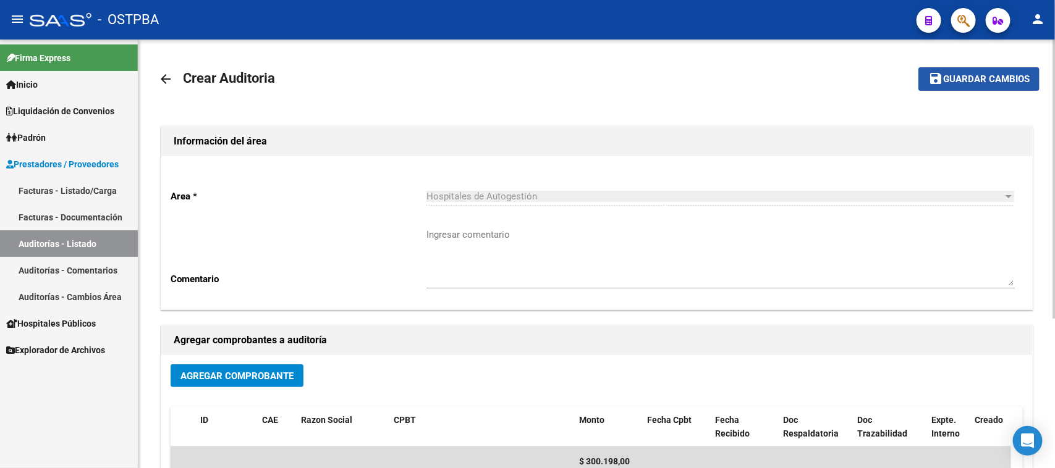
click at [974, 68] on button "save Guardar cambios" at bounding box center [978, 78] width 121 height 23
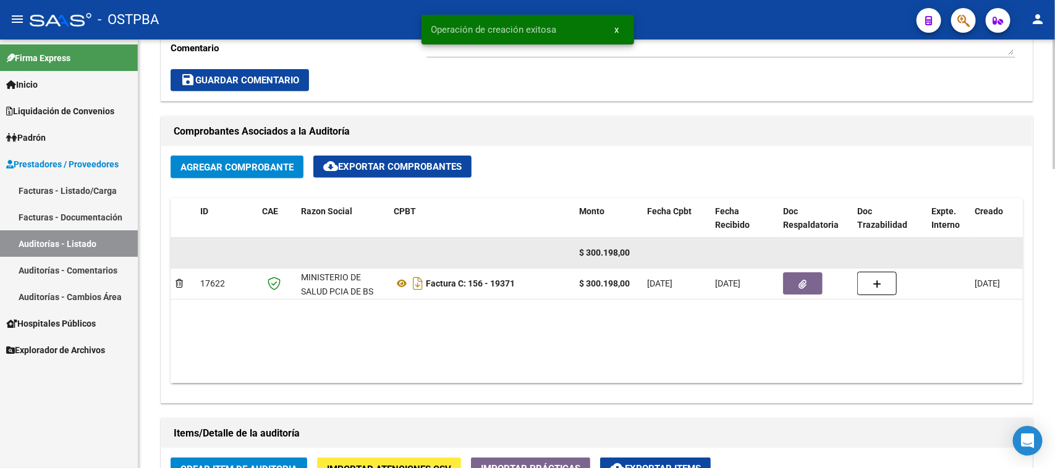
scroll to position [541, 0]
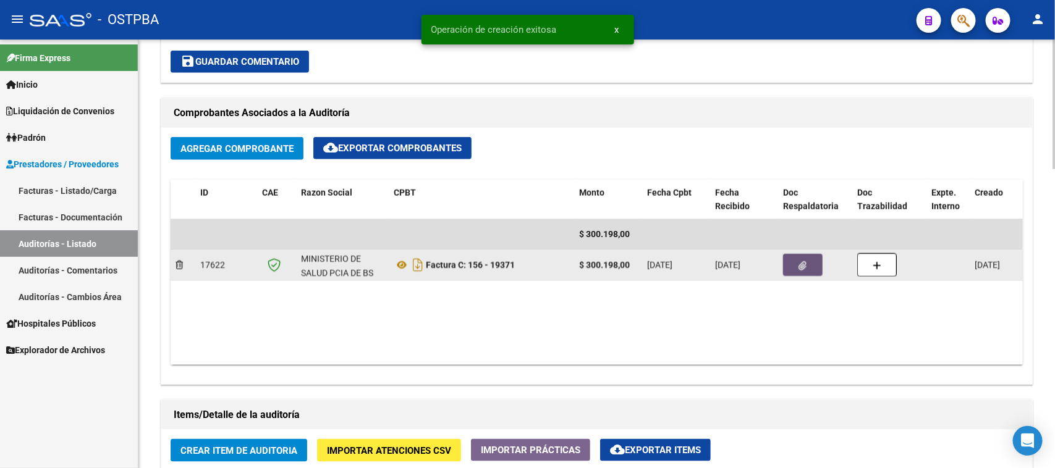
click at [794, 266] on button "button" at bounding box center [803, 265] width 40 height 22
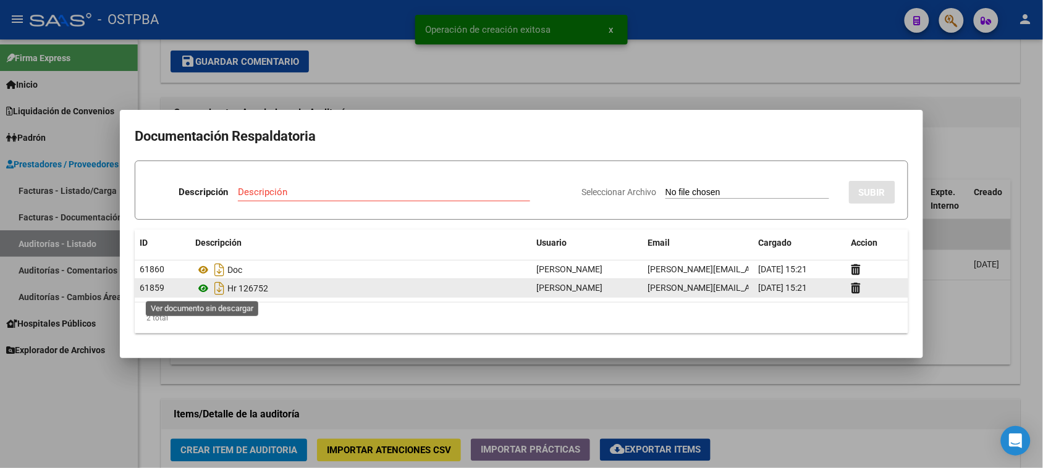
click at [205, 289] on icon at bounding box center [203, 288] width 16 height 15
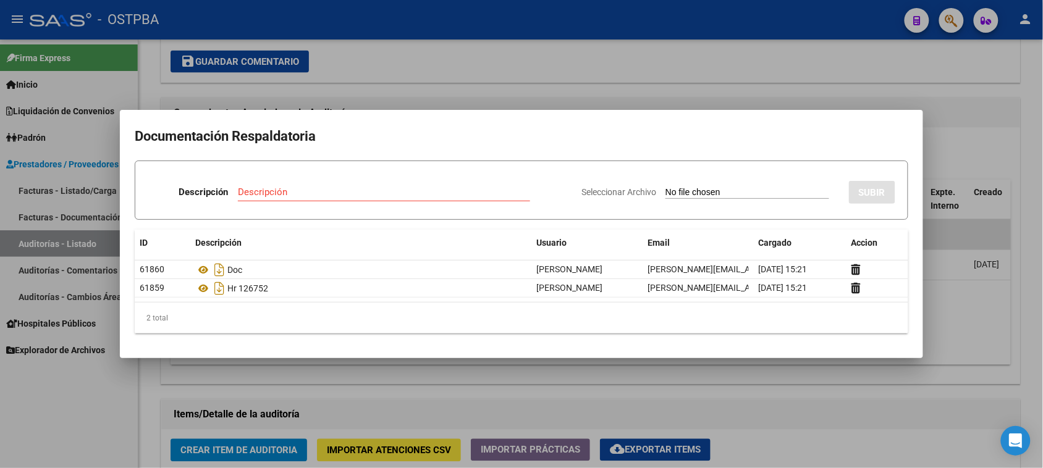
click at [47, 452] on div at bounding box center [521, 234] width 1043 height 468
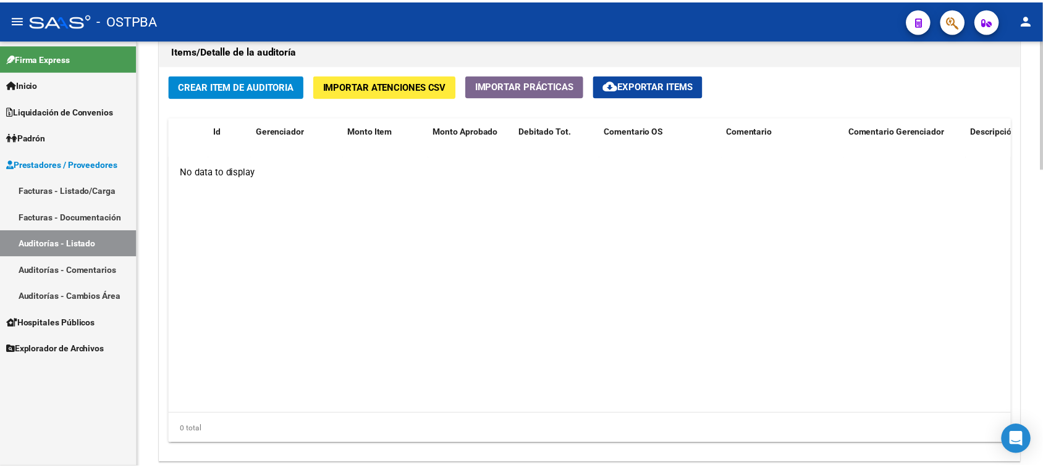
scroll to position [927, 0]
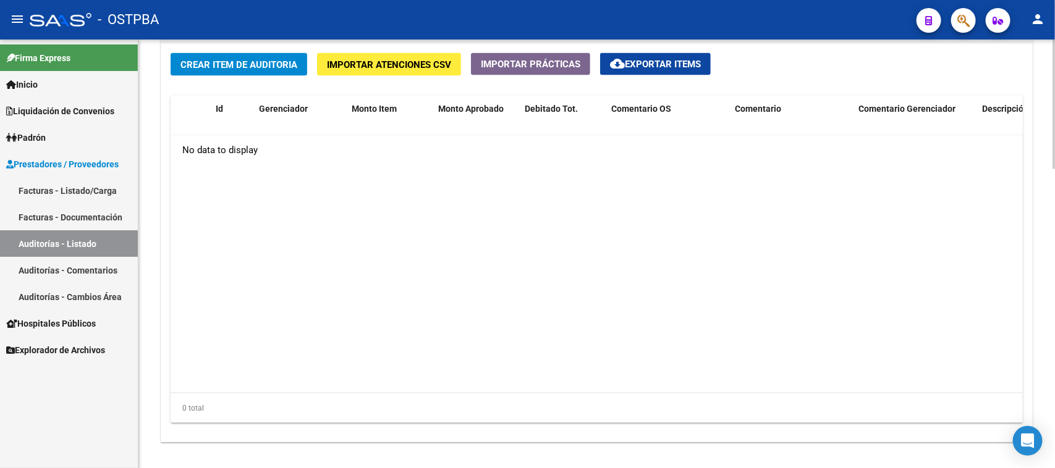
click at [286, 62] on span "Crear Item de Auditoria" at bounding box center [238, 64] width 117 height 11
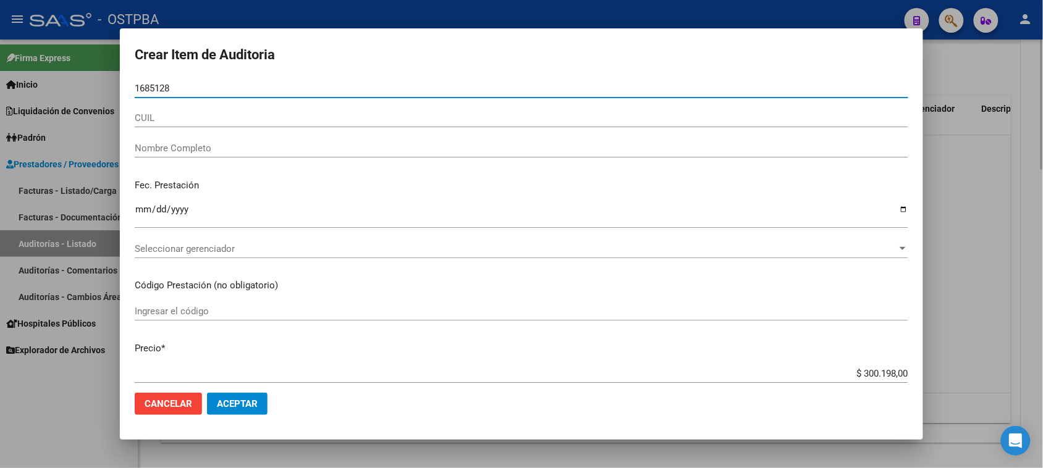
type input "16851288"
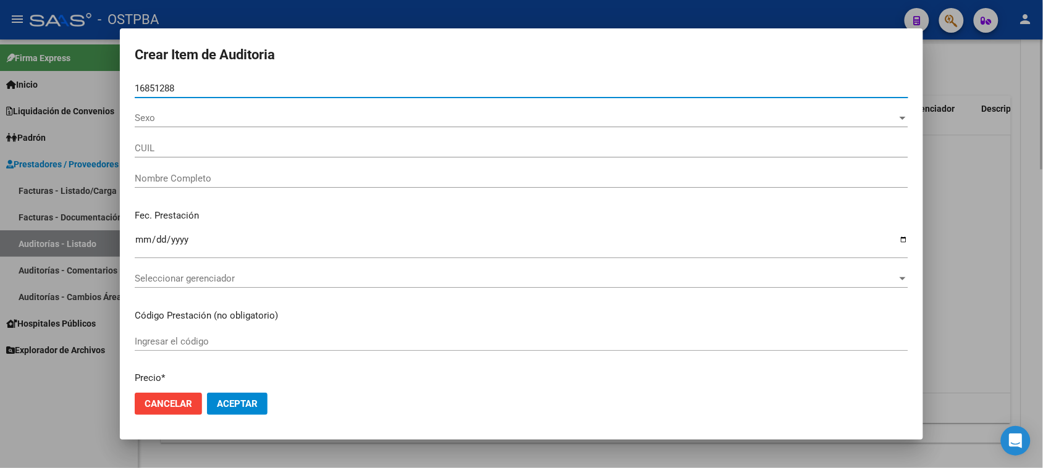
type input "20168512881"
type input "[PERSON_NAME]"
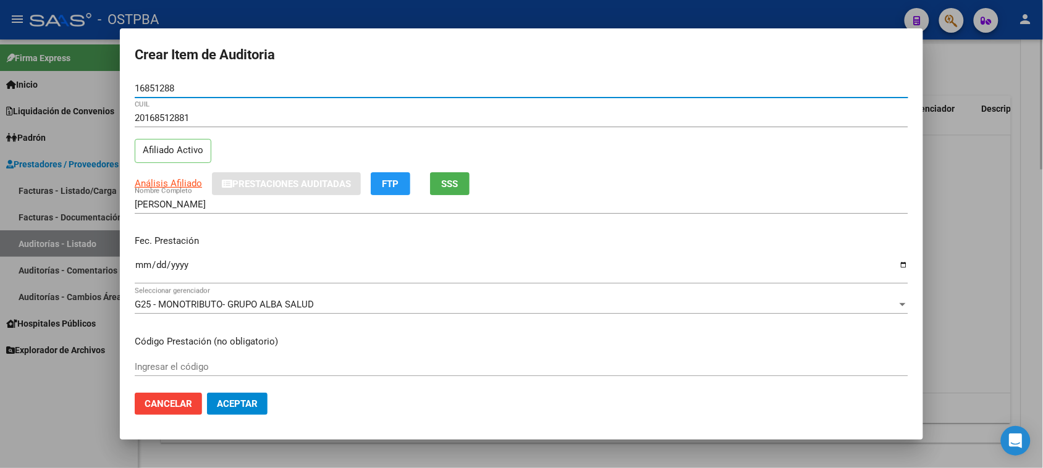
type input "16851288"
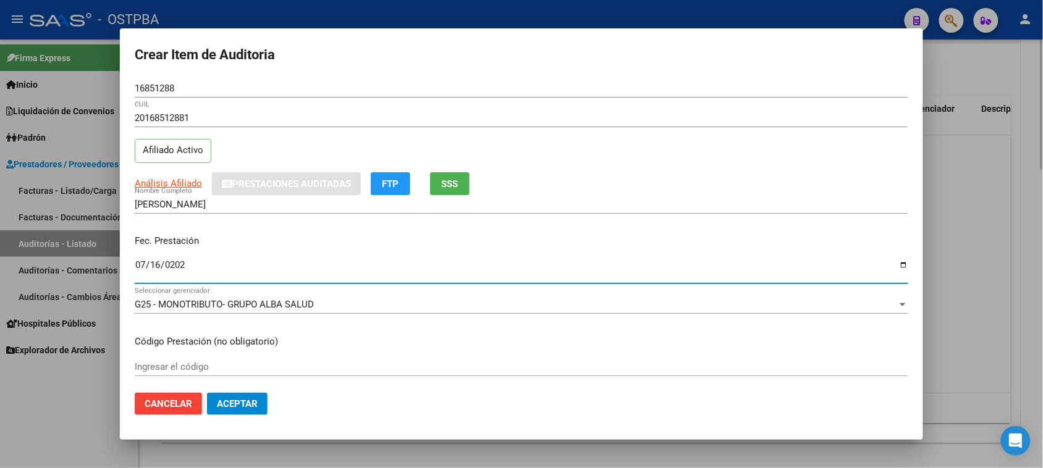
type input "[DATE]"
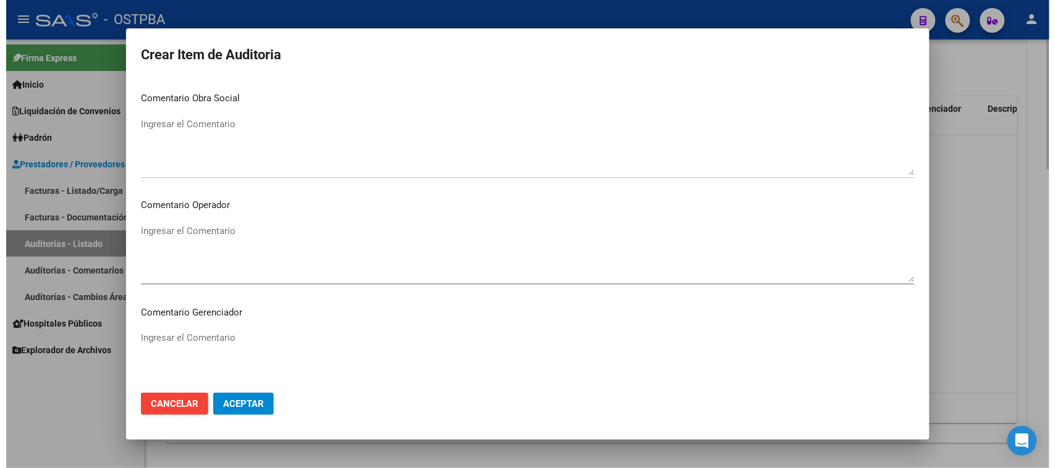
scroll to position [770, 0]
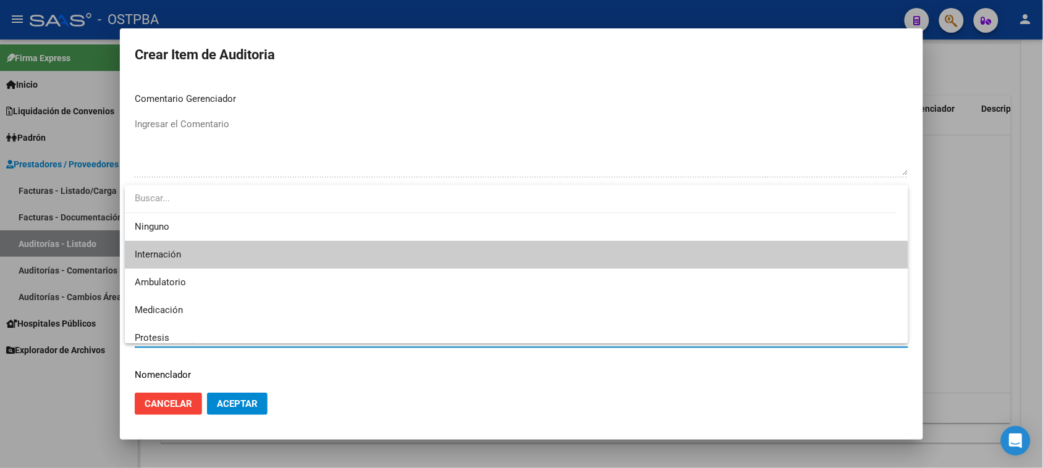
click at [229, 399] on div at bounding box center [521, 234] width 1043 height 468
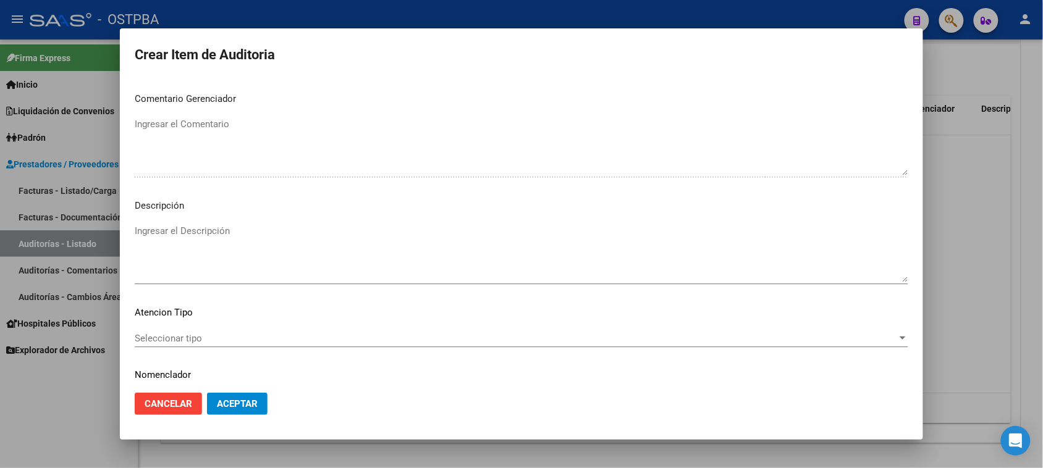
click at [226, 338] on span "Seleccionar tipo" at bounding box center [516, 338] width 763 height 11
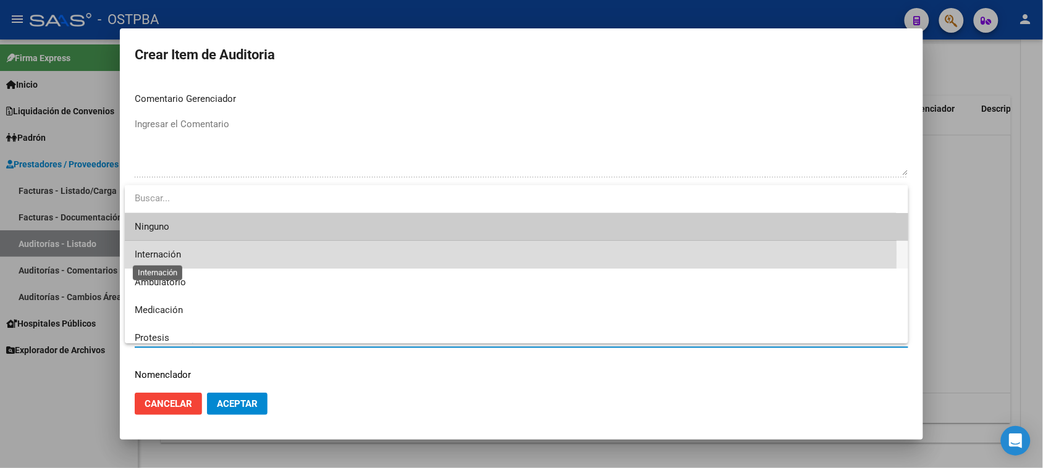
click at [173, 254] on span "Internación" at bounding box center [158, 254] width 46 height 11
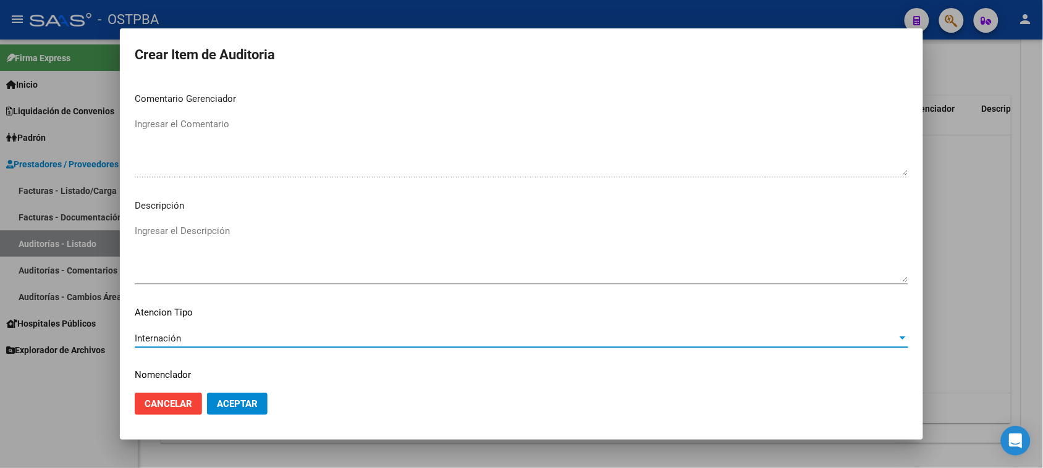
click at [248, 405] on span "Aceptar" at bounding box center [237, 404] width 41 height 11
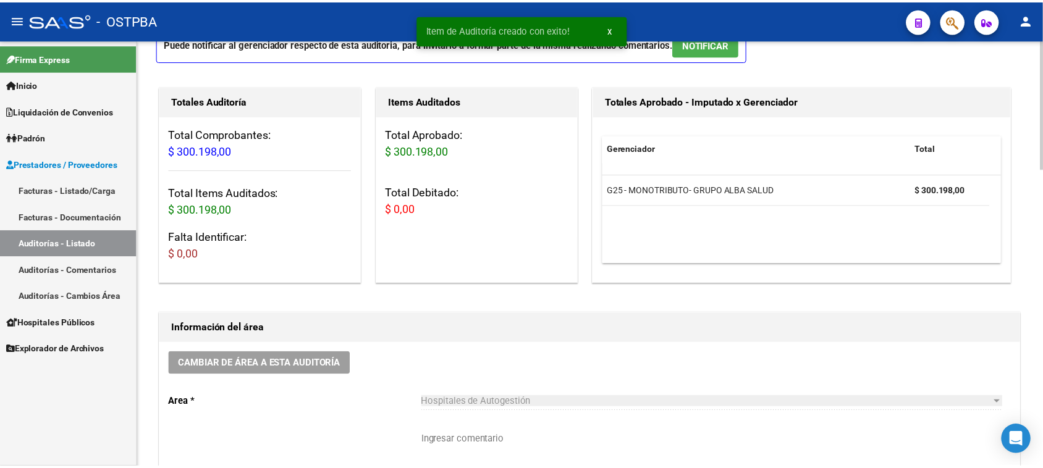
scroll to position [0, 0]
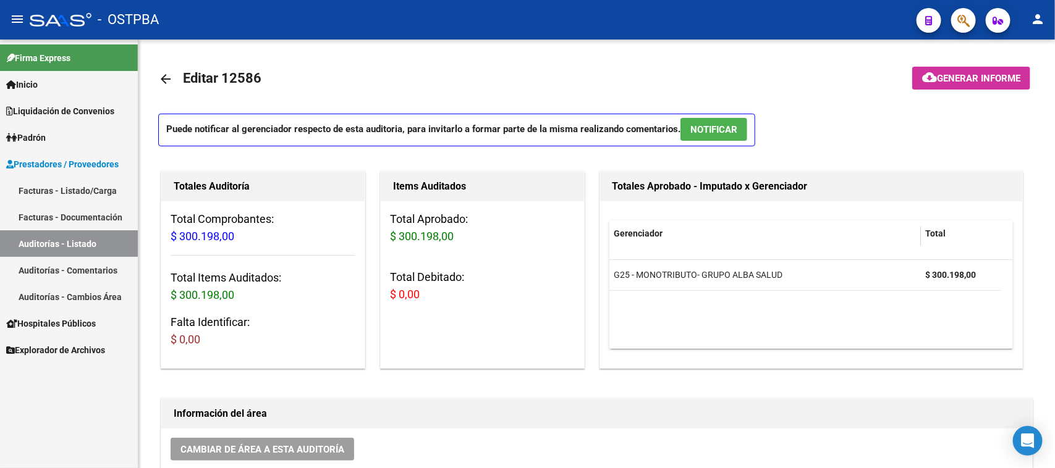
click at [69, 193] on link "Facturas - Listado/Carga" at bounding box center [69, 190] width 138 height 27
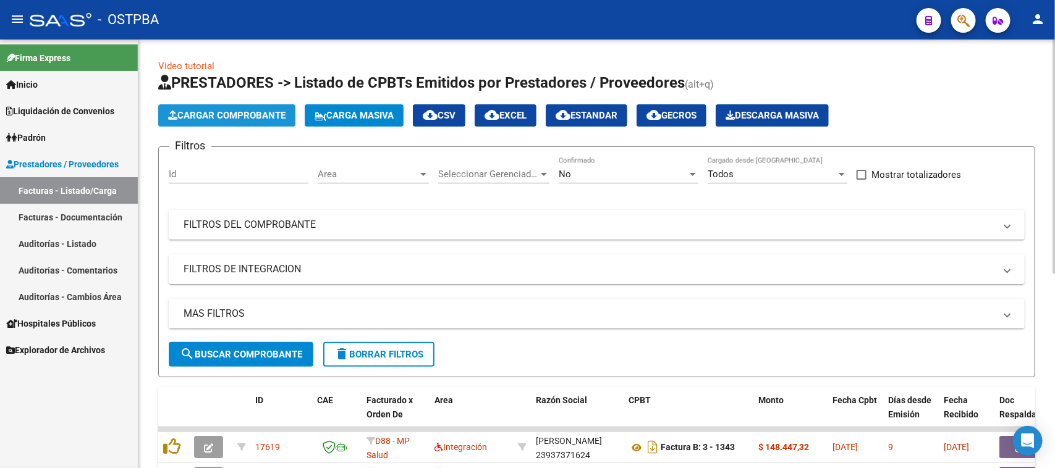
click at [257, 116] on span "Cargar Comprobante" at bounding box center [226, 115] width 117 height 11
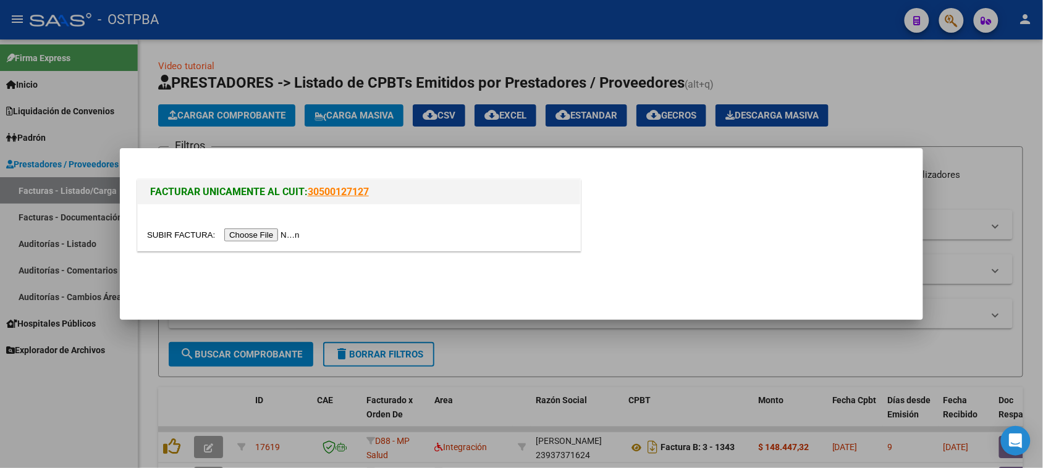
click at [288, 232] on input "file" at bounding box center [225, 235] width 156 height 13
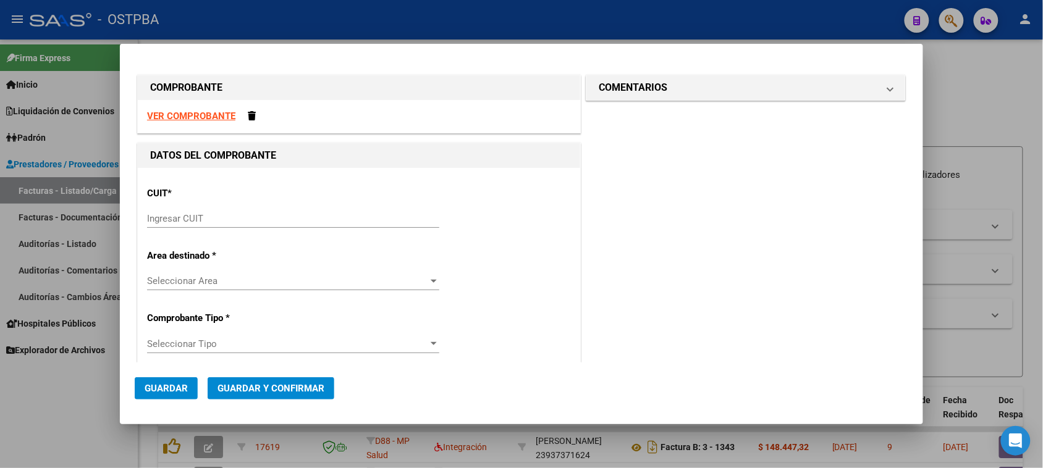
click at [149, 118] on strong "VER COMPROBANTE" at bounding box center [191, 116] width 88 height 11
click at [249, 221] on input "Ingresar CUIT" at bounding box center [293, 218] width 292 height 11
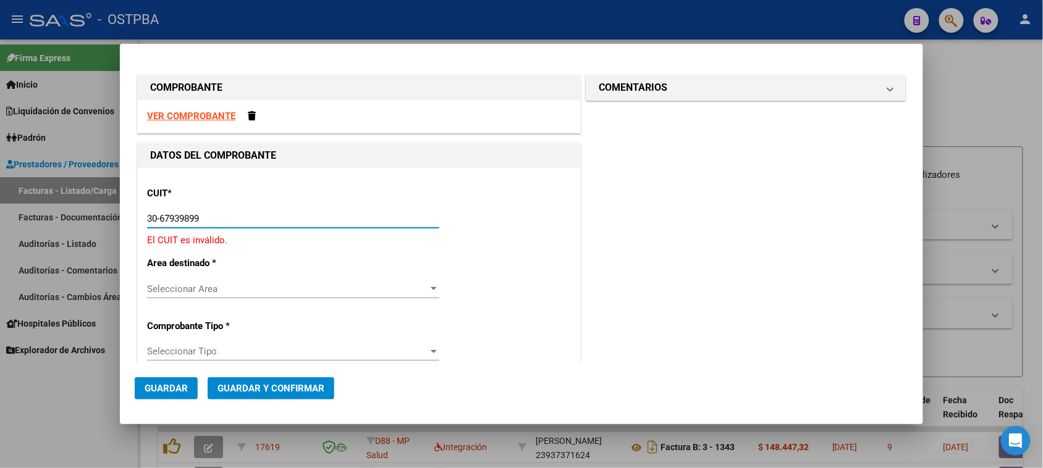
type input "30-67939899-3"
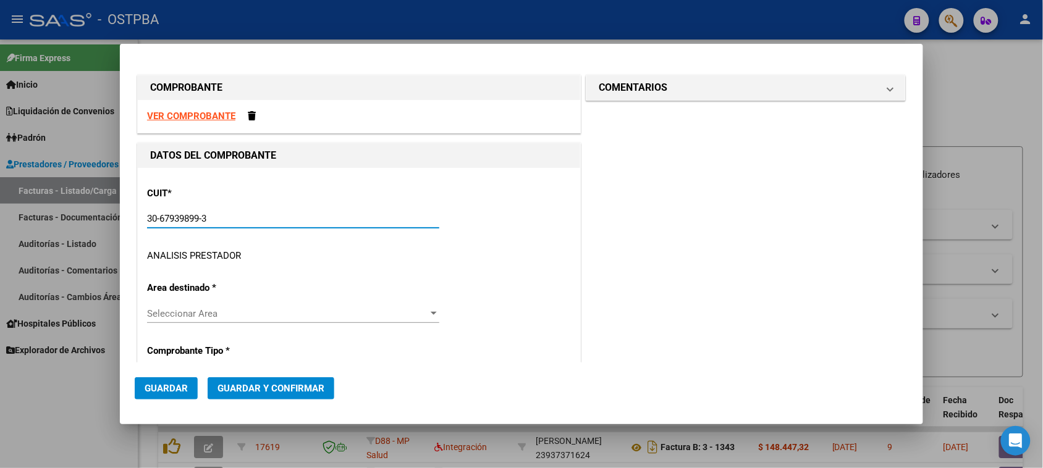
type input "7"
type input "30-67939899-3"
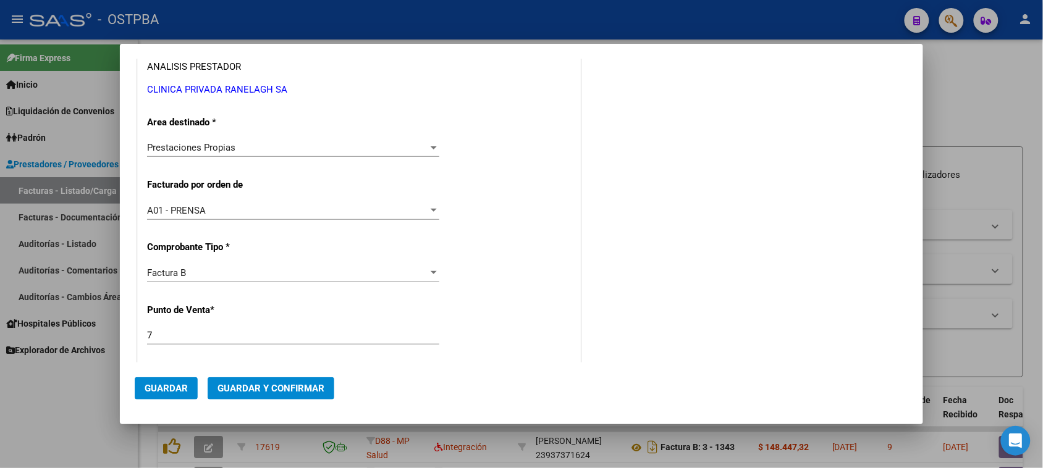
scroll to position [377, 0]
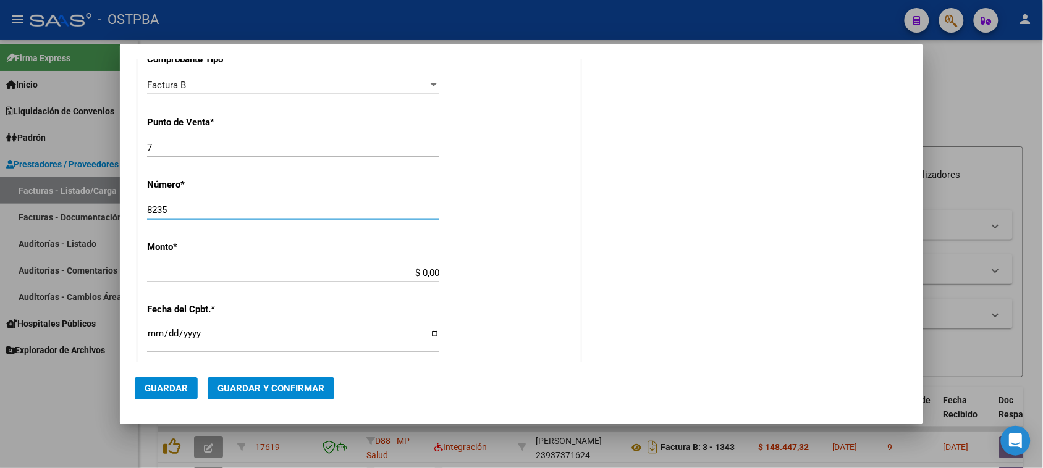
type input "8235"
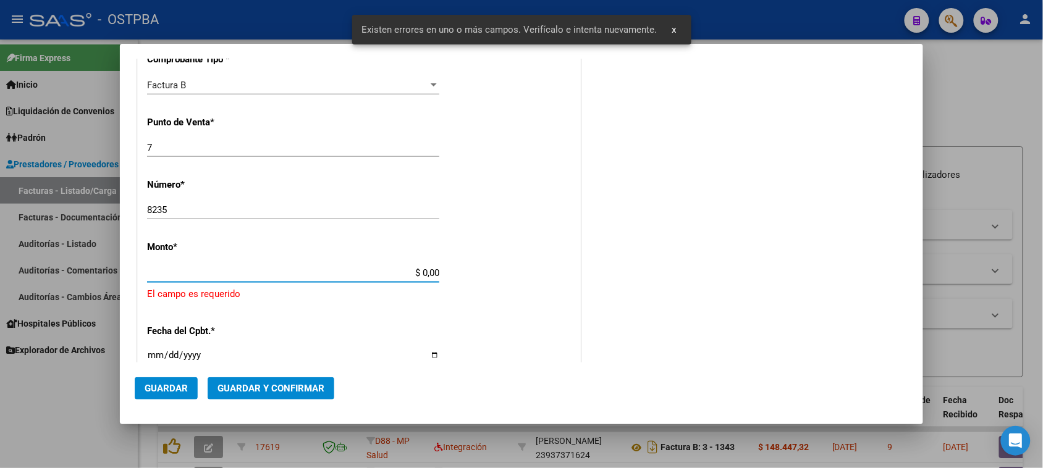
scroll to position [433, 0]
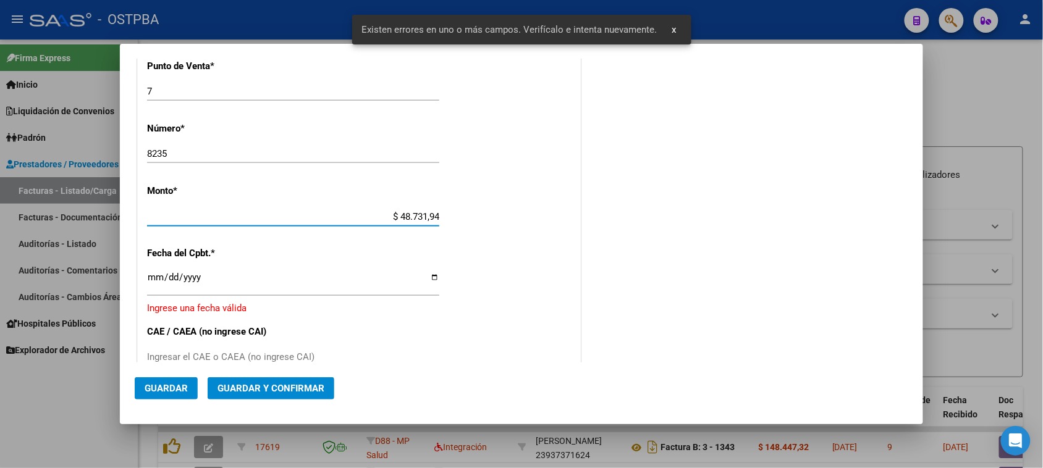
type input "$ 487.319,46"
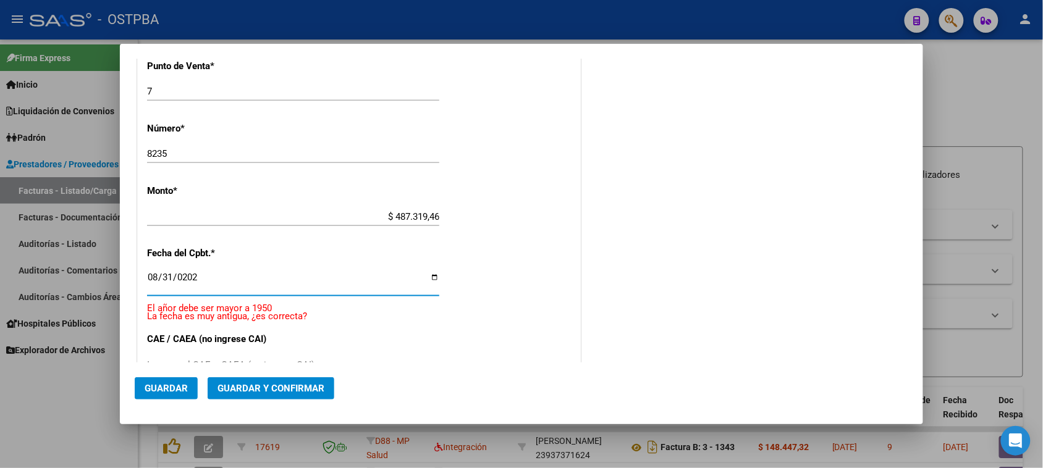
type input "[DATE]"
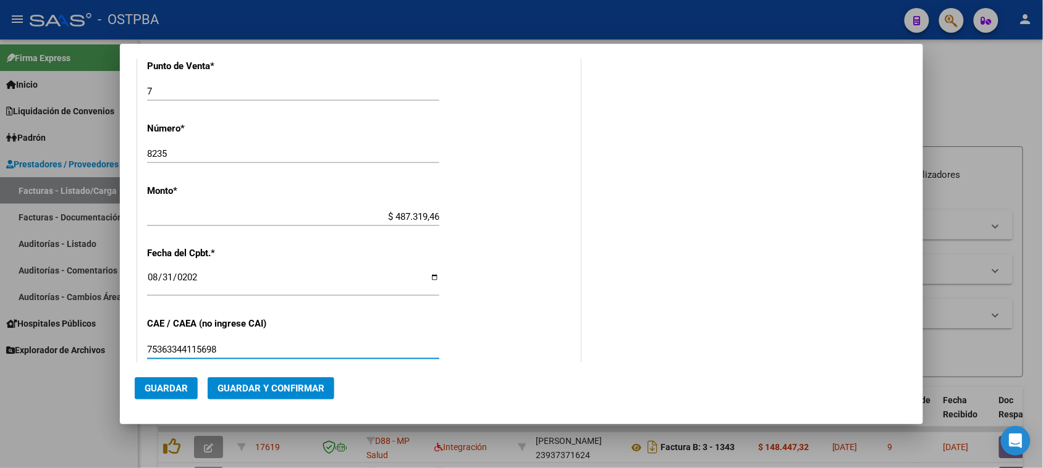
type input "75363344115698"
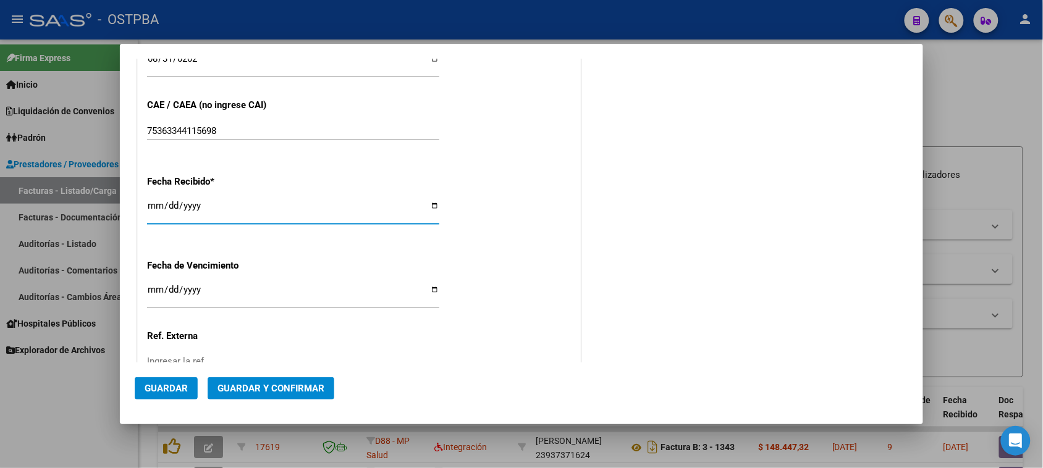
click at [153, 210] on input "[DATE]" at bounding box center [293, 211] width 292 height 20
type input "[DATE]"
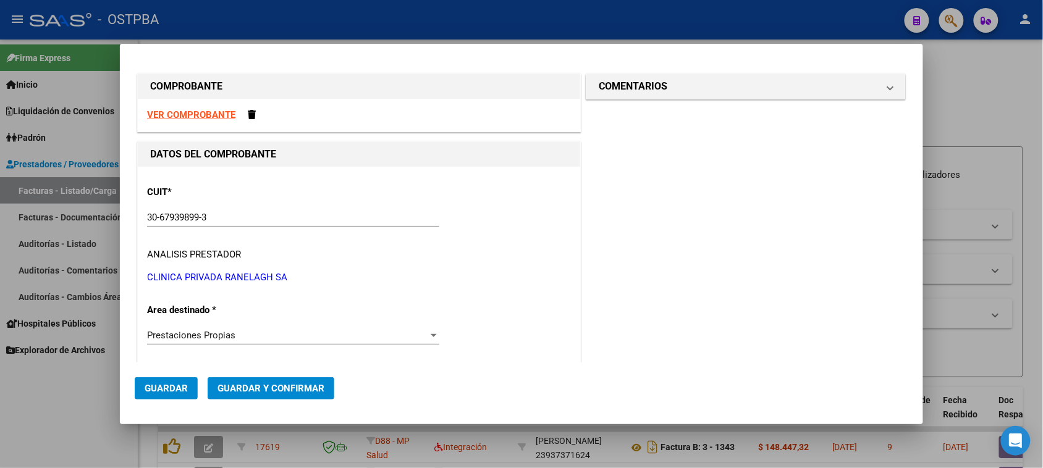
scroll to position [0, 0]
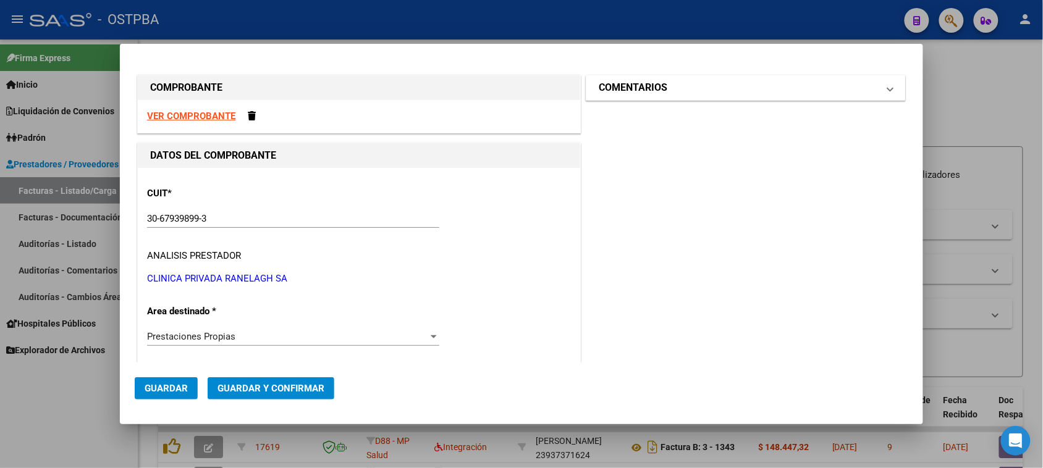
click at [659, 85] on h1 "COMENTARIOS" at bounding box center [633, 87] width 69 height 15
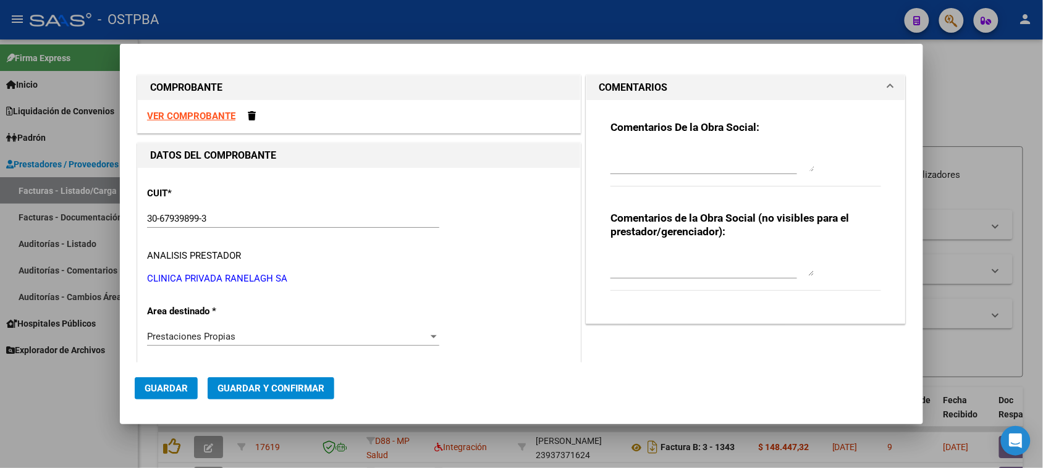
click at [644, 169] on textarea at bounding box center [713, 159] width 204 height 25
type textarea "HR 126761"
click at [174, 381] on button "Guardar" at bounding box center [166, 389] width 63 height 22
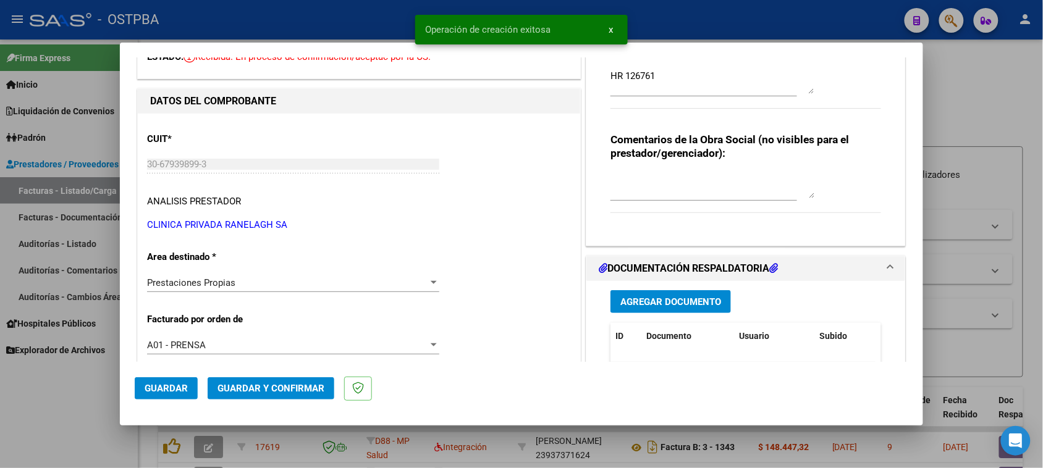
scroll to position [154, 0]
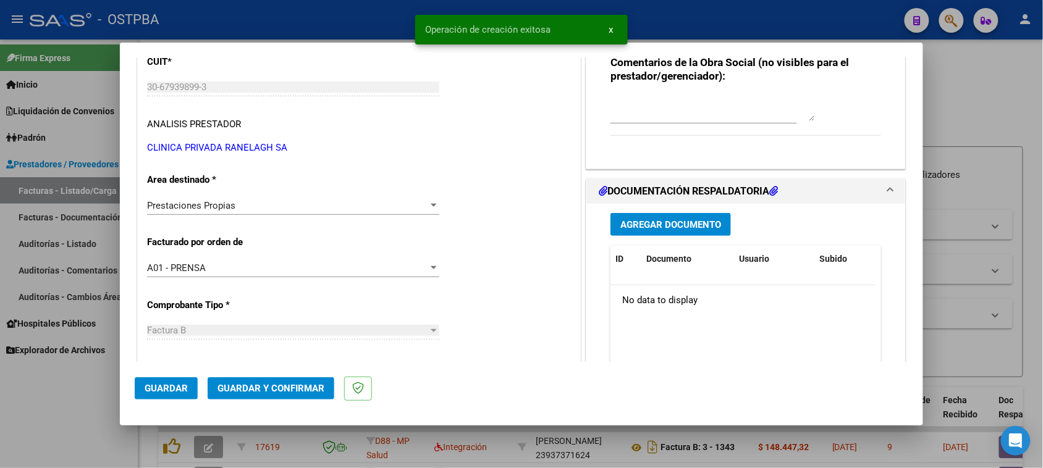
click at [708, 226] on span "Agregar Documento" at bounding box center [670, 224] width 101 height 11
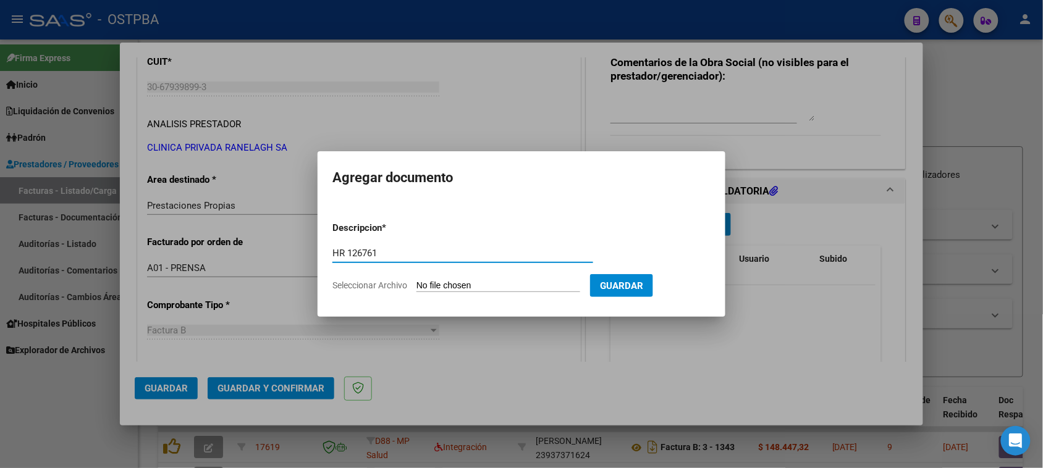
type input "HR 126761"
click at [417, 281] on input "Seleccionar Archivo" at bounding box center [499, 287] width 164 height 12
type input "C:\fakepath\HR 126761.pdf"
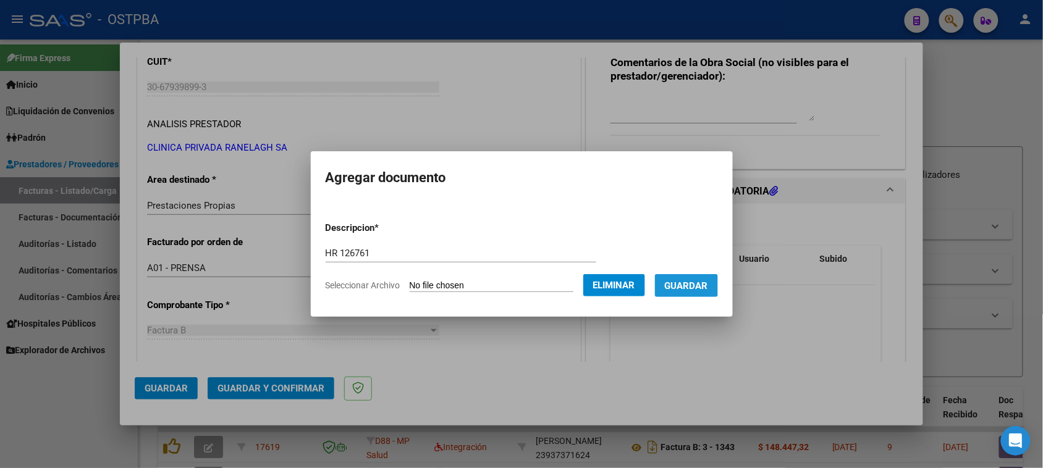
click at [688, 282] on span "Guardar" at bounding box center [686, 286] width 43 height 11
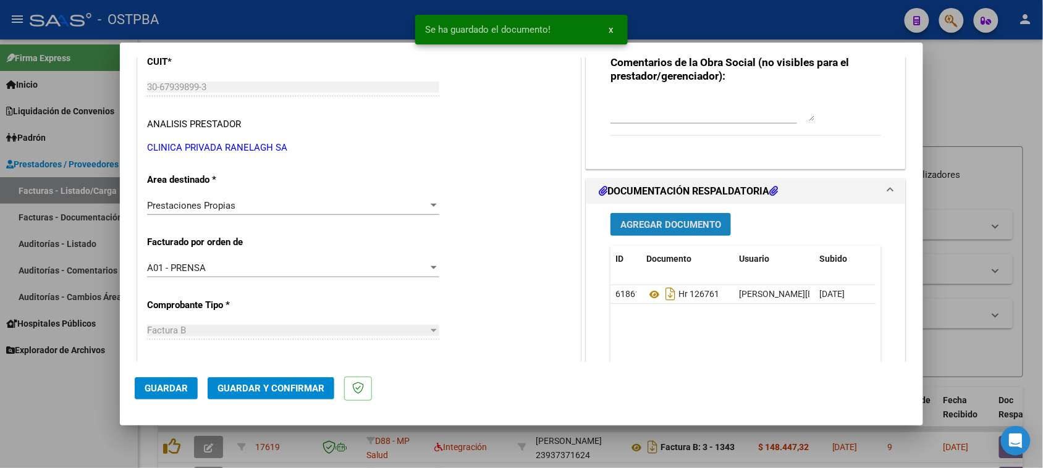
click at [682, 218] on button "Agregar Documento" at bounding box center [671, 224] width 121 height 23
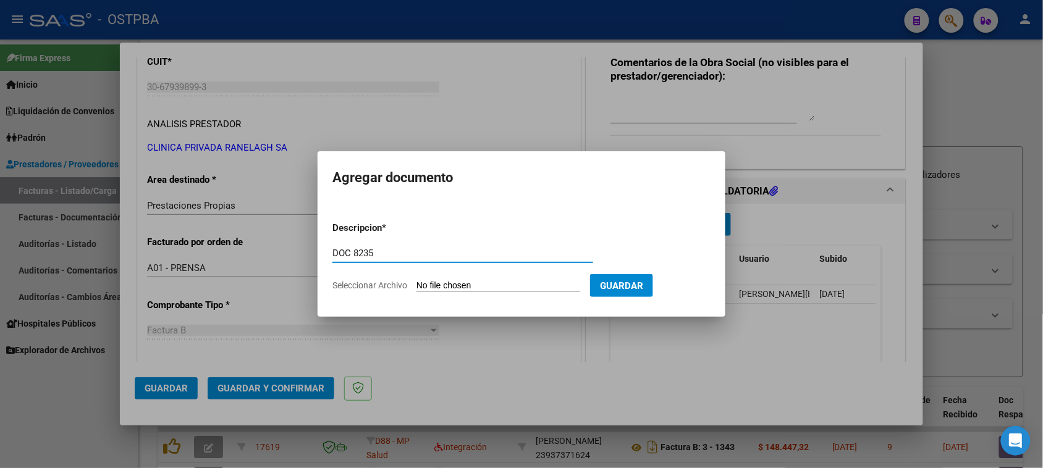
type input "DOC 8235"
click at [417, 281] on input "Seleccionar Archivo" at bounding box center [499, 287] width 164 height 12
type input "C:\fakepath\DOC 8235.zip"
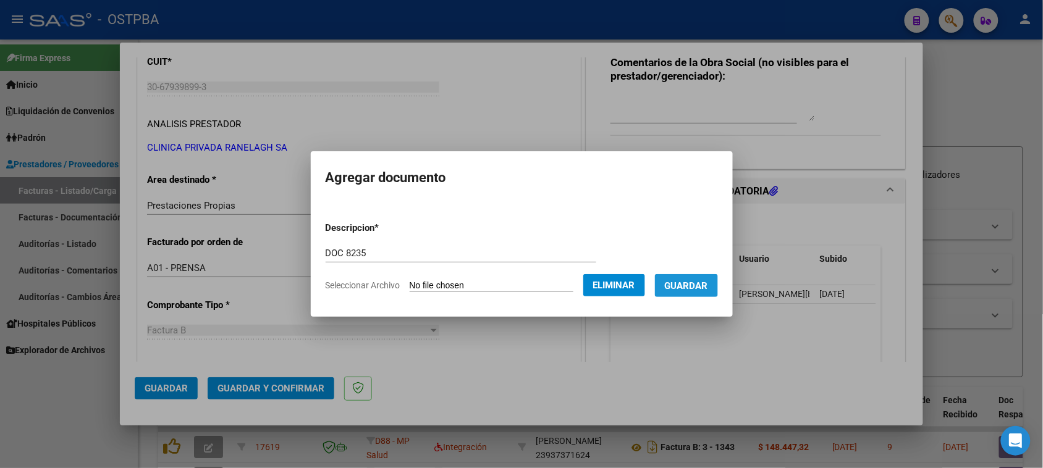
click at [690, 291] on button "Guardar" at bounding box center [686, 285] width 63 height 23
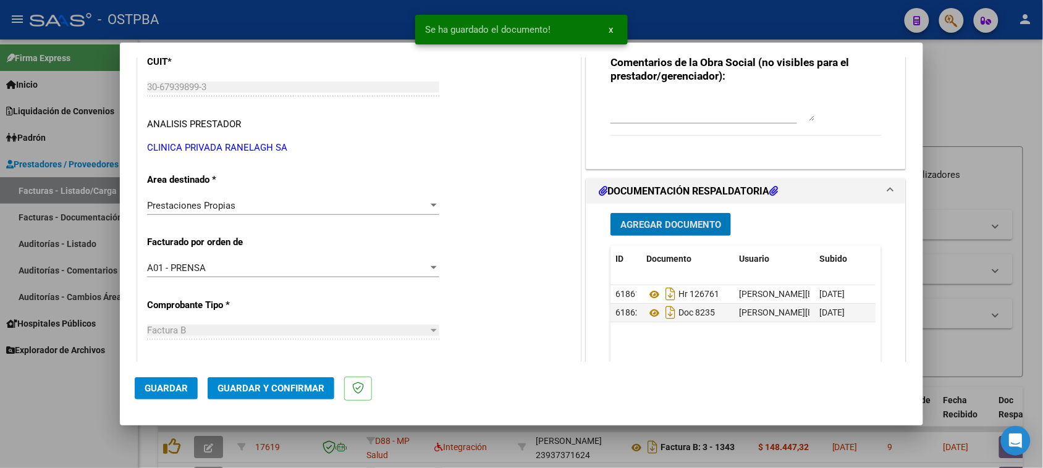
click at [318, 393] on span "Guardar y Confirmar" at bounding box center [271, 388] width 107 height 11
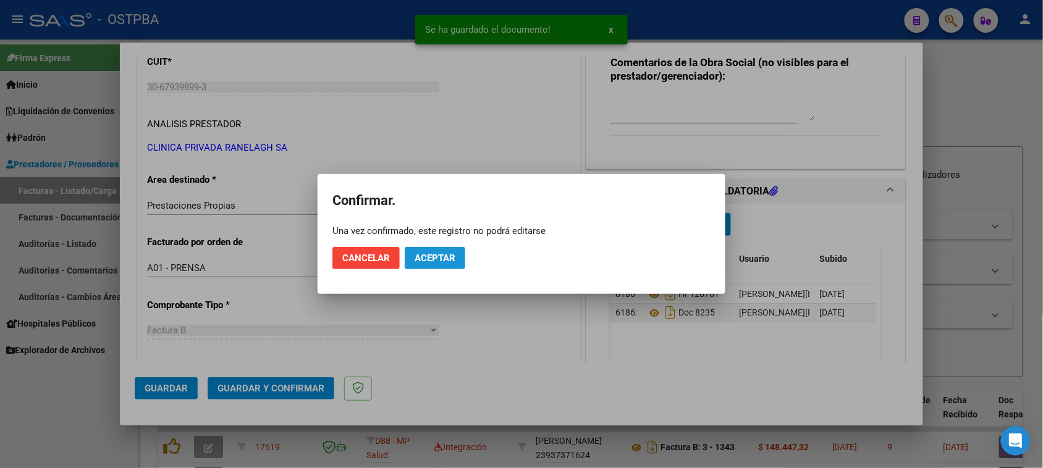
click at [442, 253] on span "Aceptar" at bounding box center [435, 258] width 41 height 11
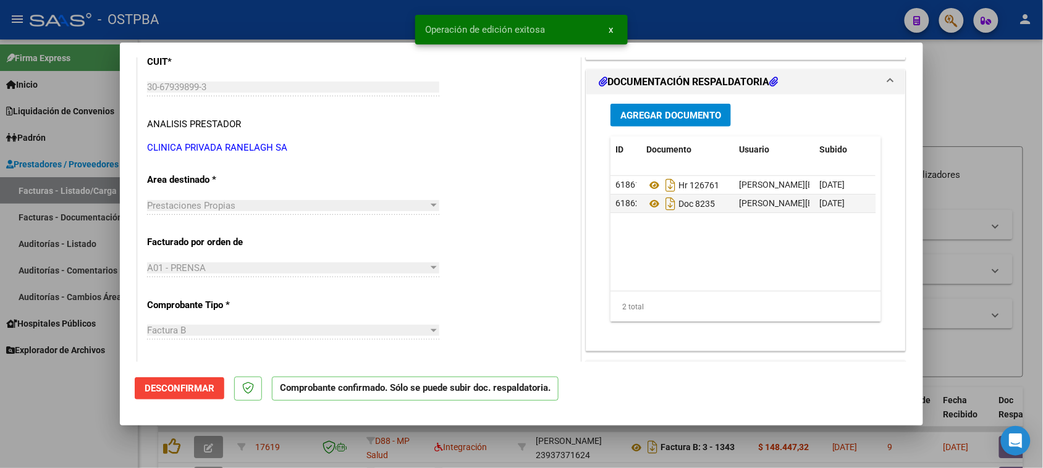
click at [44, 239] on div at bounding box center [521, 234] width 1043 height 468
type input "$ 0,00"
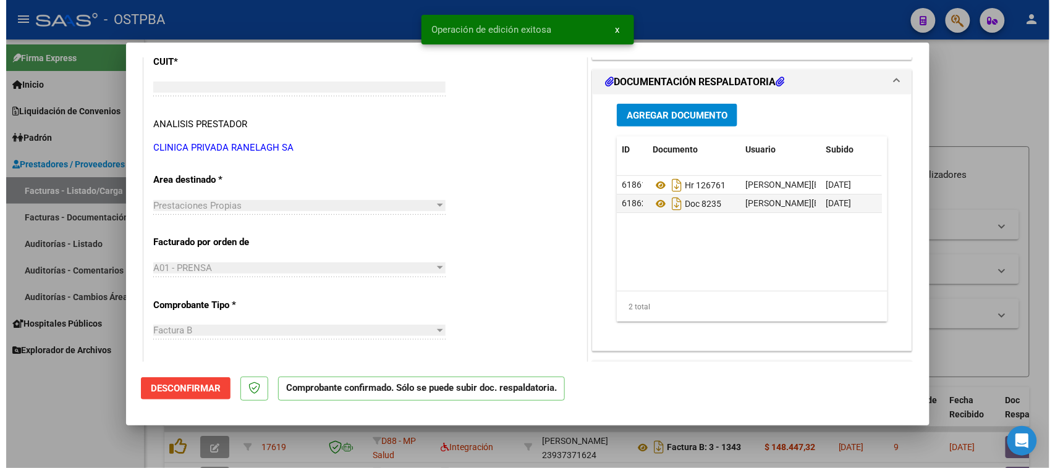
scroll to position [162, 0]
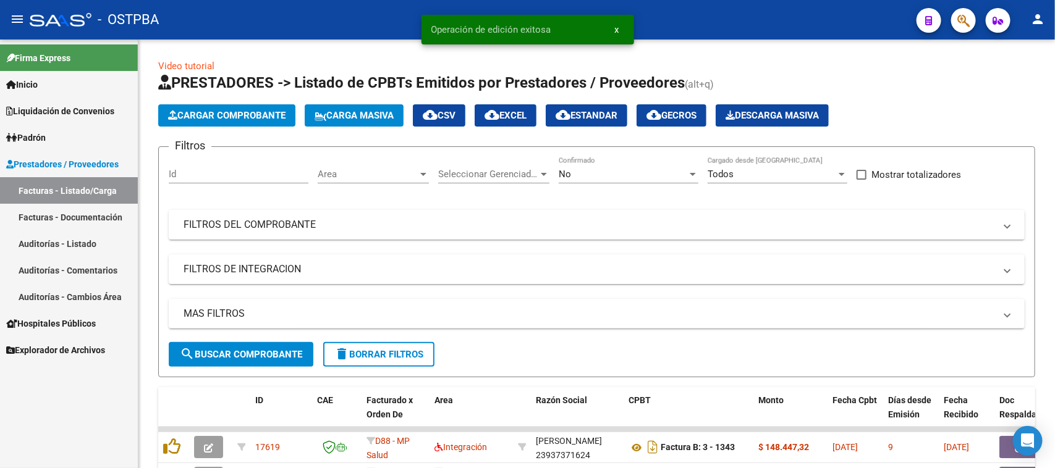
click at [70, 243] on link "Auditorías - Listado" at bounding box center [69, 244] width 138 height 27
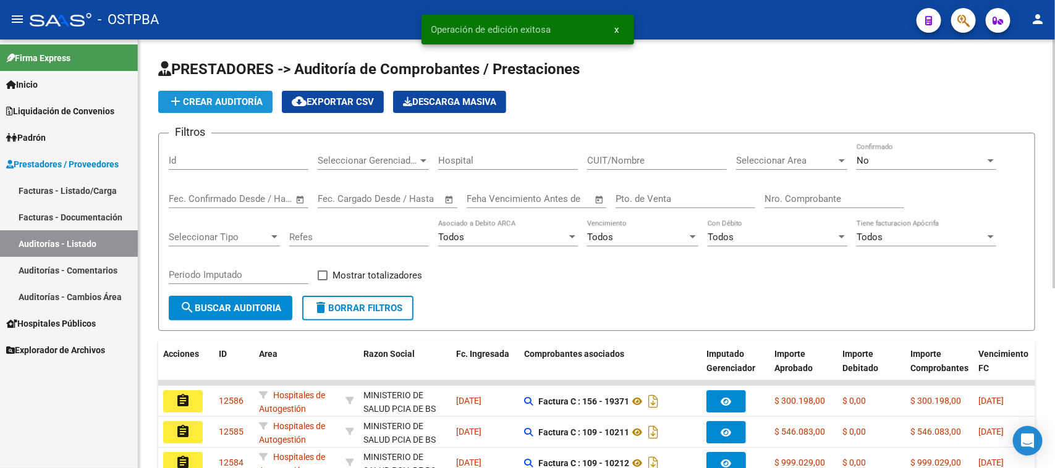
click at [252, 103] on span "add Crear Auditoría" at bounding box center [215, 101] width 95 height 11
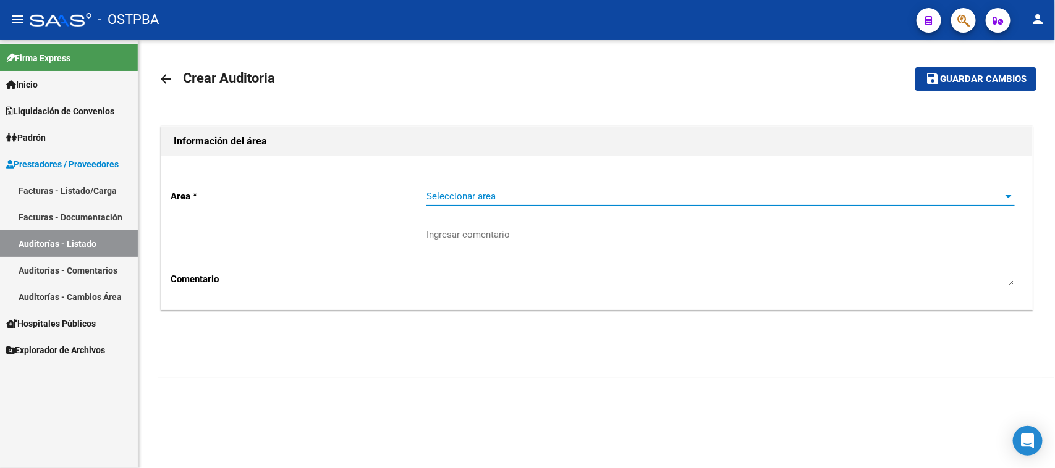
click at [467, 196] on span "Seleccionar area" at bounding box center [714, 196] width 577 height 11
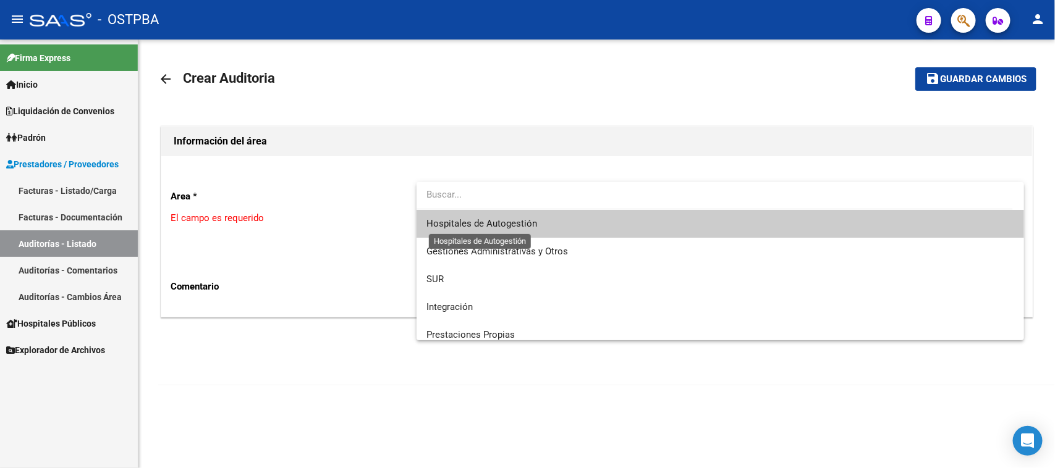
click at [457, 221] on span "Hospitales de Autogestión" at bounding box center [481, 223] width 111 height 11
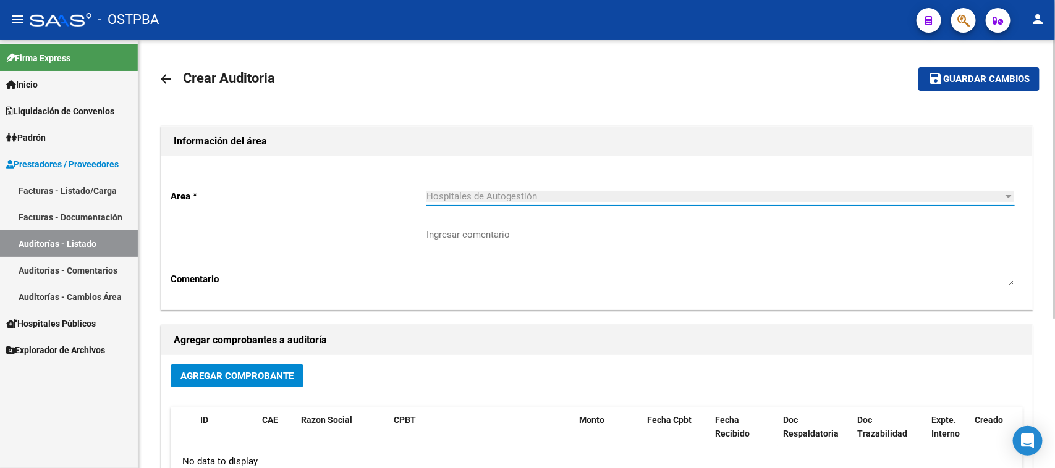
click at [260, 373] on span "Agregar Comprobante" at bounding box center [236, 376] width 113 height 11
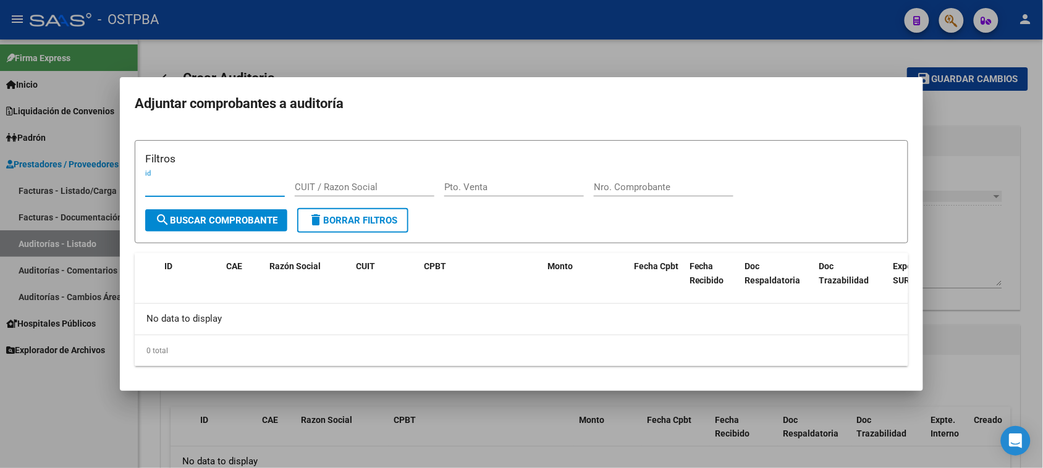
click at [65, 428] on div at bounding box center [521, 234] width 1043 height 468
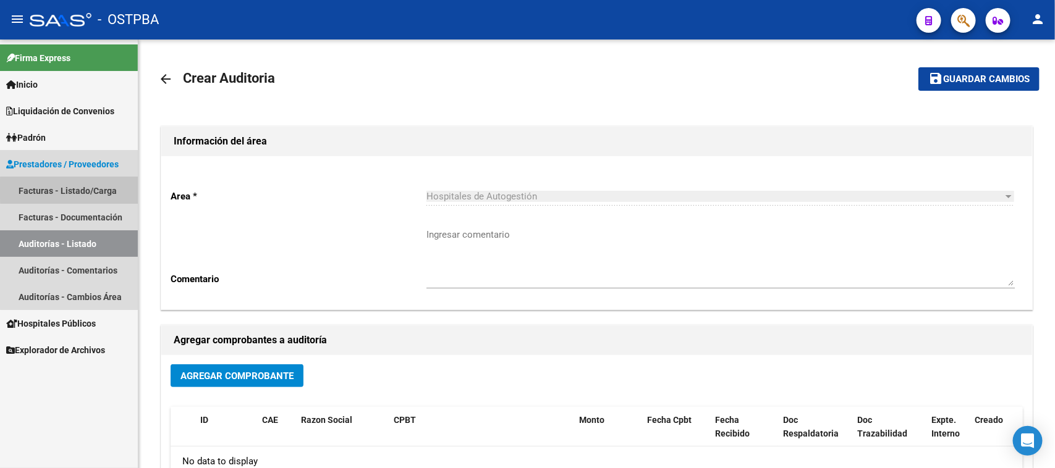
click at [84, 189] on link "Facturas - Listado/Carga" at bounding box center [69, 190] width 138 height 27
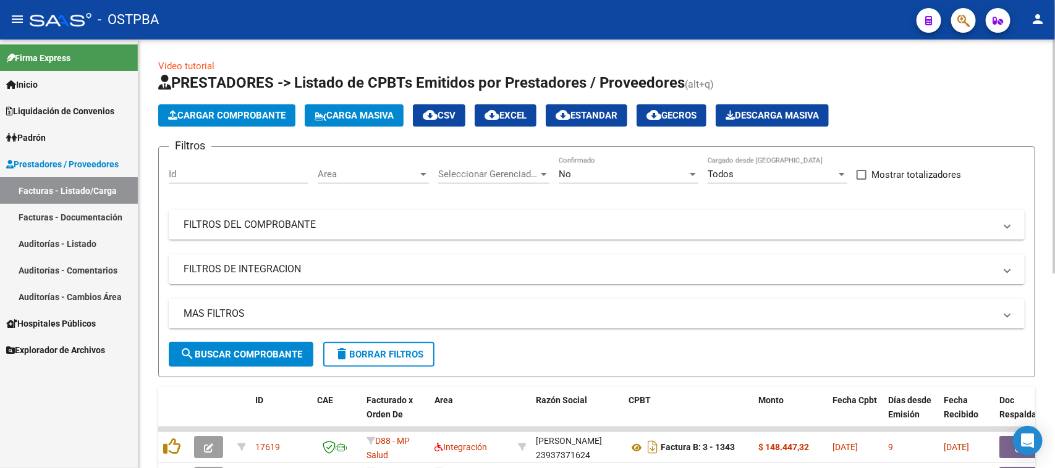
click at [495, 207] on div "Filtros Id Area Area Seleccionar Gerenciador Seleccionar Gerenciador No Confirm…" at bounding box center [597, 249] width 856 height 185
click at [346, 218] on mat-panel-title "FILTROS DEL COMPROBANTE" at bounding box center [589, 225] width 811 height 14
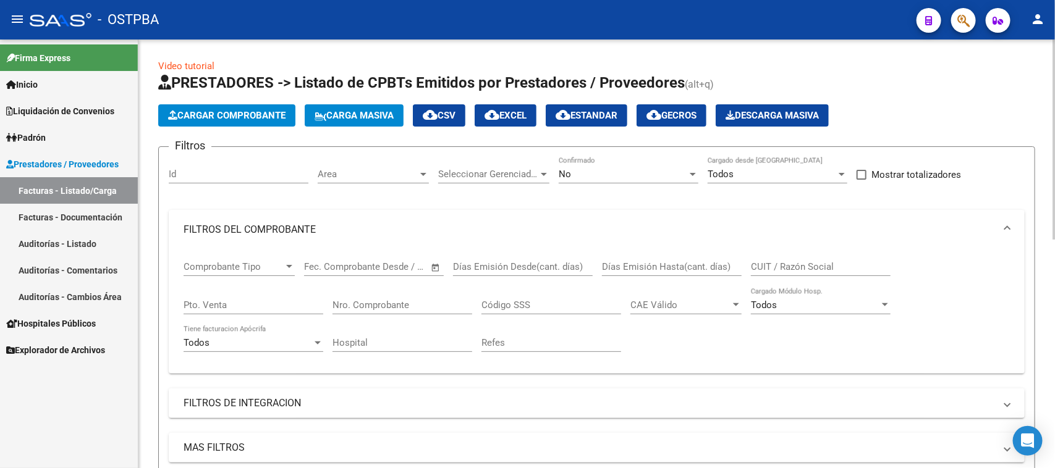
click at [377, 305] on input "Nro. Comprobante" at bounding box center [402, 305] width 140 height 11
drag, startPoint x: 39, startPoint y: 459, endPoint x: 69, endPoint y: 442, distance: 33.7
click at [45, 453] on div "Firma Express Inicio Instructivos Contacto OS Liquidación de Convenios Gastos -…" at bounding box center [69, 254] width 138 height 429
click at [388, 311] on div "Nro. Comprobante" at bounding box center [402, 301] width 140 height 27
type input "8235"
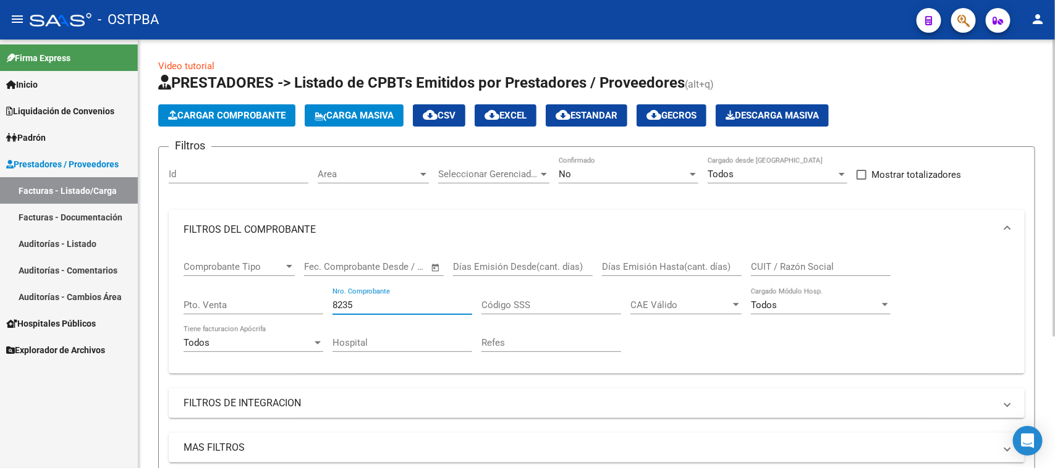
click at [601, 174] on div "No" at bounding box center [623, 174] width 129 height 11
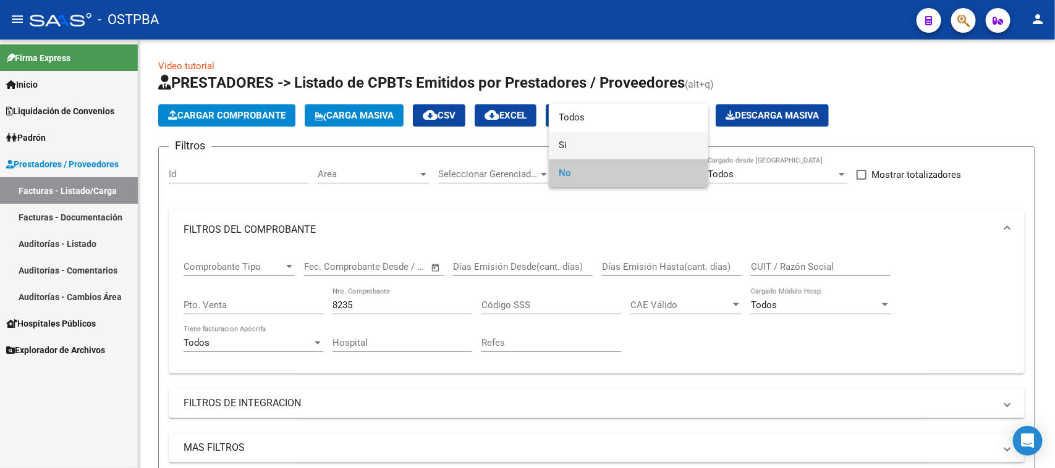
click at [564, 144] on span "Si" at bounding box center [629, 146] width 140 height 28
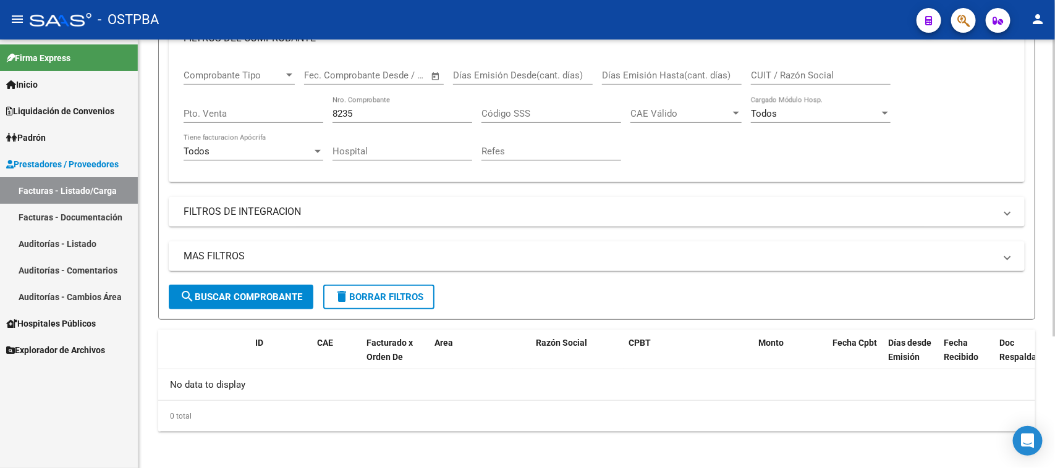
click at [277, 298] on span "search Buscar Comprobante" at bounding box center [241, 297] width 122 height 11
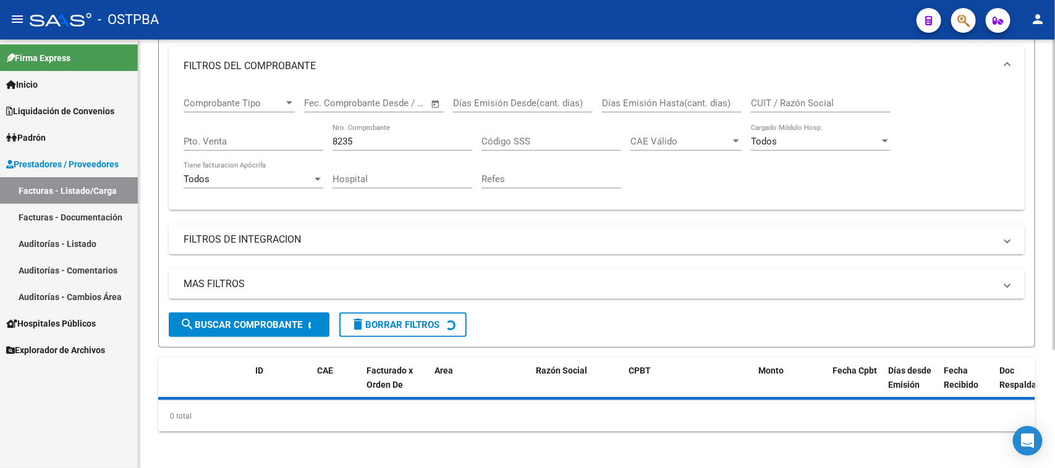
scroll to position [192, 0]
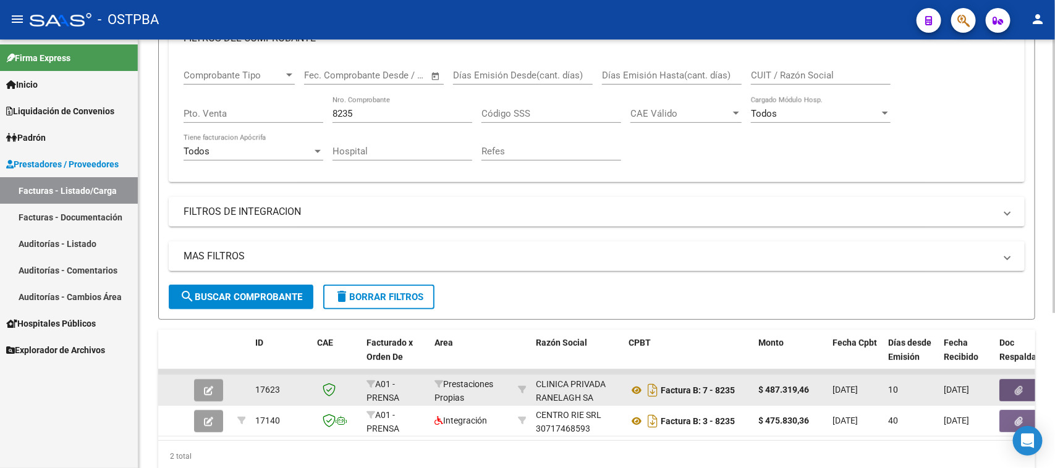
click at [1009, 381] on button "button" at bounding box center [1019, 390] width 40 height 22
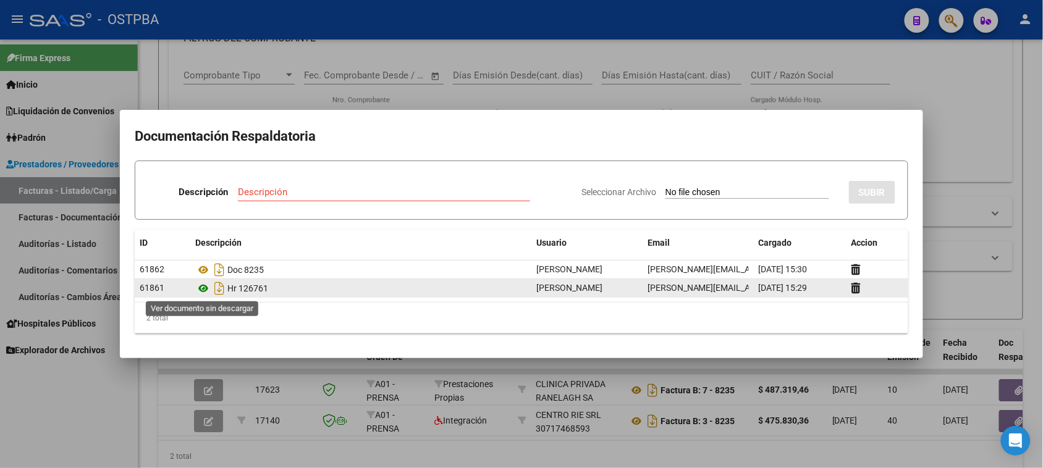
click at [205, 288] on icon at bounding box center [203, 288] width 16 height 15
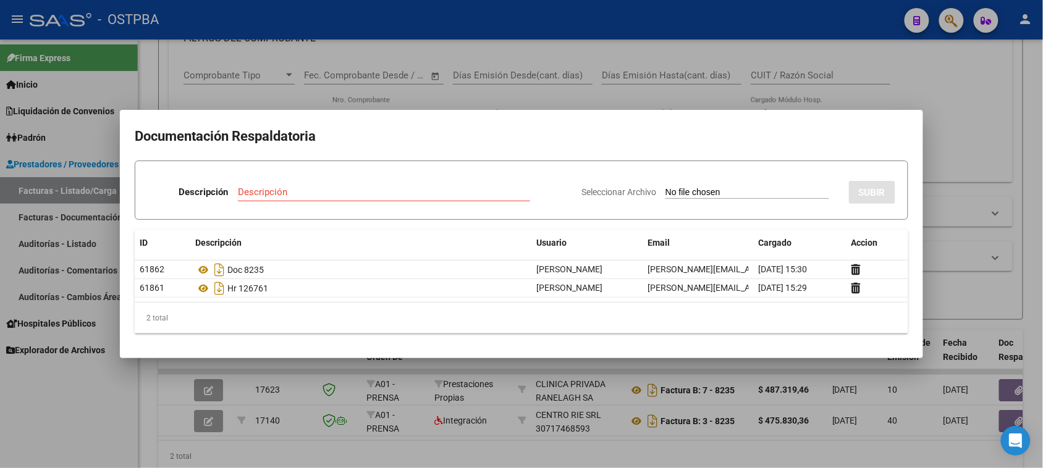
click at [107, 402] on div at bounding box center [521, 234] width 1043 height 468
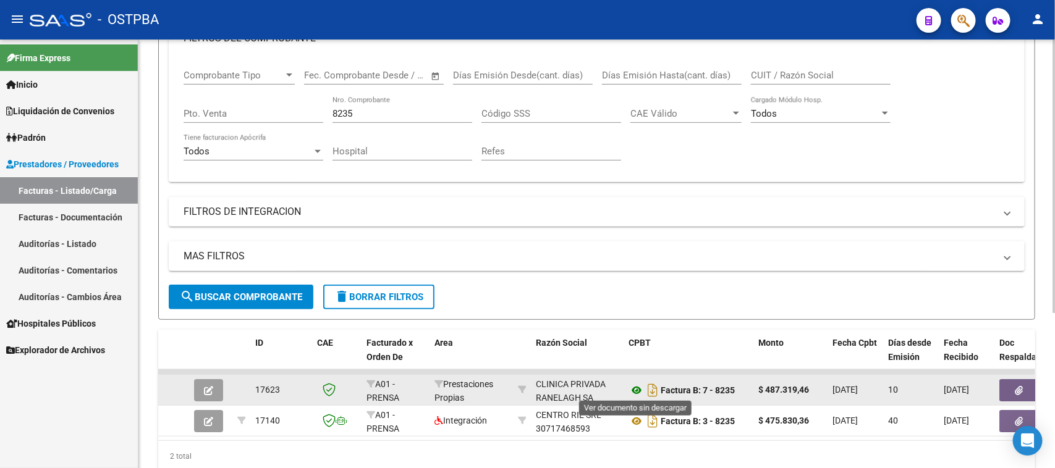
click at [635, 388] on icon at bounding box center [636, 390] width 16 height 15
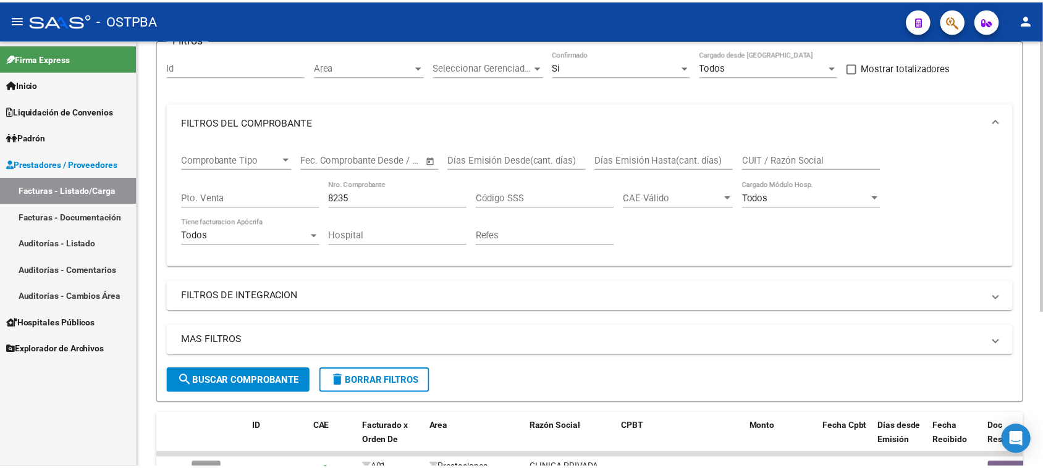
scroll to position [0, 0]
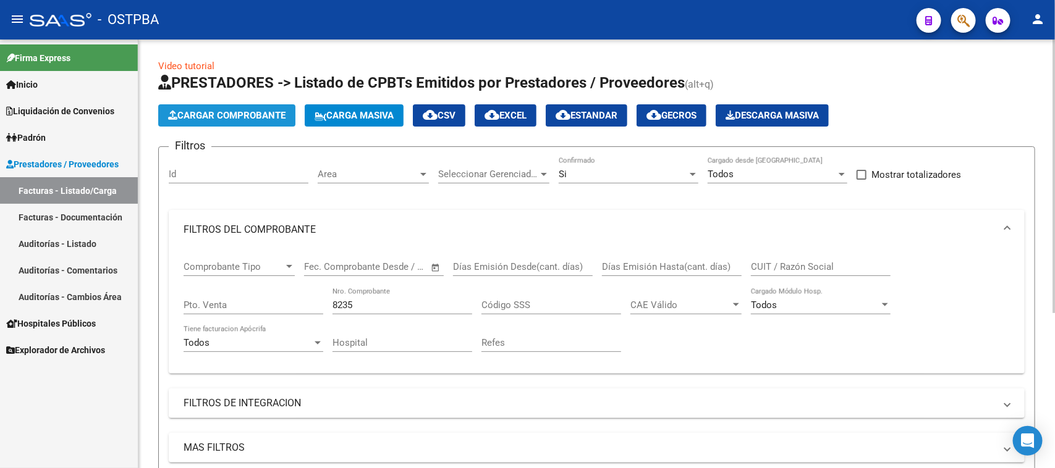
click at [229, 104] on button "Cargar Comprobante" at bounding box center [226, 115] width 137 height 22
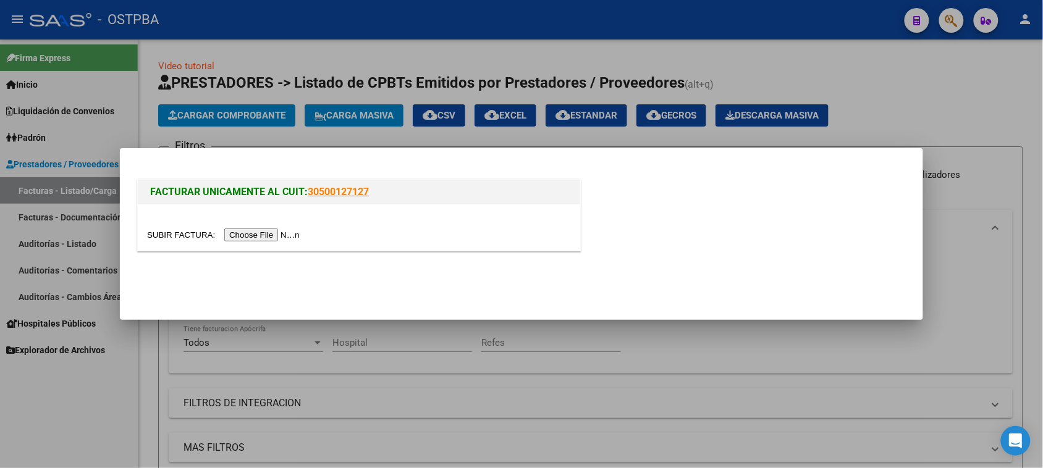
click at [249, 235] on input "file" at bounding box center [225, 235] width 156 height 13
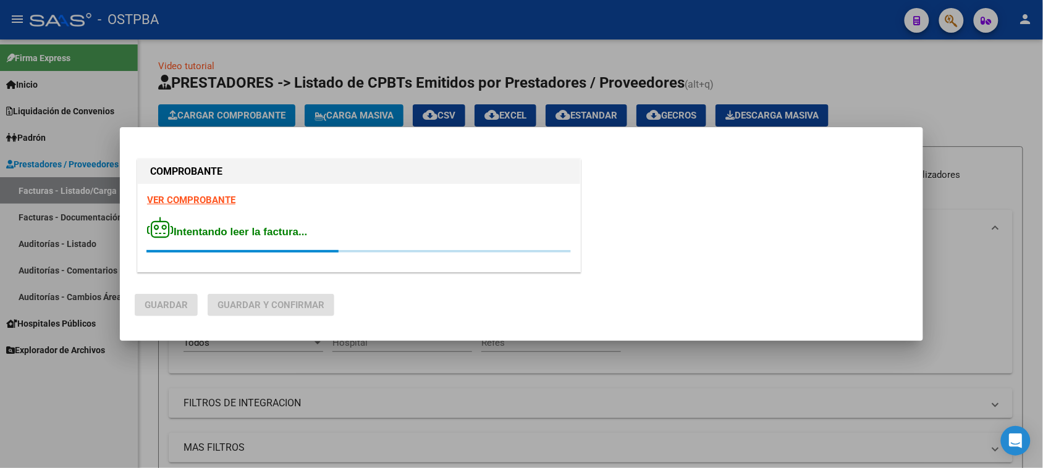
click at [222, 198] on strong "VER COMPROBANTE" at bounding box center [191, 200] width 88 height 11
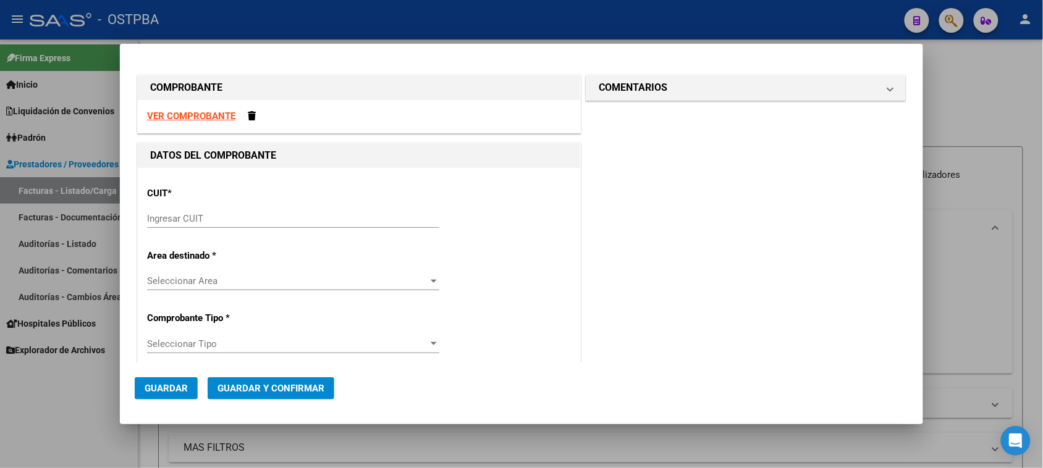
click at [220, 221] on input "Ingresar CUIT" at bounding box center [293, 218] width 292 height 11
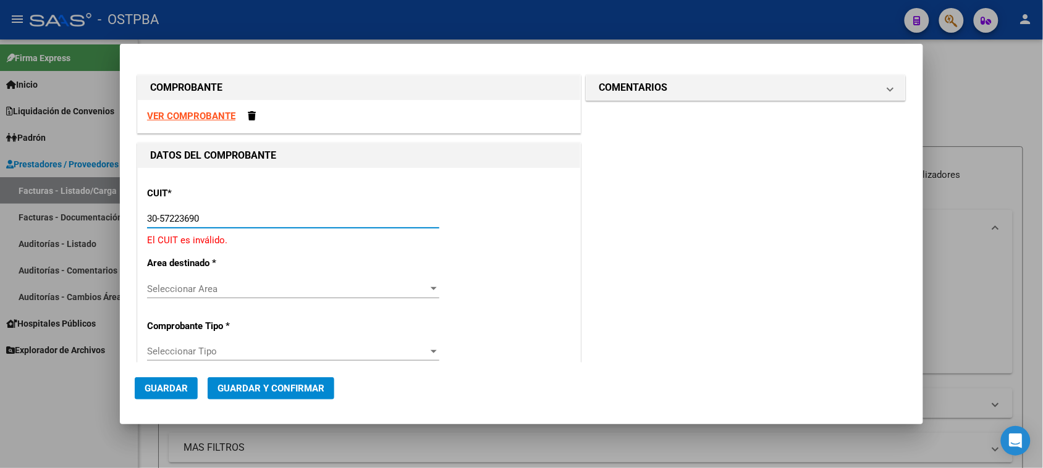
type input "30-57223690-7"
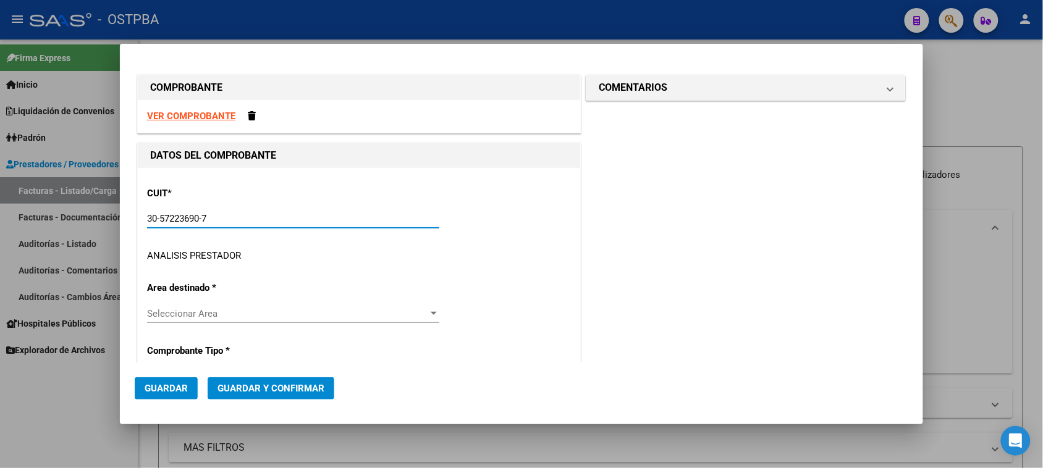
type input "8"
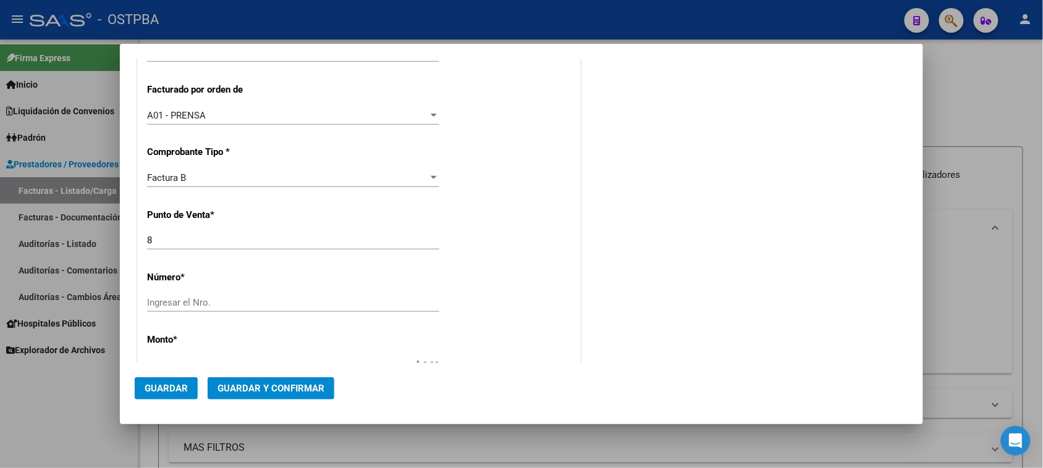
scroll to position [309, 0]
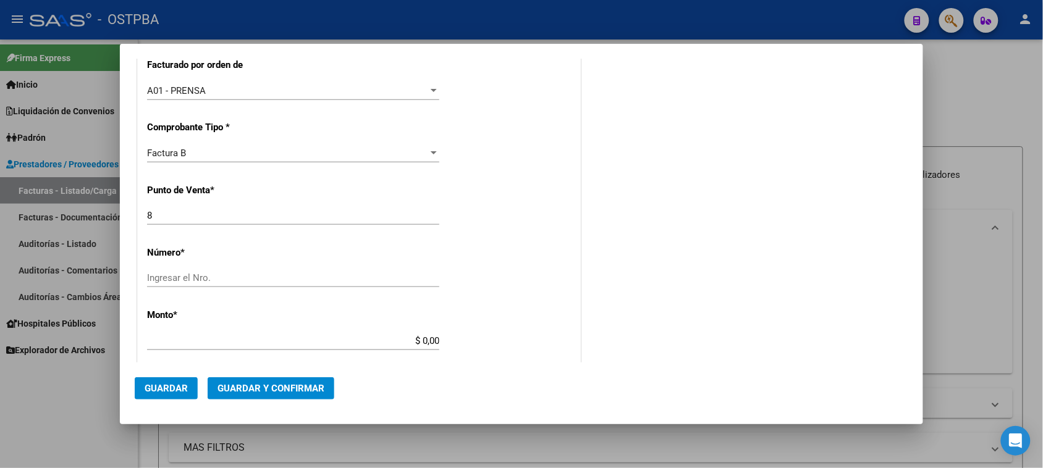
type input "30-57223690-7"
click at [193, 274] on input "Ingresar el Nro." at bounding box center [293, 278] width 292 height 11
type input "15006"
drag, startPoint x: 417, startPoint y: 341, endPoint x: 523, endPoint y: 346, distance: 106.4
click at [523, 346] on div "CUIT * 30-57223690-7 Ingresar CUIT ANALISIS PRESTADOR SANATORIO [PERSON_NAME] S…" at bounding box center [359, 328] width 442 height 939
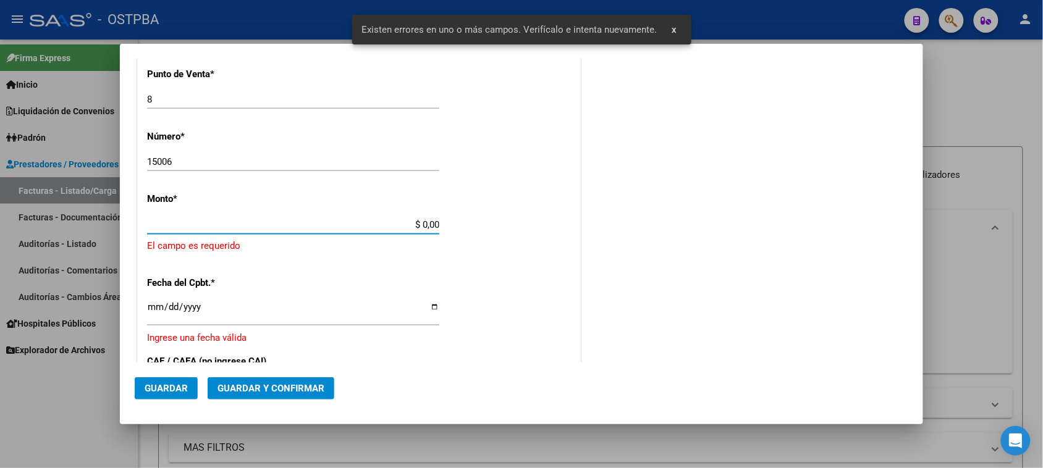
scroll to position [433, 0]
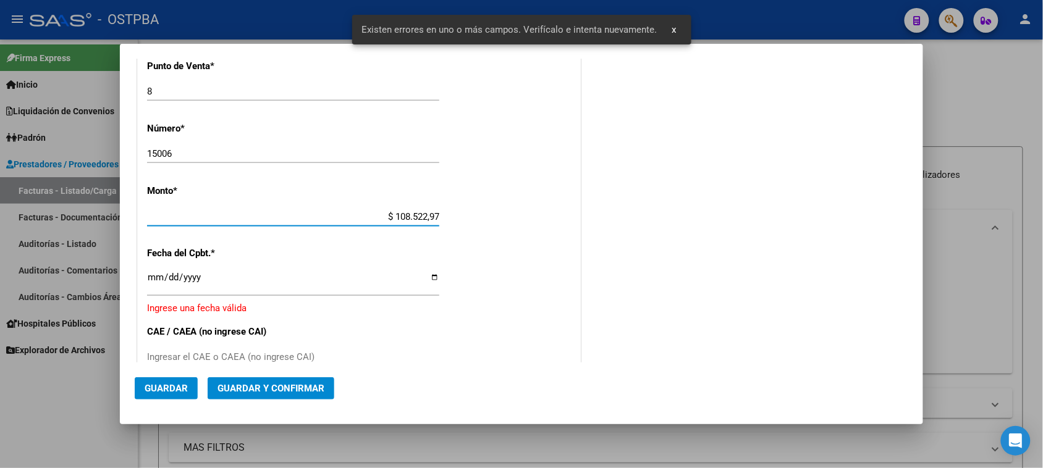
type input "$ 1.085.229,79"
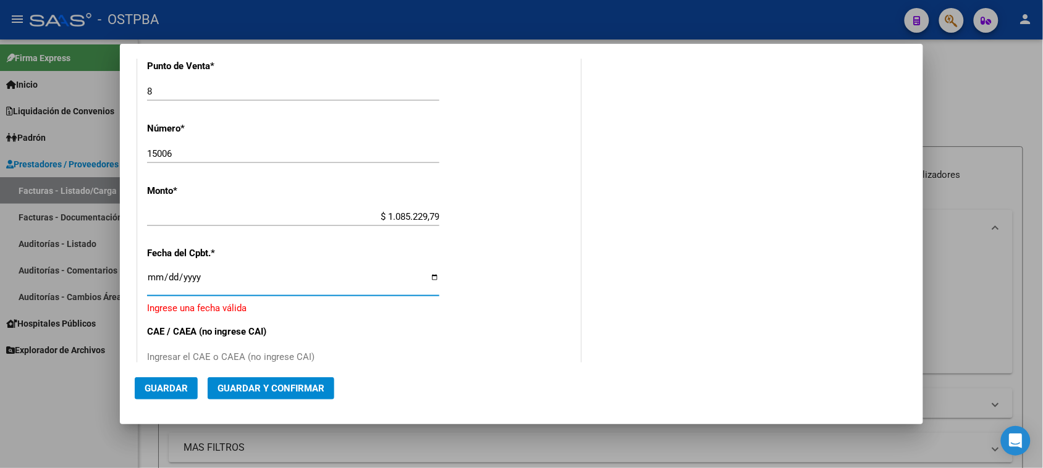
click at [152, 279] on input "Ingresar la fecha" at bounding box center [293, 283] width 292 height 20
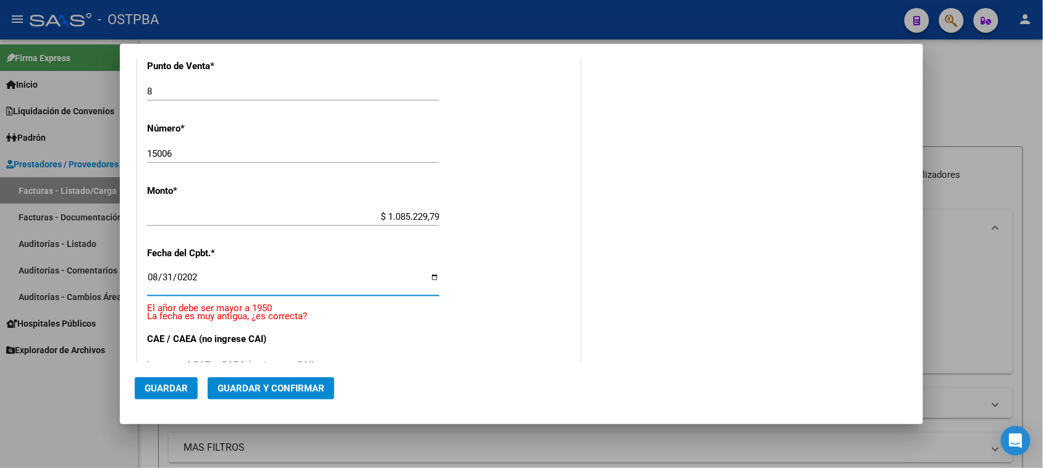
type input "[DATE]"
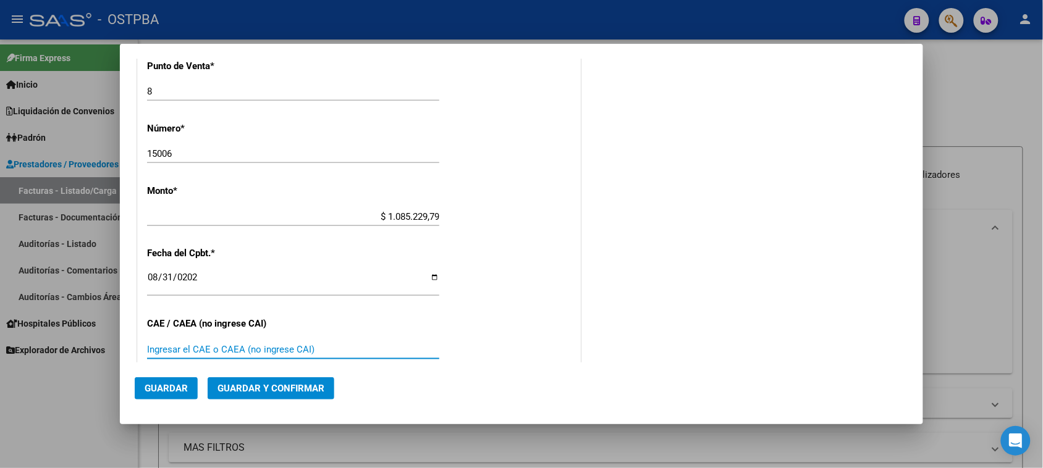
click at [206, 353] on input "Ingresar el CAE o CAEA (no ingrese CAI)" at bounding box center [293, 349] width 292 height 11
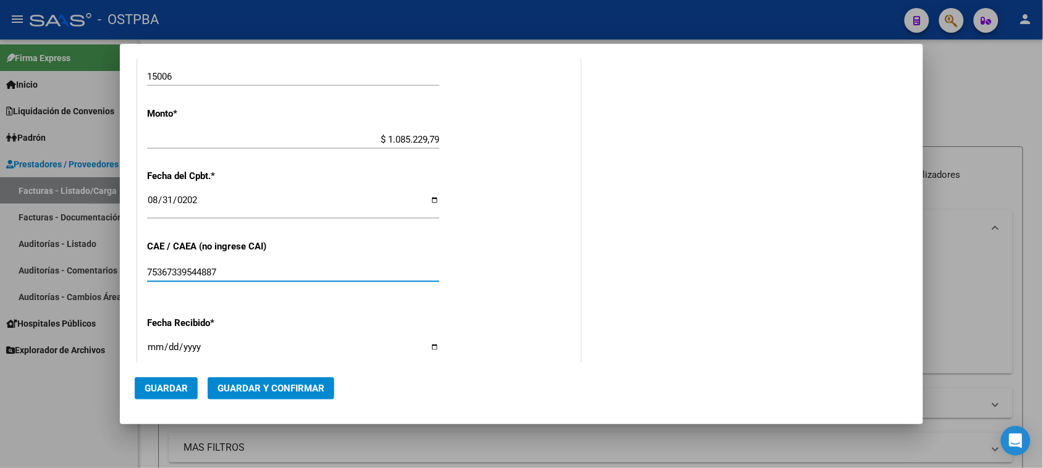
type input "75367339544887"
click at [158, 347] on input "[DATE]" at bounding box center [293, 352] width 292 height 20
type input "[DATE]"
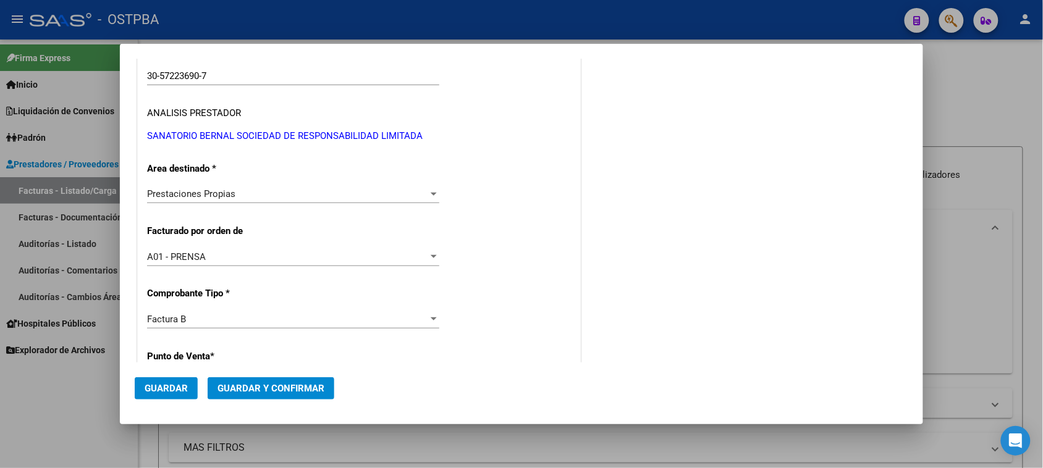
scroll to position [0, 0]
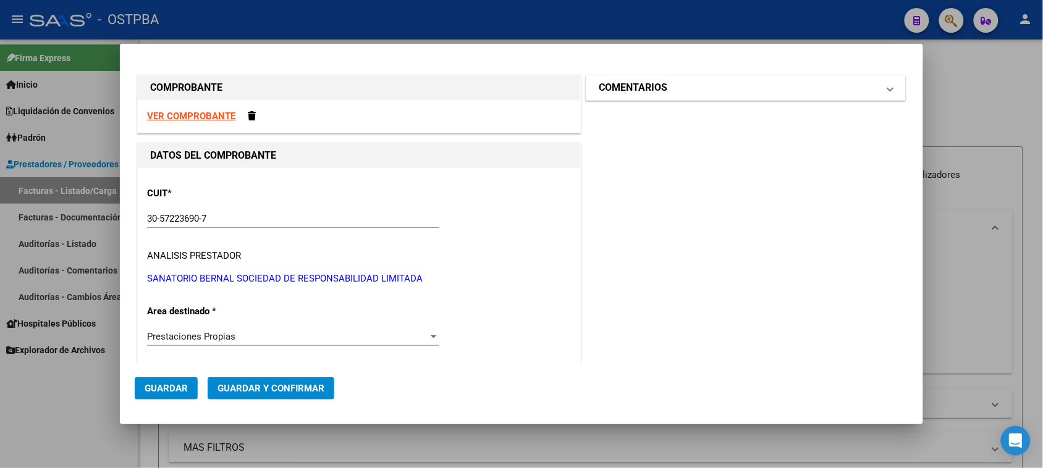
click at [758, 85] on mat-panel-title "COMENTARIOS" at bounding box center [738, 87] width 279 height 15
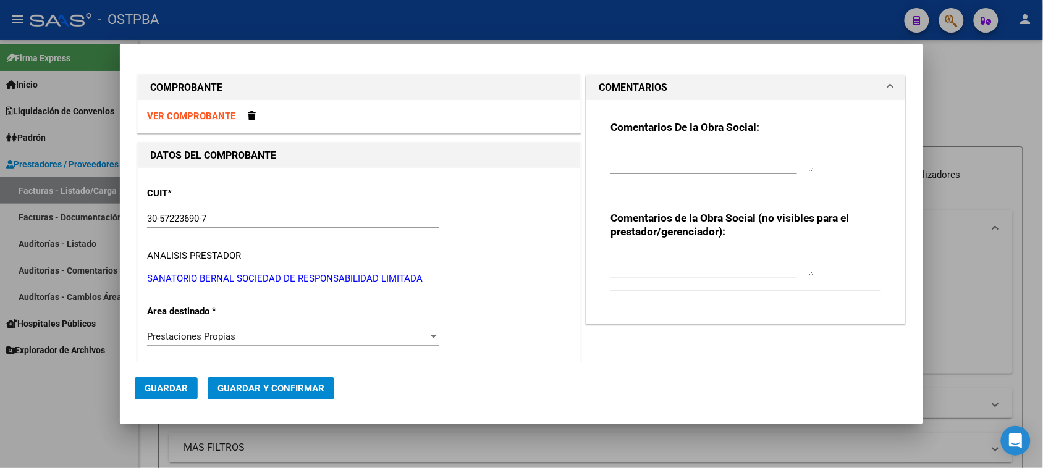
click at [742, 166] on textarea at bounding box center [713, 159] width 204 height 25
type textarea "HR 126762"
click at [148, 389] on span "Guardar" at bounding box center [166, 388] width 43 height 11
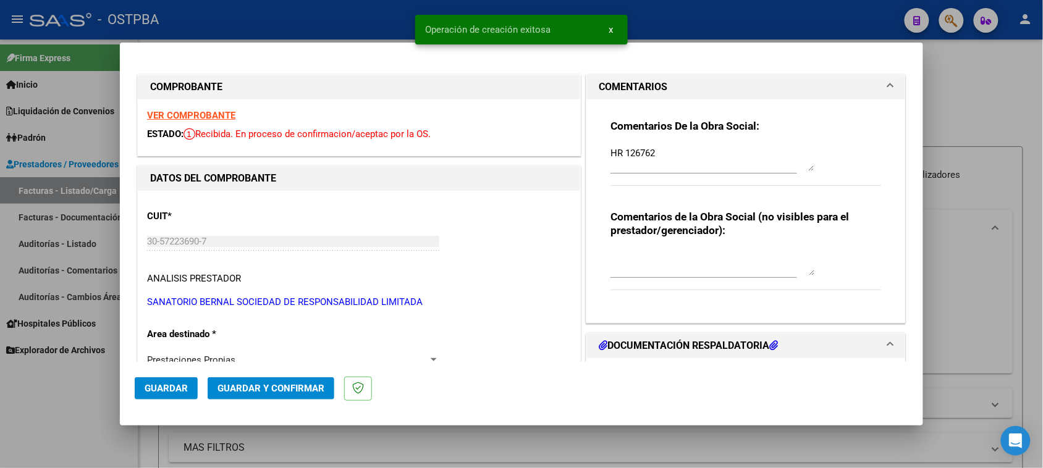
scroll to position [154, 0]
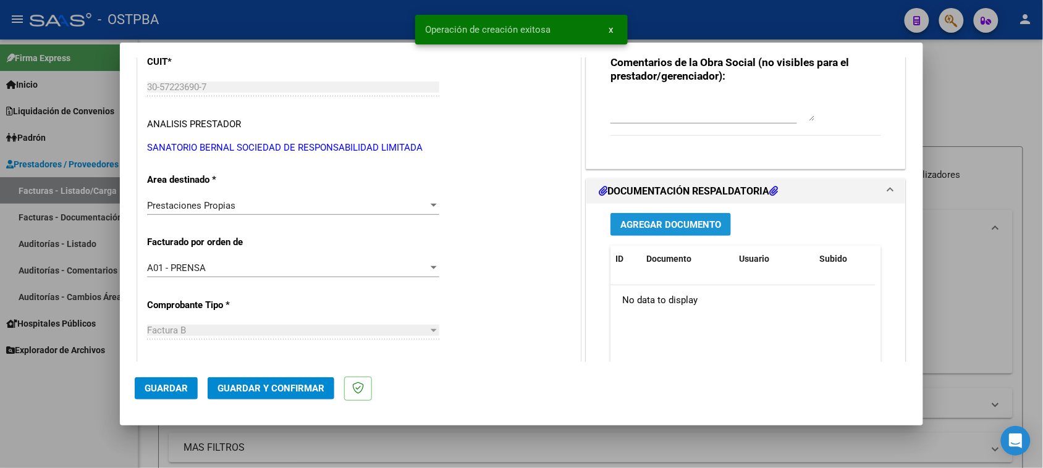
click at [693, 229] on span "Agregar Documento" at bounding box center [670, 224] width 101 height 11
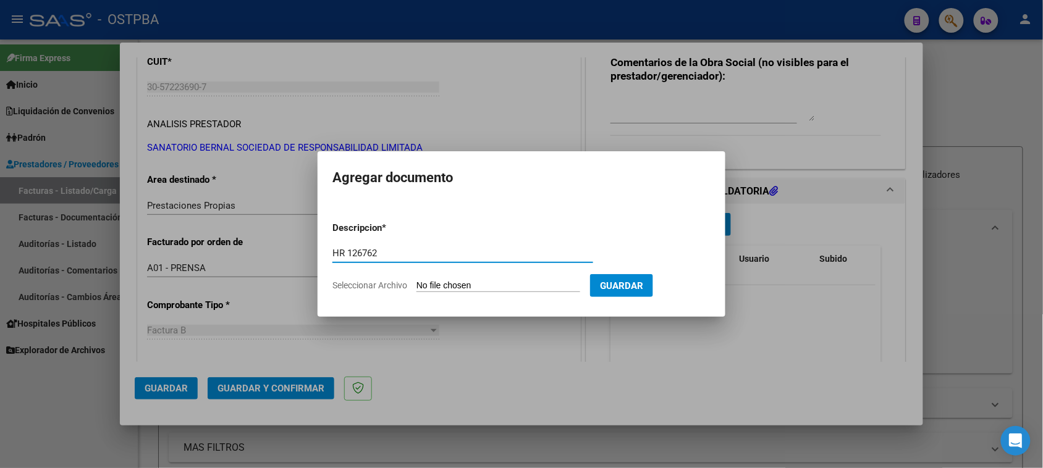
type input "HR 126762"
click at [417, 281] on input "Seleccionar Archivo" at bounding box center [499, 287] width 164 height 12
type input "C:\fakepath\HR 126762.pdf"
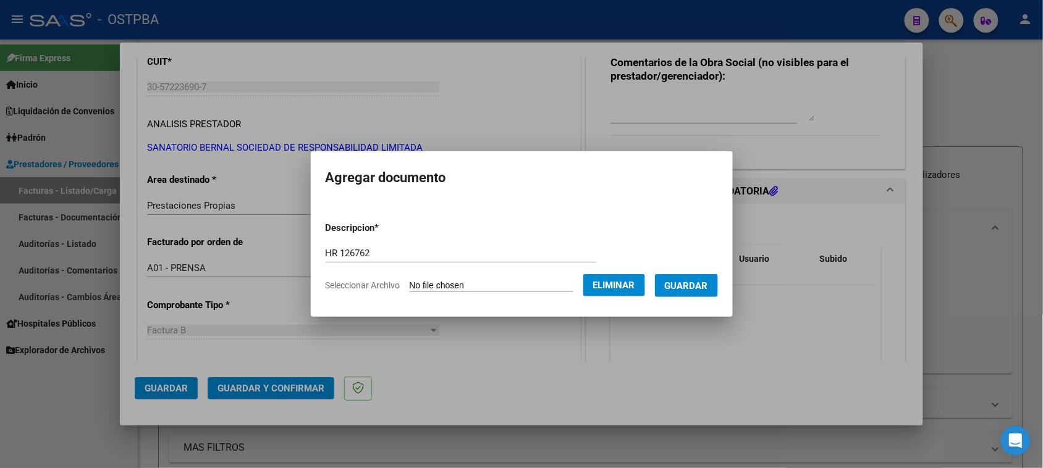
click at [682, 288] on span "Guardar" at bounding box center [686, 286] width 43 height 11
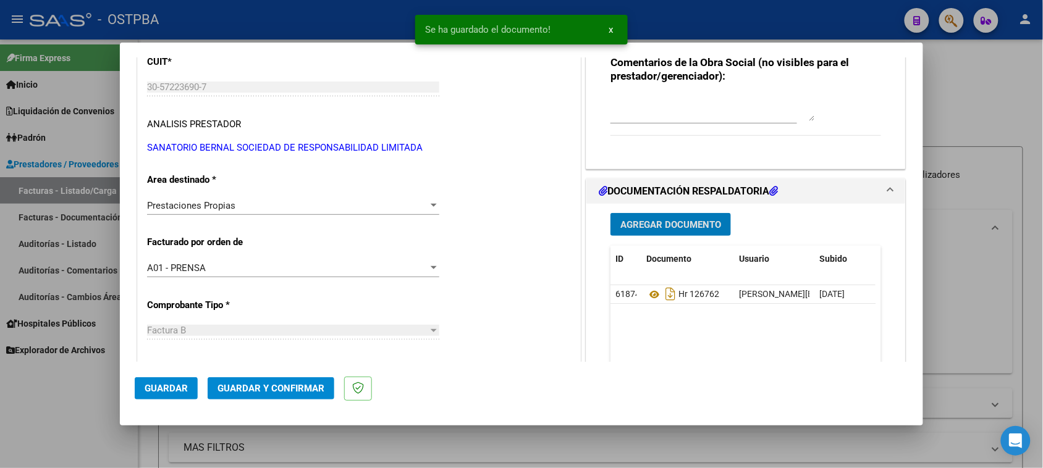
click at [678, 226] on span "Agregar Documento" at bounding box center [670, 224] width 101 height 11
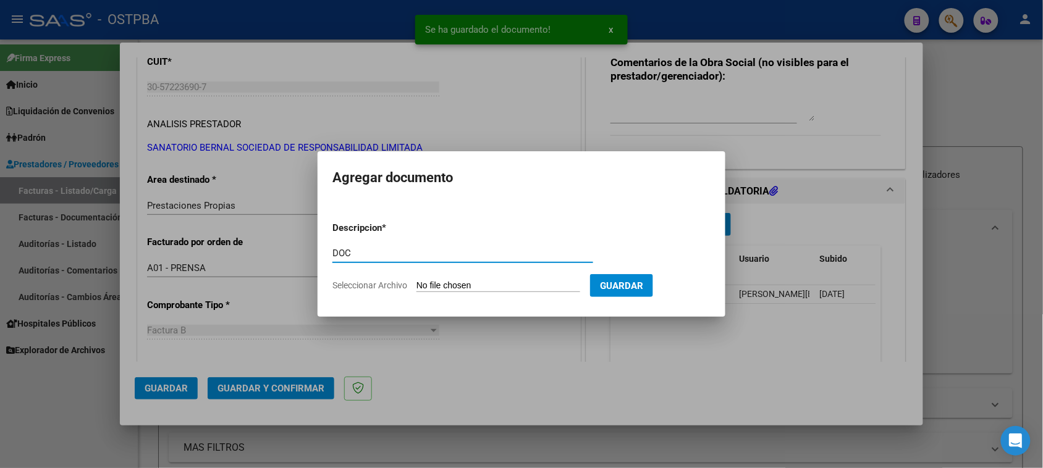
type input "DOC"
click at [417, 281] on input "Seleccionar Archivo" at bounding box center [499, 287] width 164 height 12
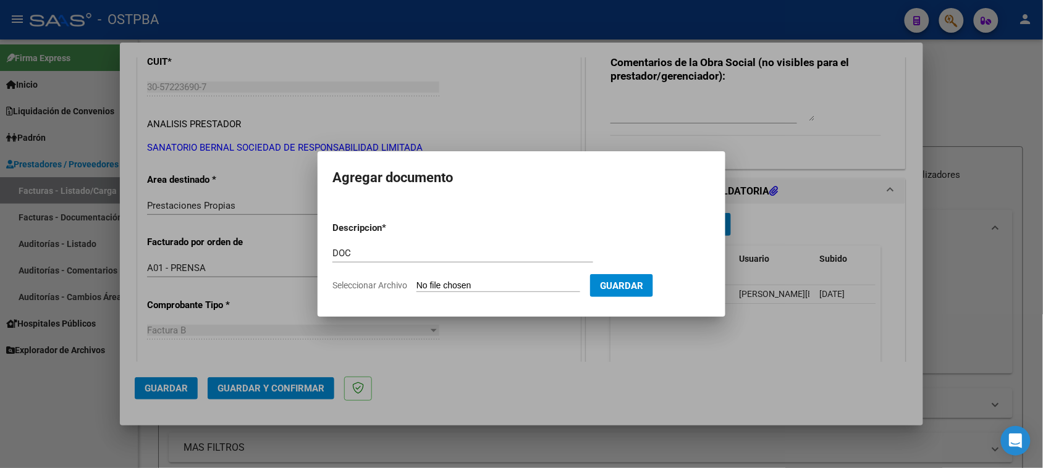
type input "C:\fakepath\DOC 15006.zip"
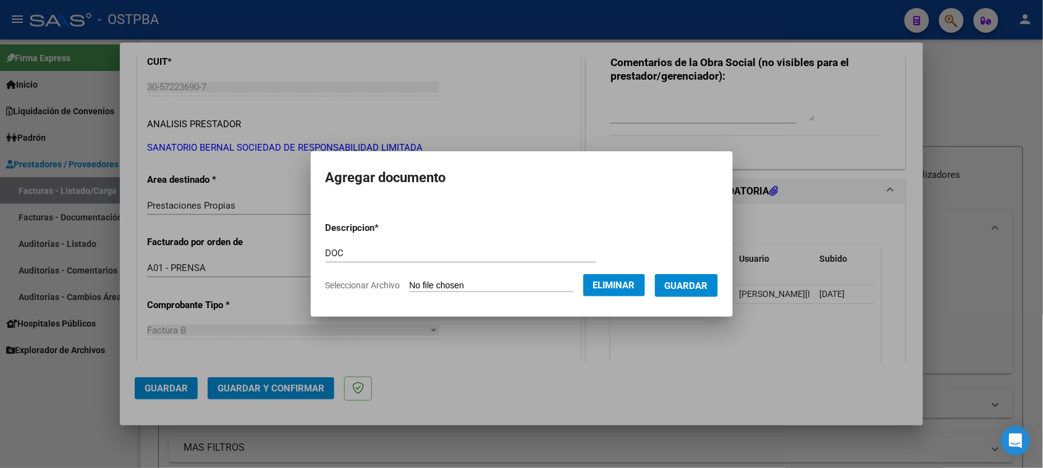
click at [699, 289] on span "Guardar" at bounding box center [686, 286] width 43 height 11
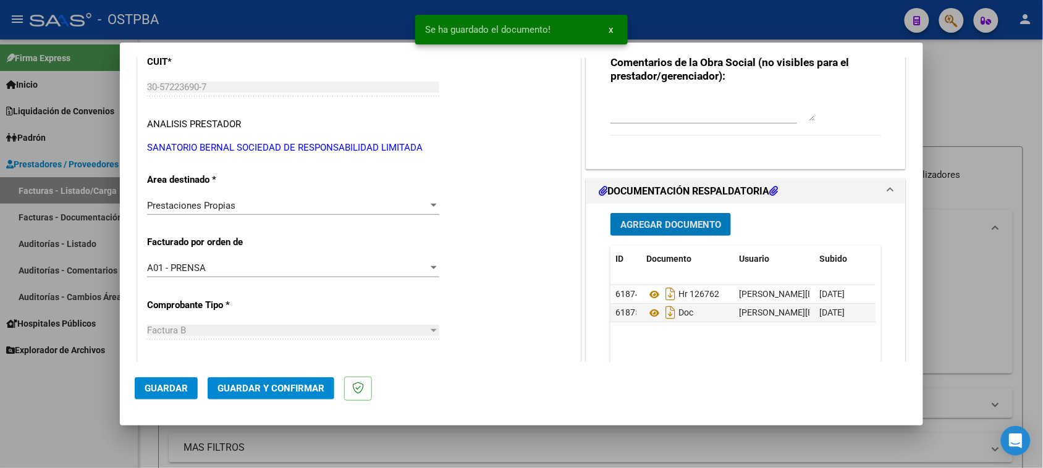
click at [235, 381] on button "Guardar y Confirmar" at bounding box center [271, 389] width 127 height 22
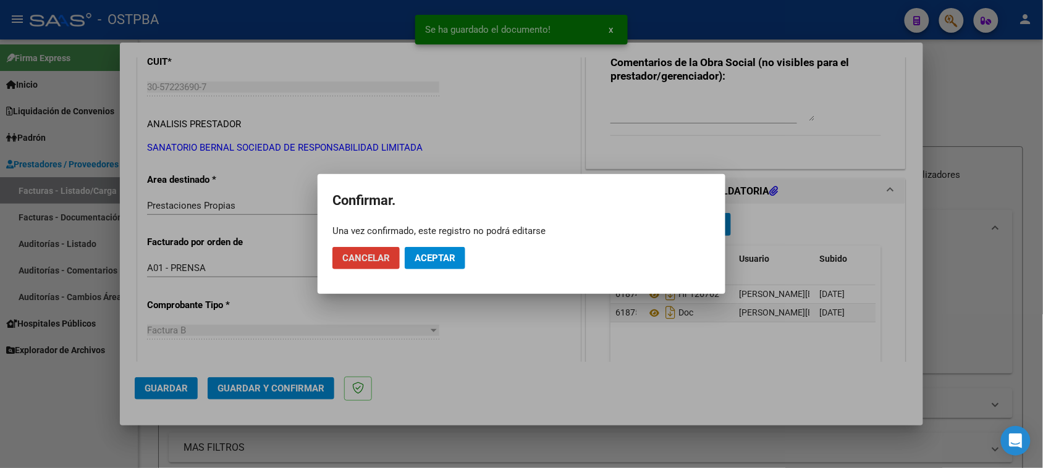
click at [431, 261] on span "Aceptar" at bounding box center [435, 258] width 41 height 11
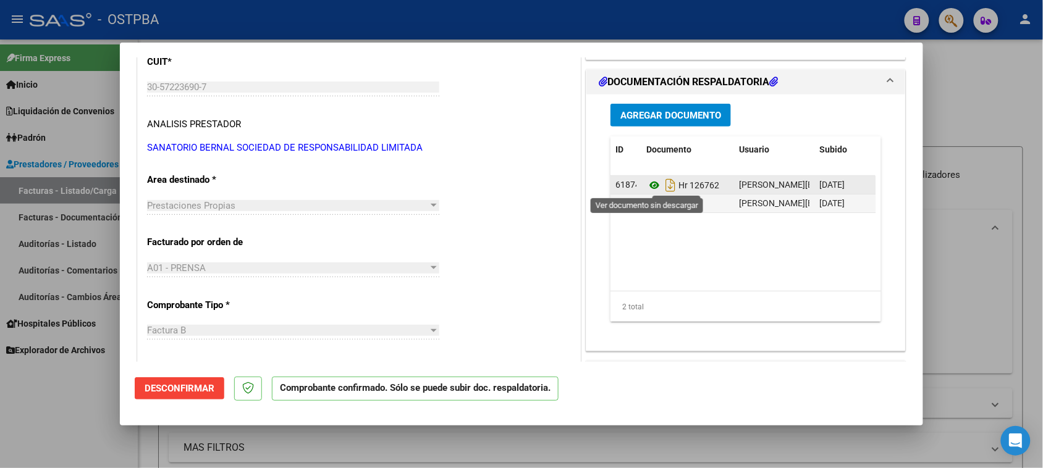
click at [647, 186] on icon at bounding box center [654, 185] width 16 height 15
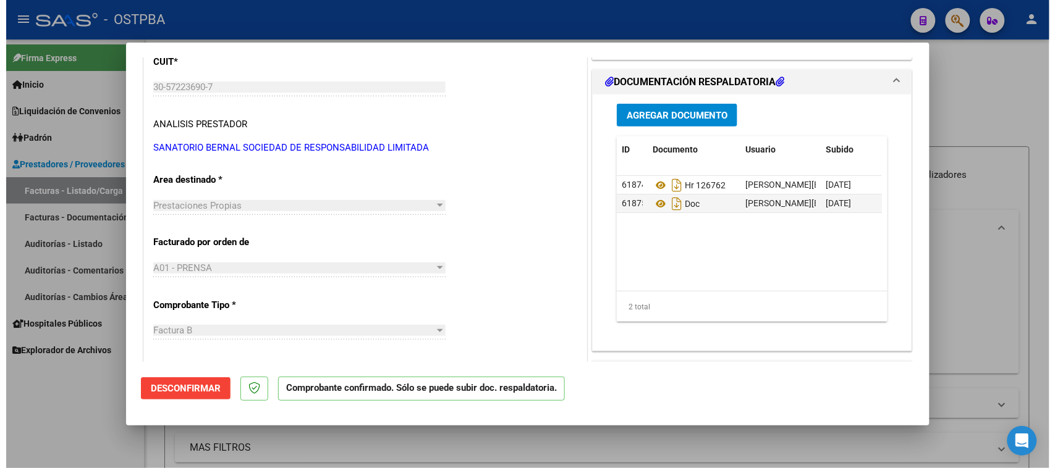
scroll to position [0, 0]
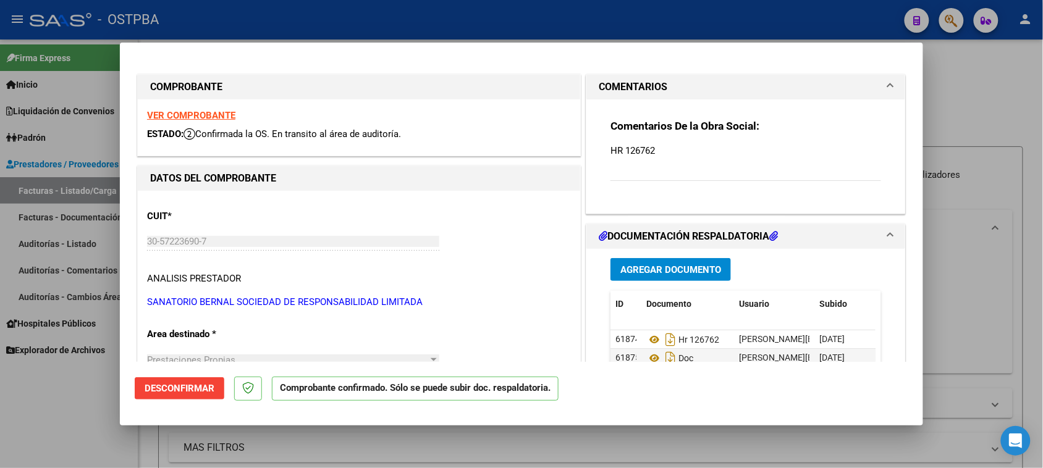
click at [201, 116] on strong "VER COMPROBANTE" at bounding box center [191, 115] width 88 height 11
click at [75, 190] on div at bounding box center [521, 234] width 1043 height 468
type input "$ 0,00"
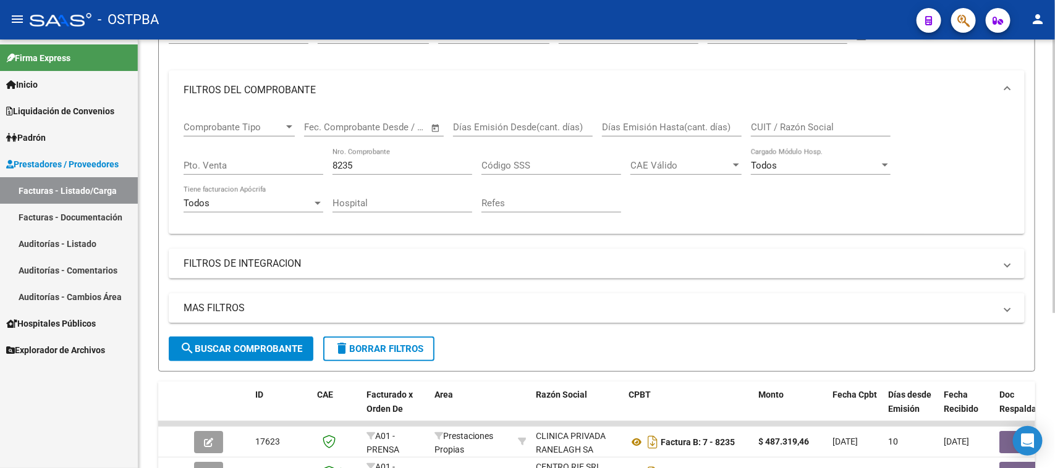
scroll to position [154, 0]
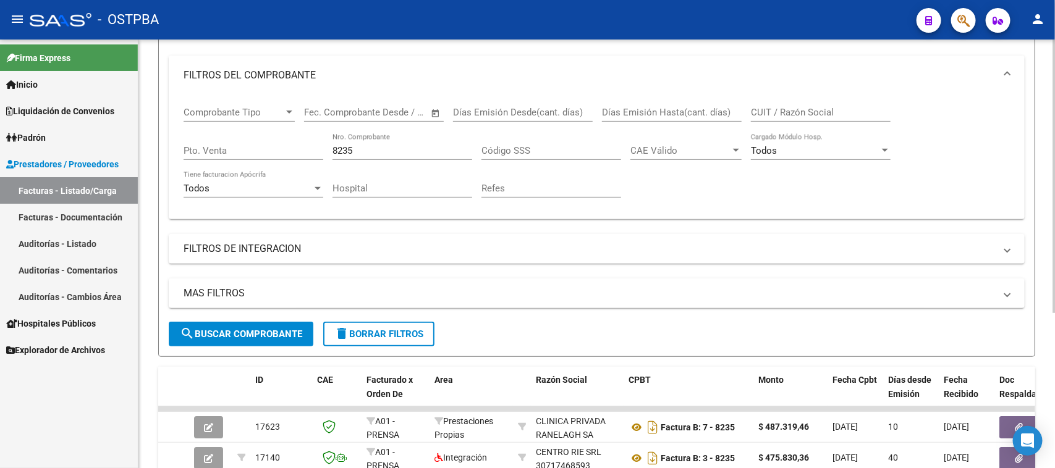
click at [400, 334] on span "delete Borrar Filtros" at bounding box center [378, 334] width 89 height 11
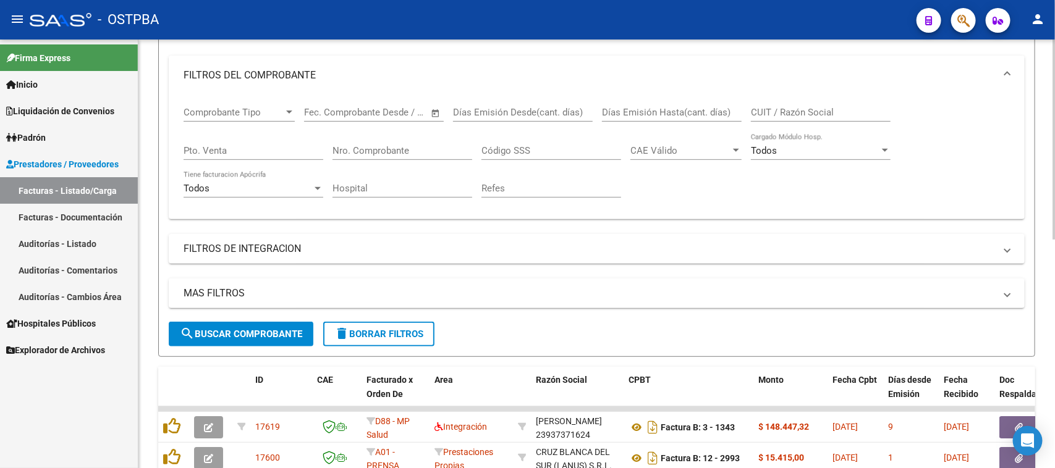
click at [282, 329] on span "search Buscar Comprobante" at bounding box center [241, 334] width 122 height 11
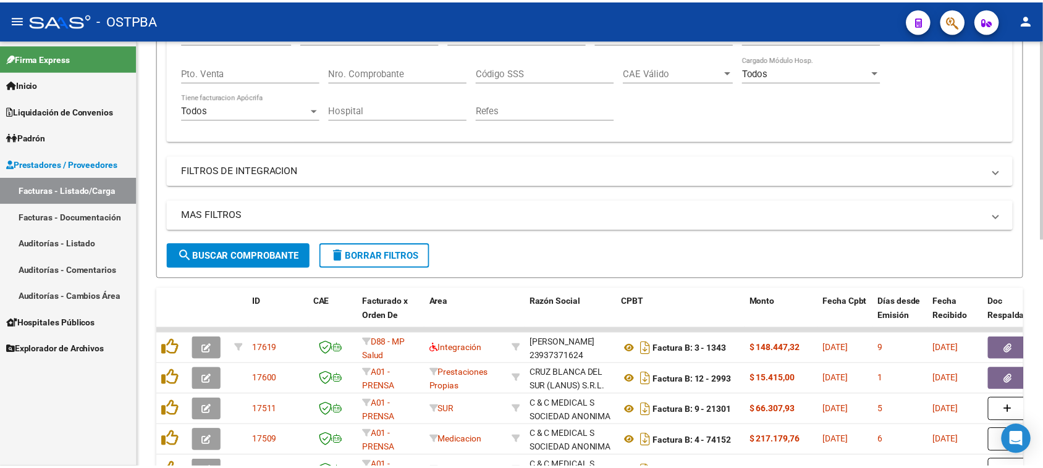
scroll to position [309, 0]
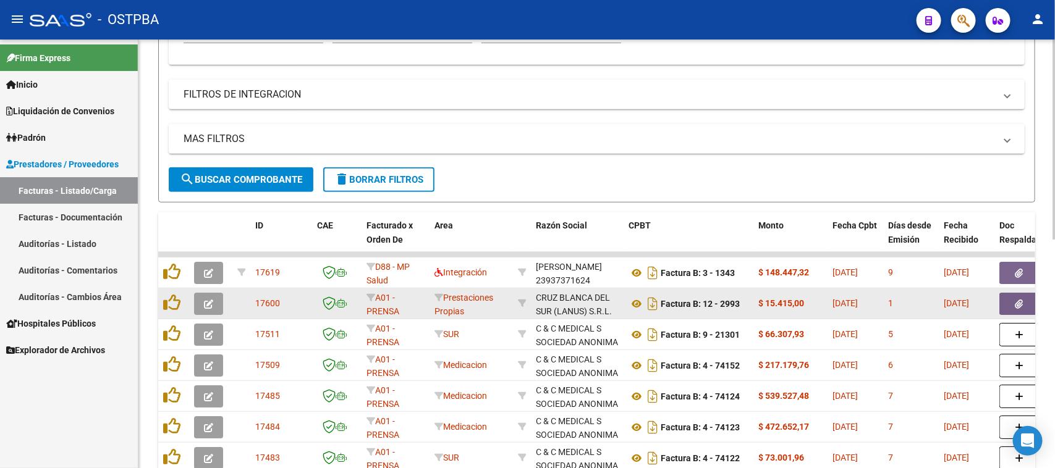
click at [1014, 306] on button "button" at bounding box center [1019, 304] width 40 height 22
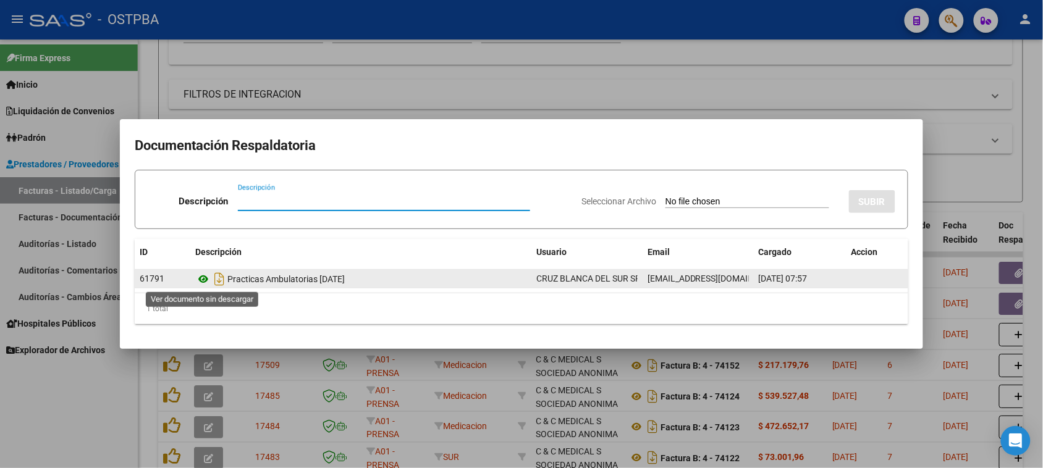
click at [203, 279] on icon at bounding box center [203, 279] width 16 height 15
